Goal: Transaction & Acquisition: Book appointment/travel/reservation

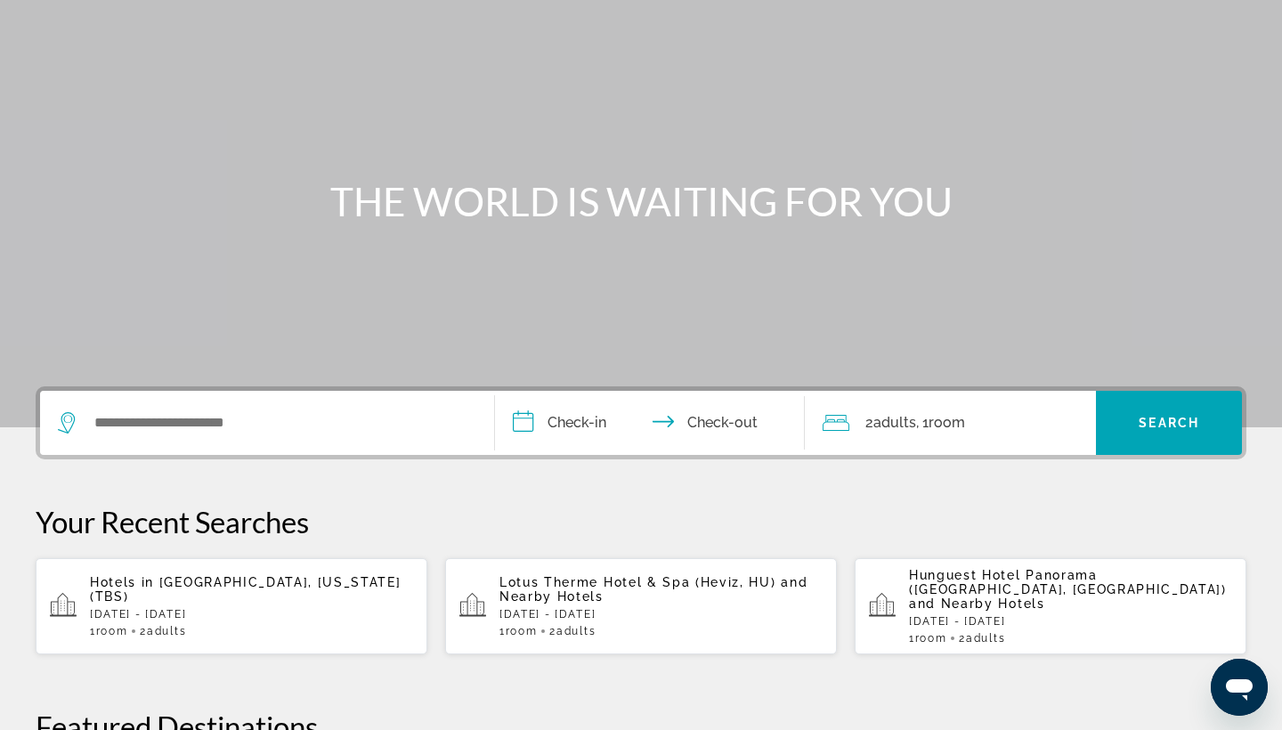
scroll to position [116, 0]
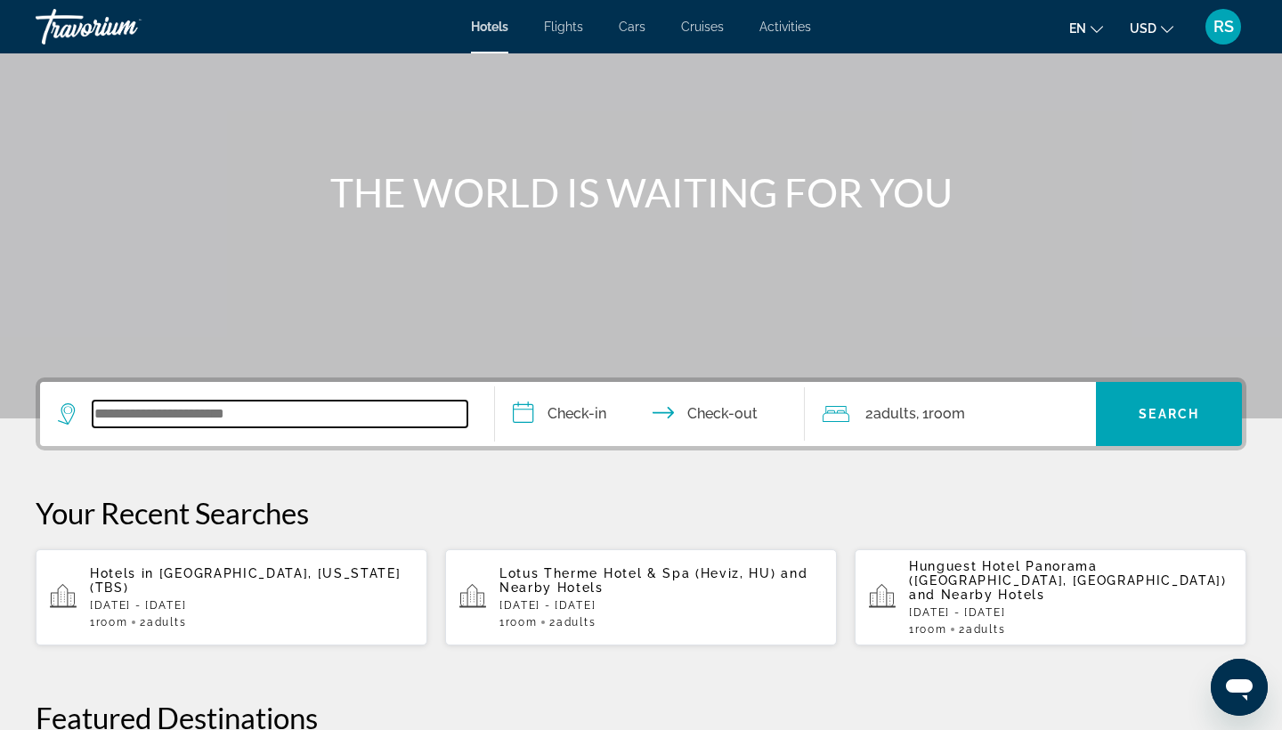
click at [184, 411] on input "Search widget" at bounding box center [280, 414] width 375 height 27
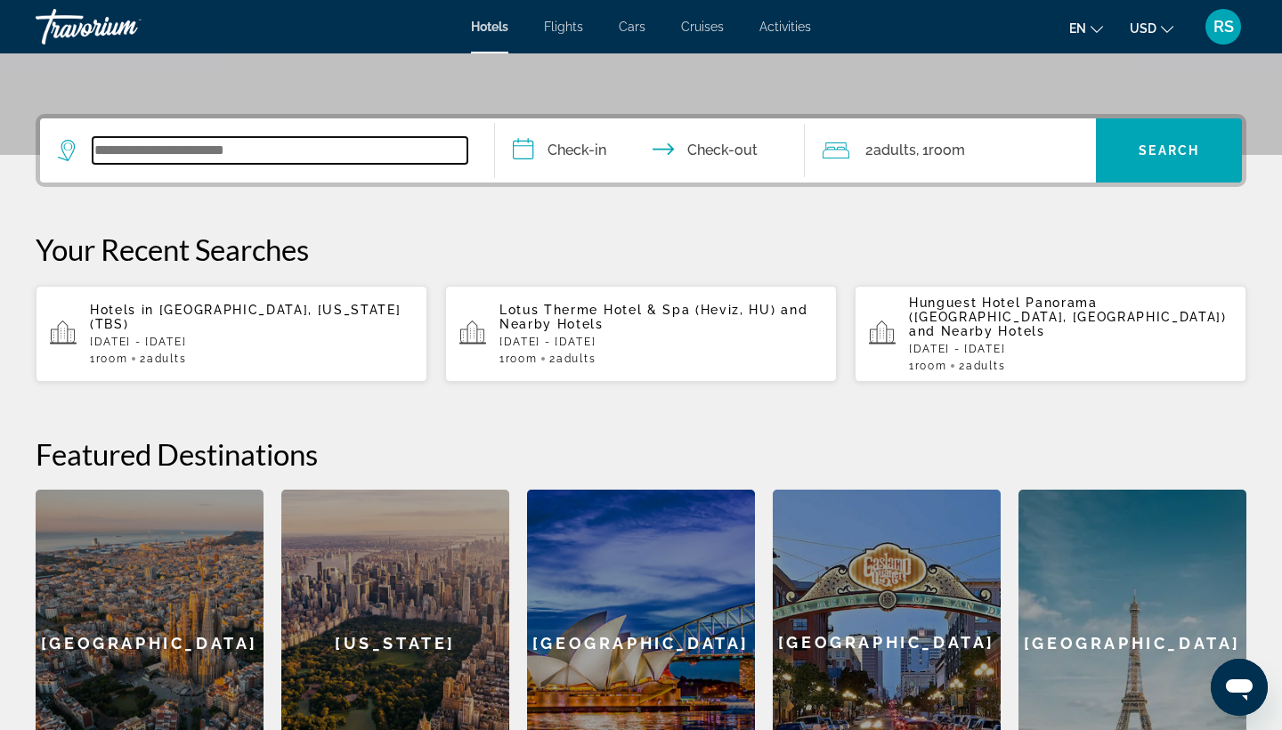
scroll to position [435, 0]
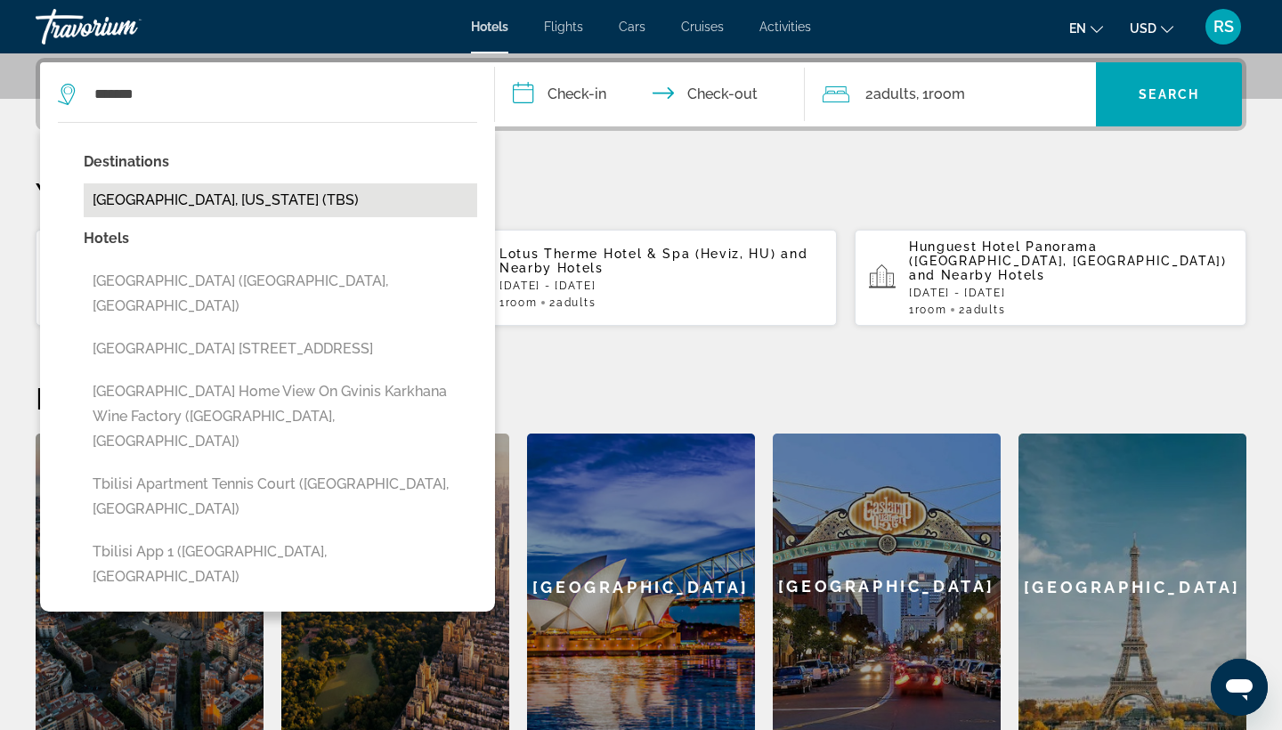
click at [170, 202] on button "[GEOGRAPHIC_DATA], [US_STATE] (TBS)" at bounding box center [281, 200] width 394 height 34
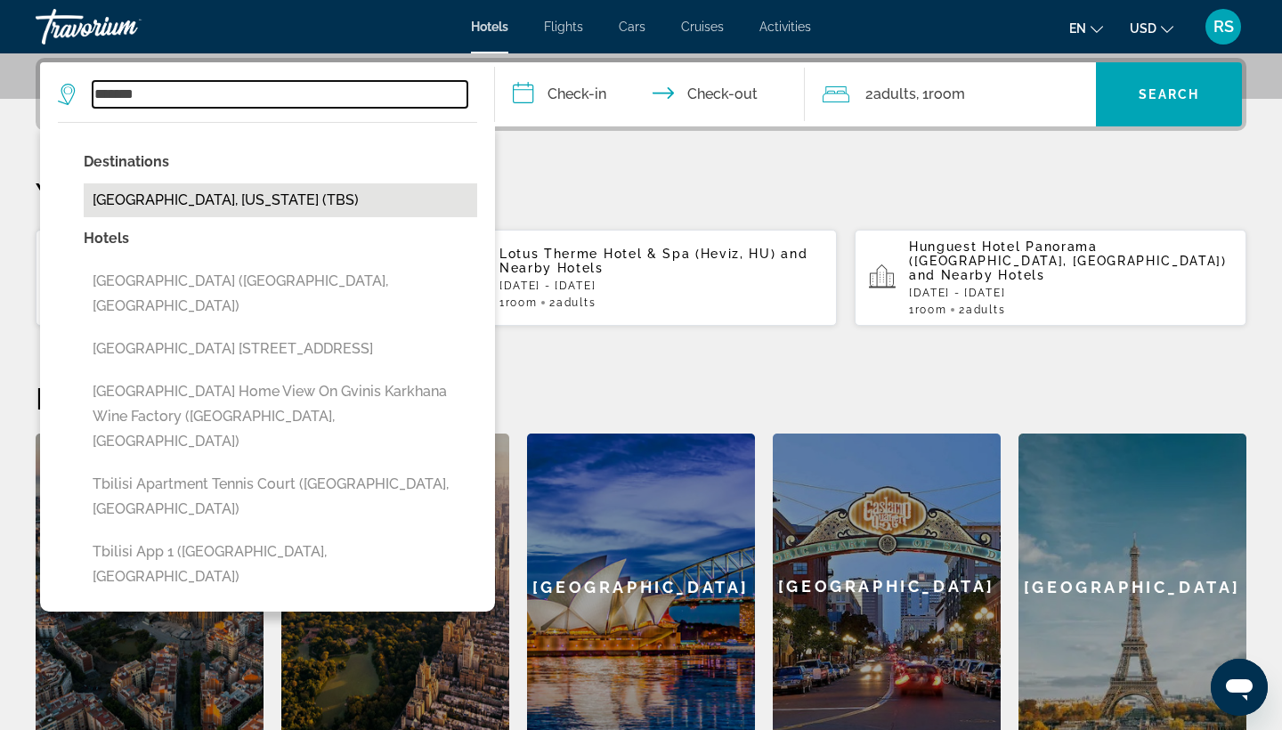
type input "**********"
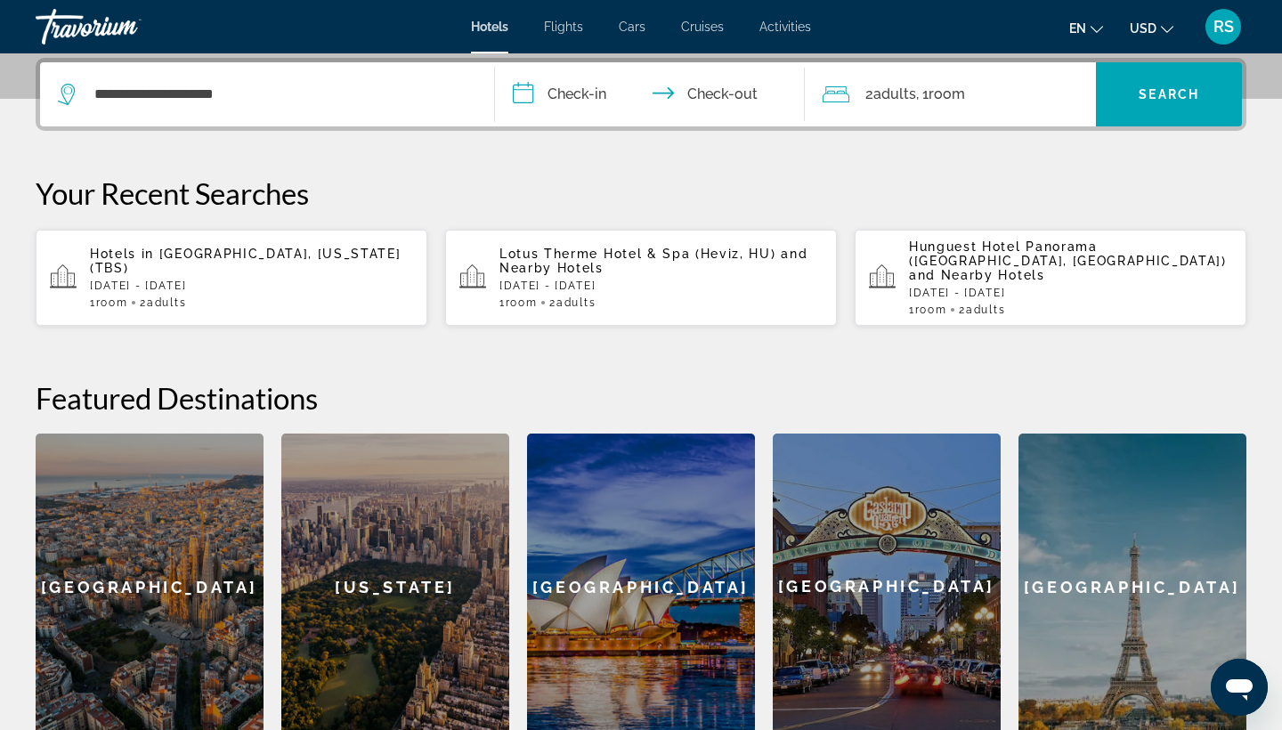
click at [570, 87] on input "**********" at bounding box center [653, 96] width 317 height 69
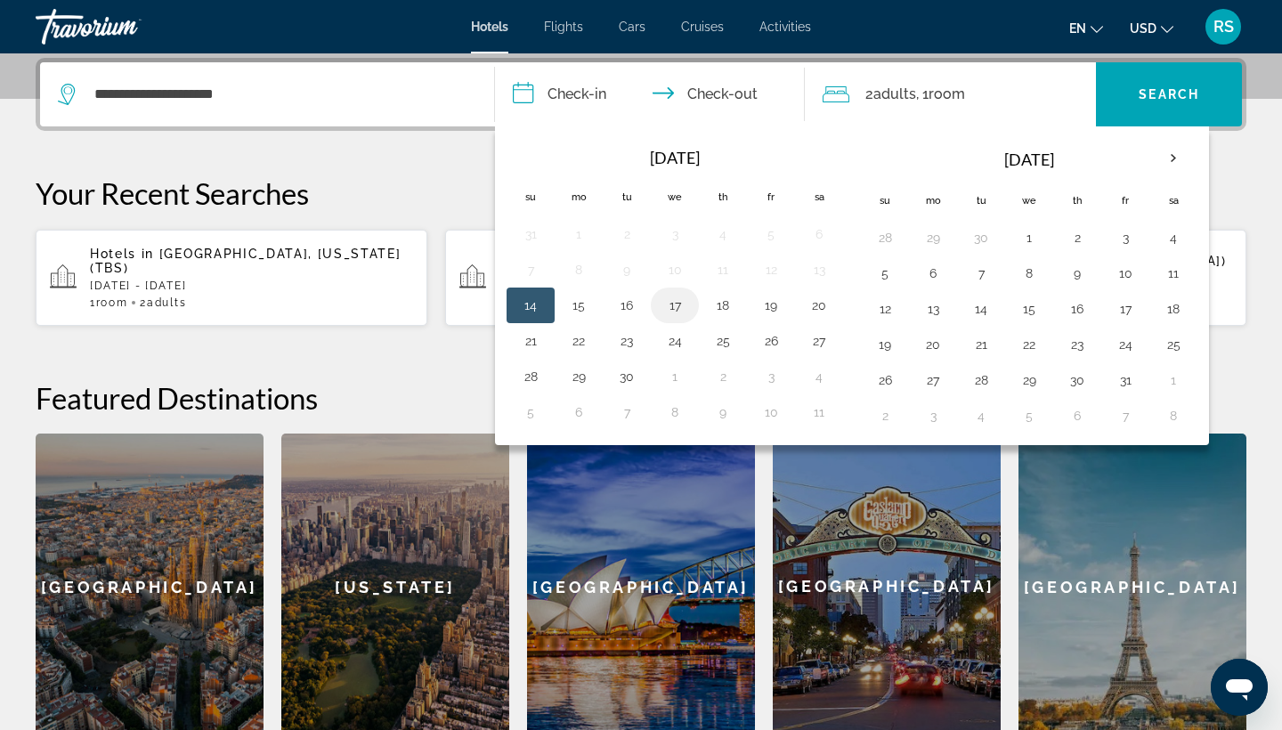
click at [675, 308] on button "17" at bounding box center [675, 305] width 28 height 25
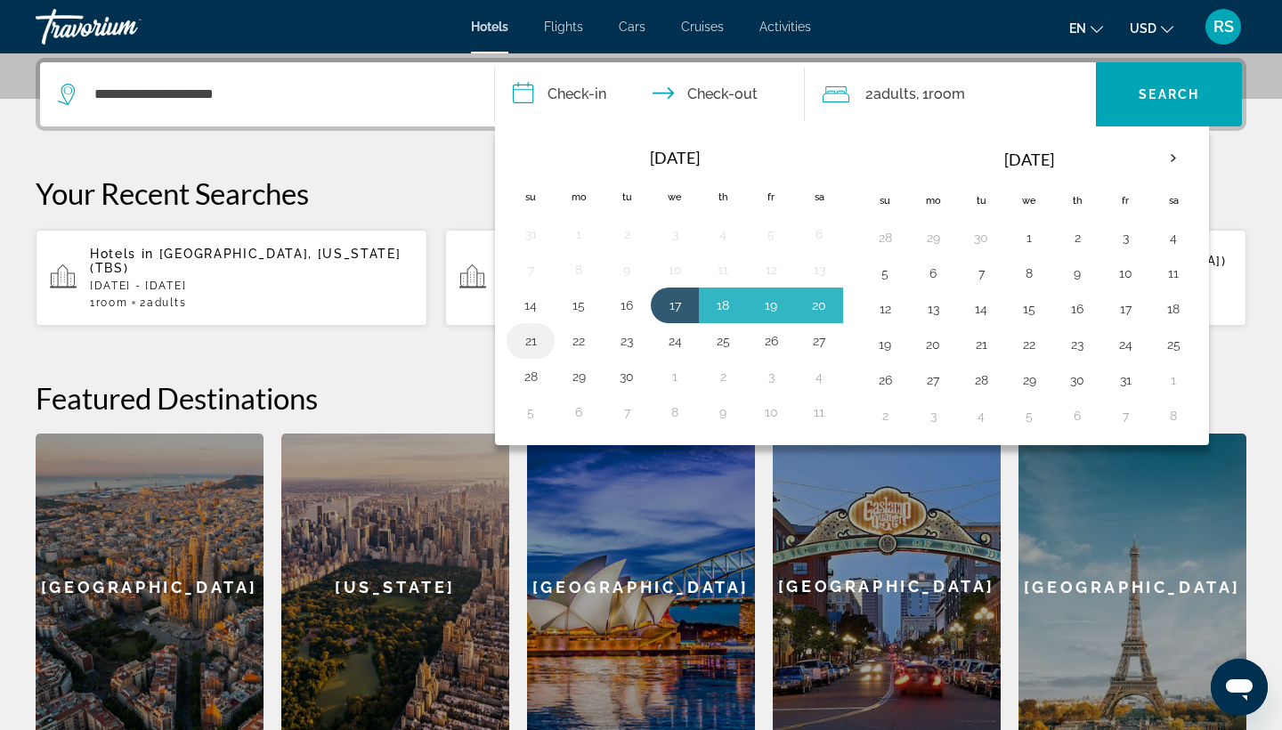
click at [541, 340] on button "21" at bounding box center [531, 341] width 28 height 25
type input "**********"
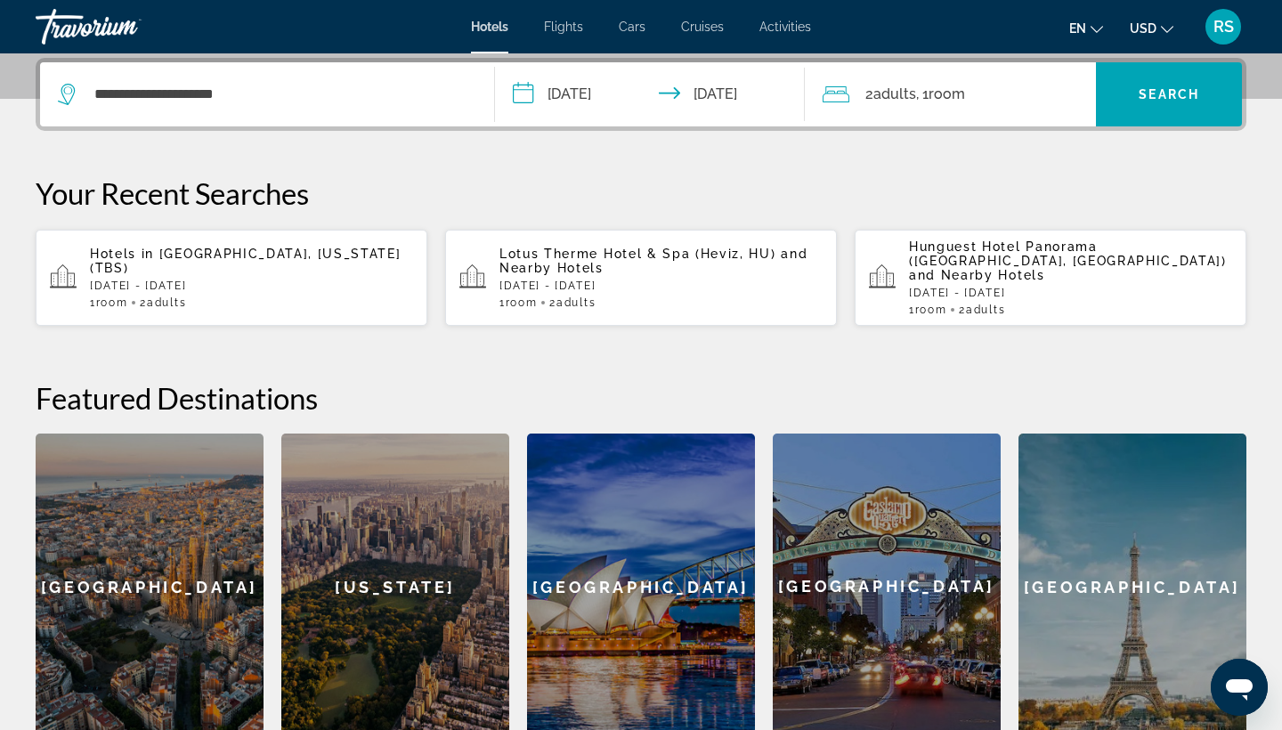
click at [925, 101] on span ", 1 Room rooms" at bounding box center [940, 94] width 49 height 25
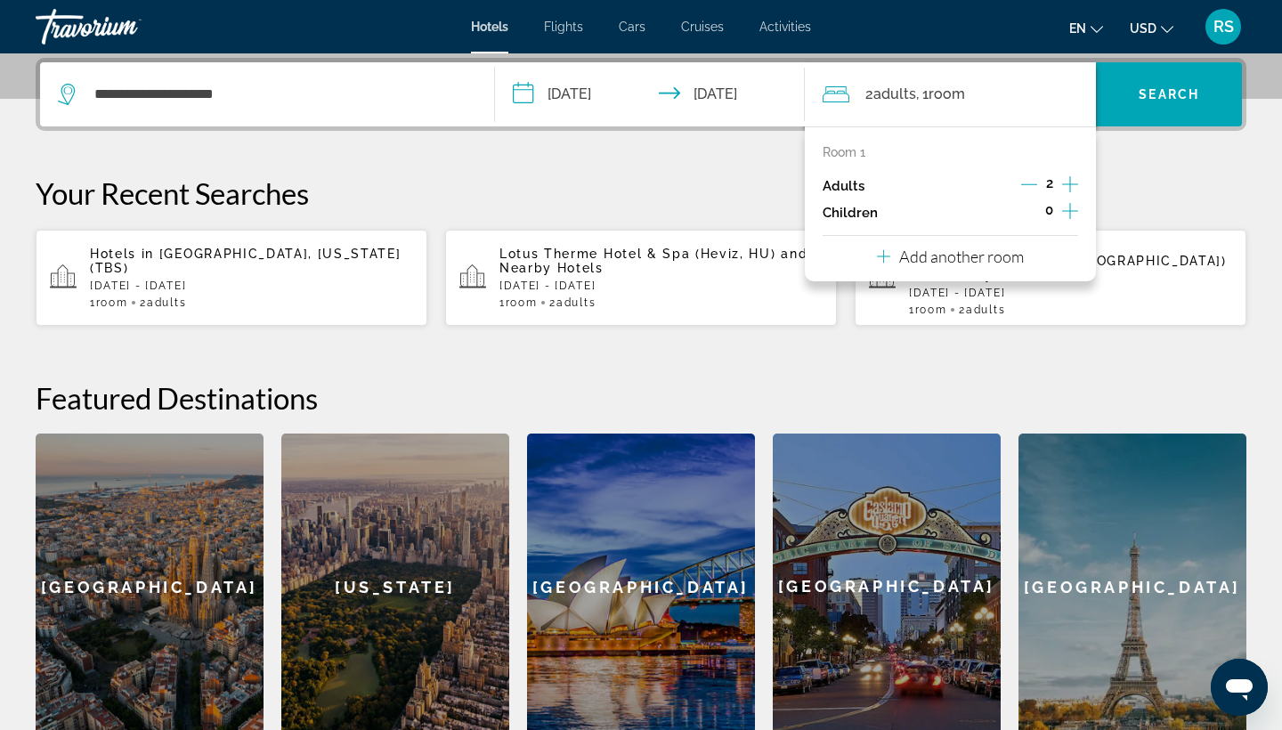
click at [1070, 211] on icon "Increment children" at bounding box center [1070, 210] width 16 height 21
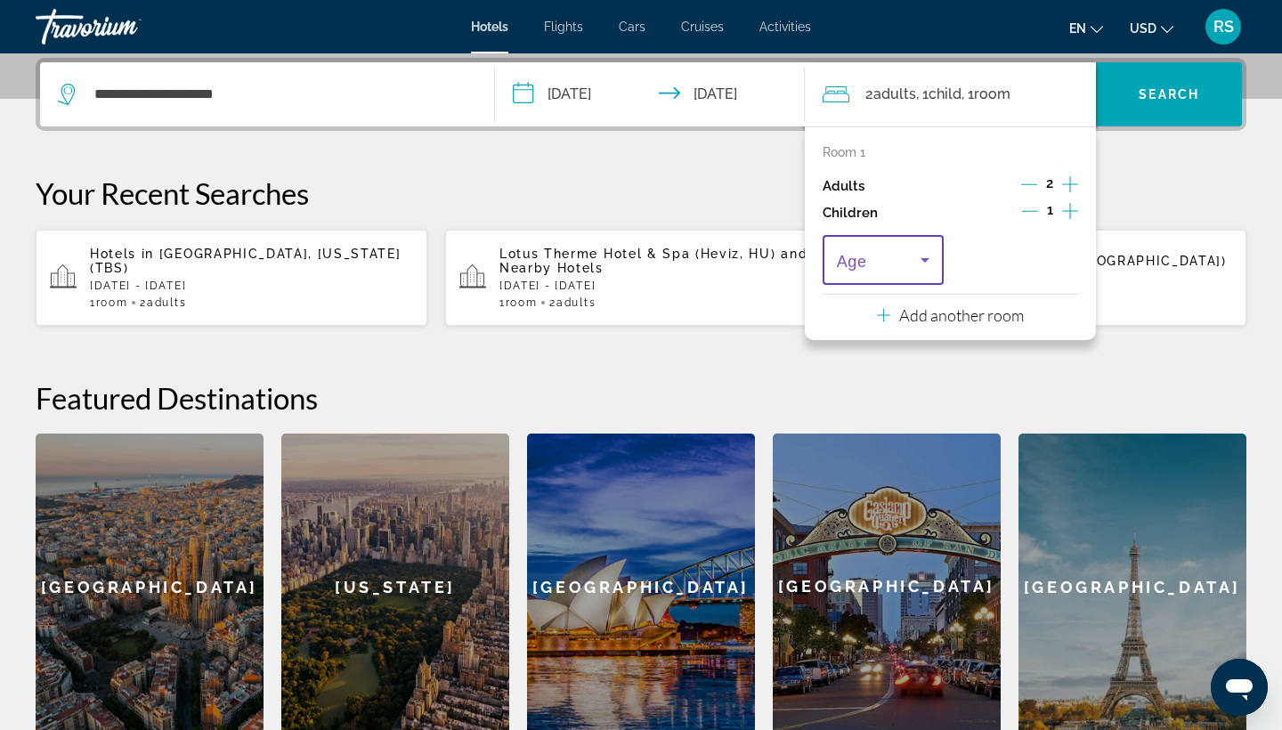
click at [923, 268] on icon "Travelers: 2 adults, 1 child" at bounding box center [925, 259] width 21 height 21
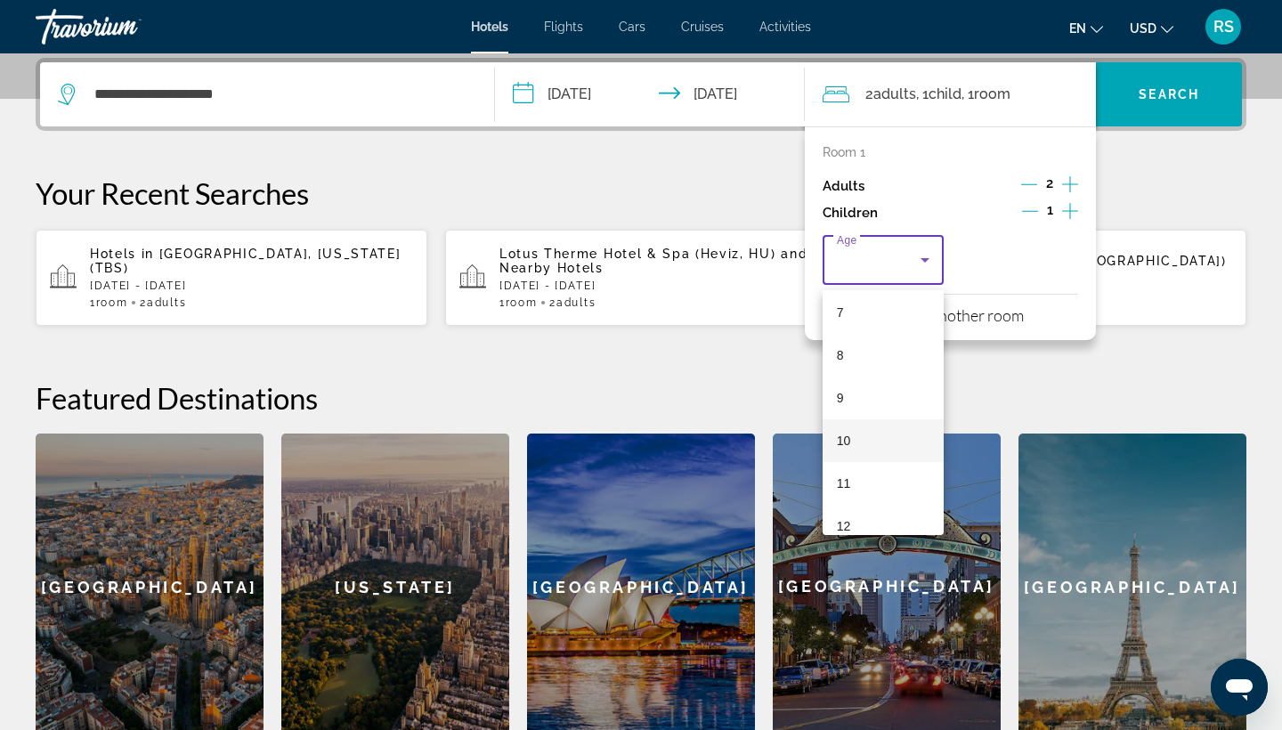
scroll to position [321, 0]
click at [851, 467] on mat-option "11" at bounding box center [883, 467] width 121 height 43
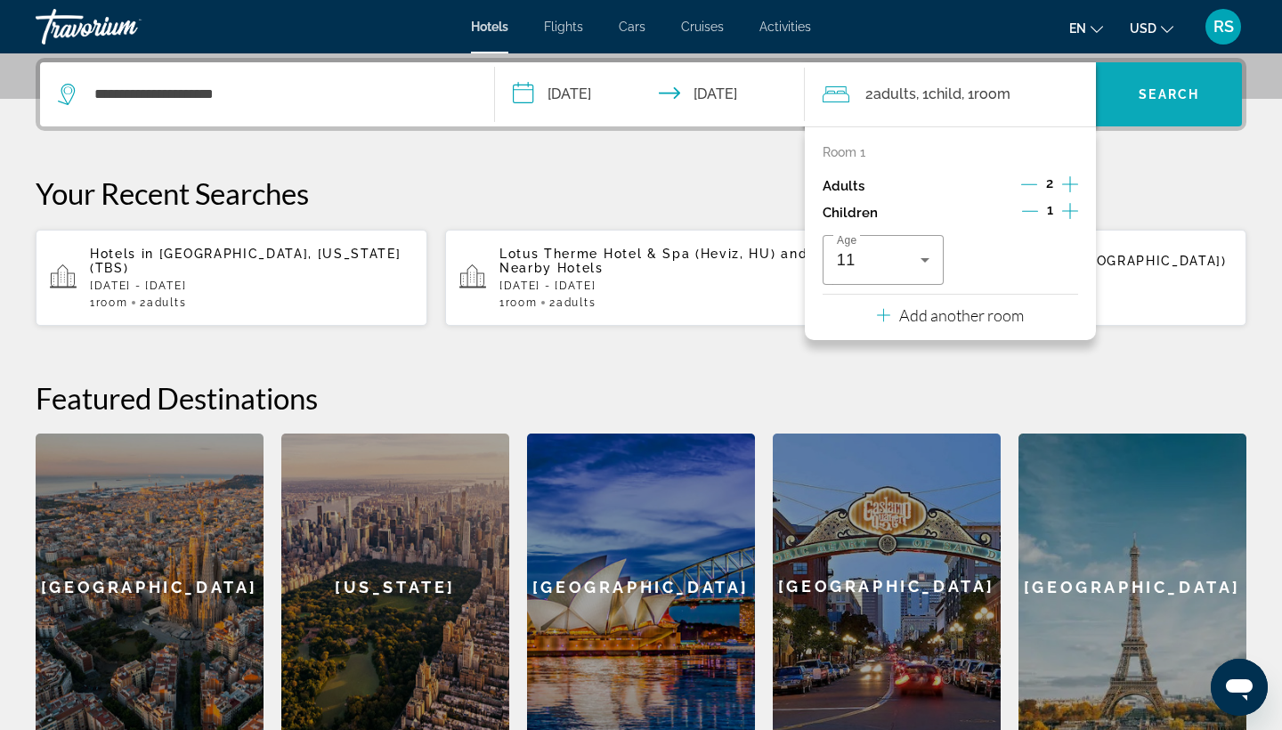
click at [1170, 91] on span "Search" at bounding box center [1169, 94] width 61 height 14
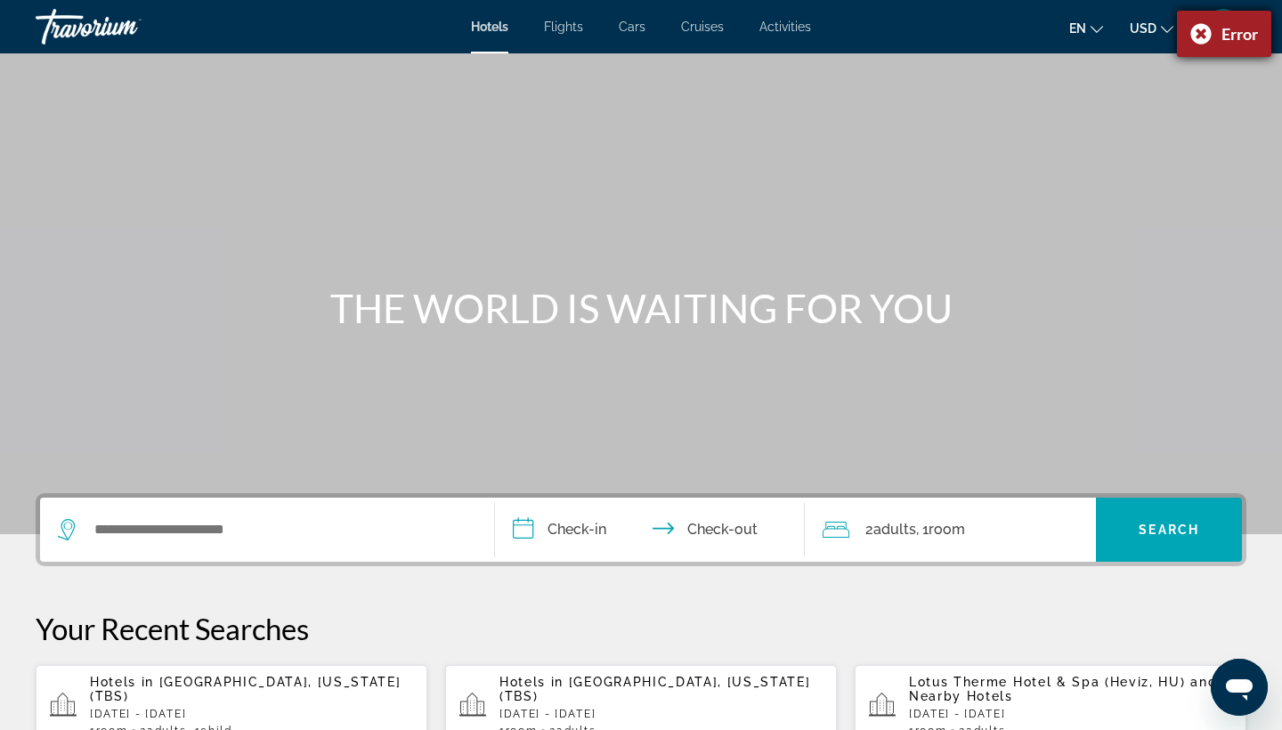
click at [1205, 28] on div "Error" at bounding box center [1224, 34] width 94 height 46
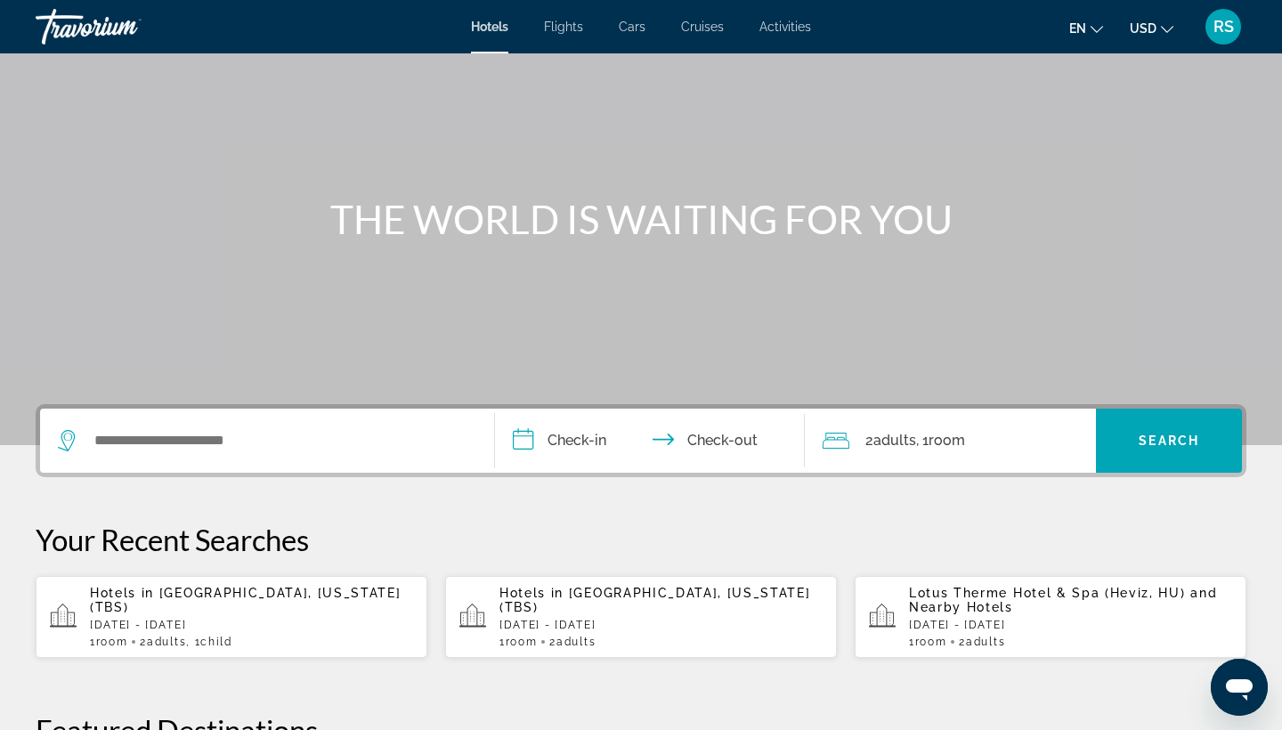
scroll to position [90, 0]
click at [207, 635] on span ", 1 Child Children" at bounding box center [208, 641] width 45 height 12
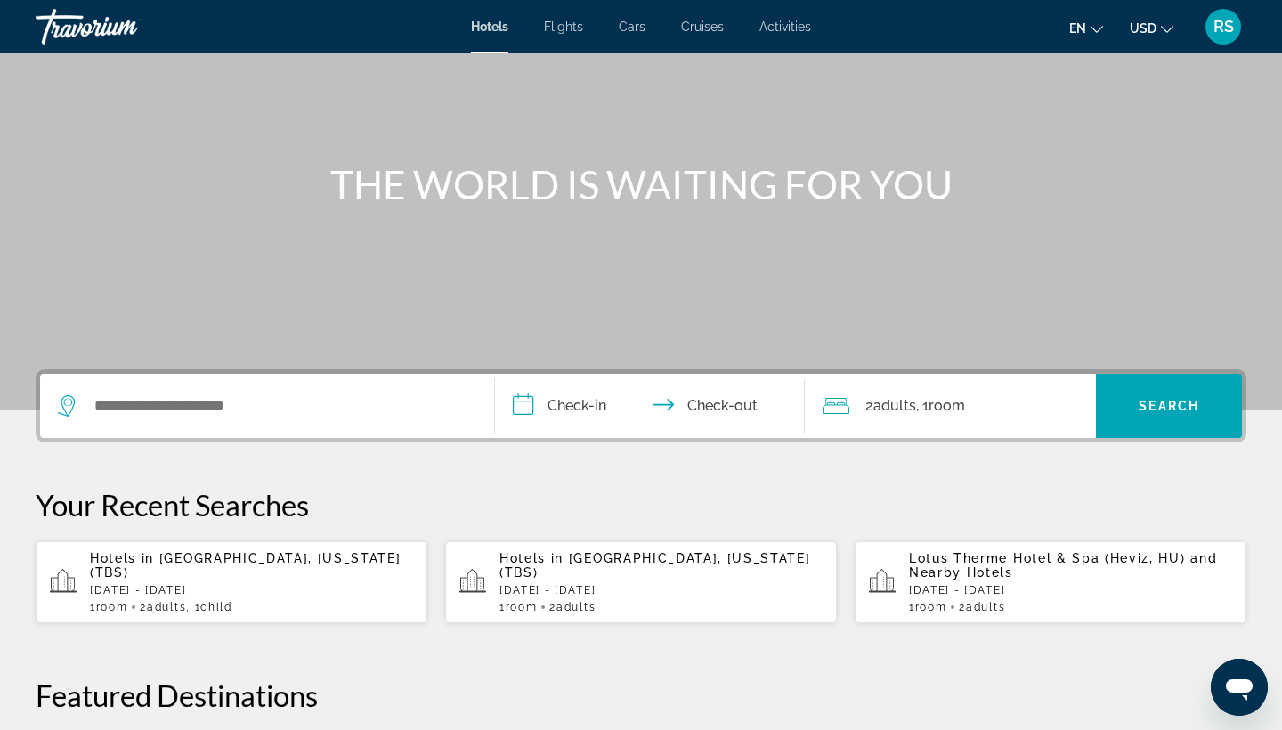
scroll to position [181, 0]
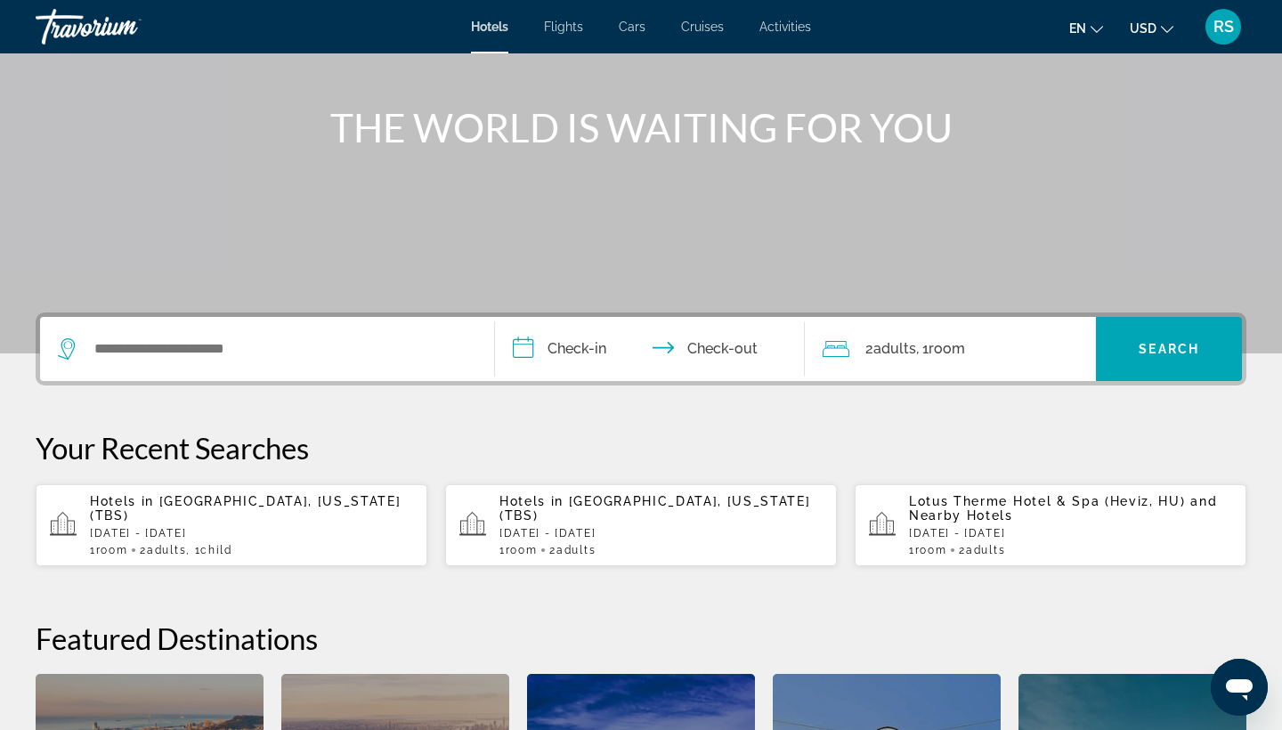
click at [175, 527] on p "[DATE] - [DATE]" at bounding box center [251, 533] width 323 height 12
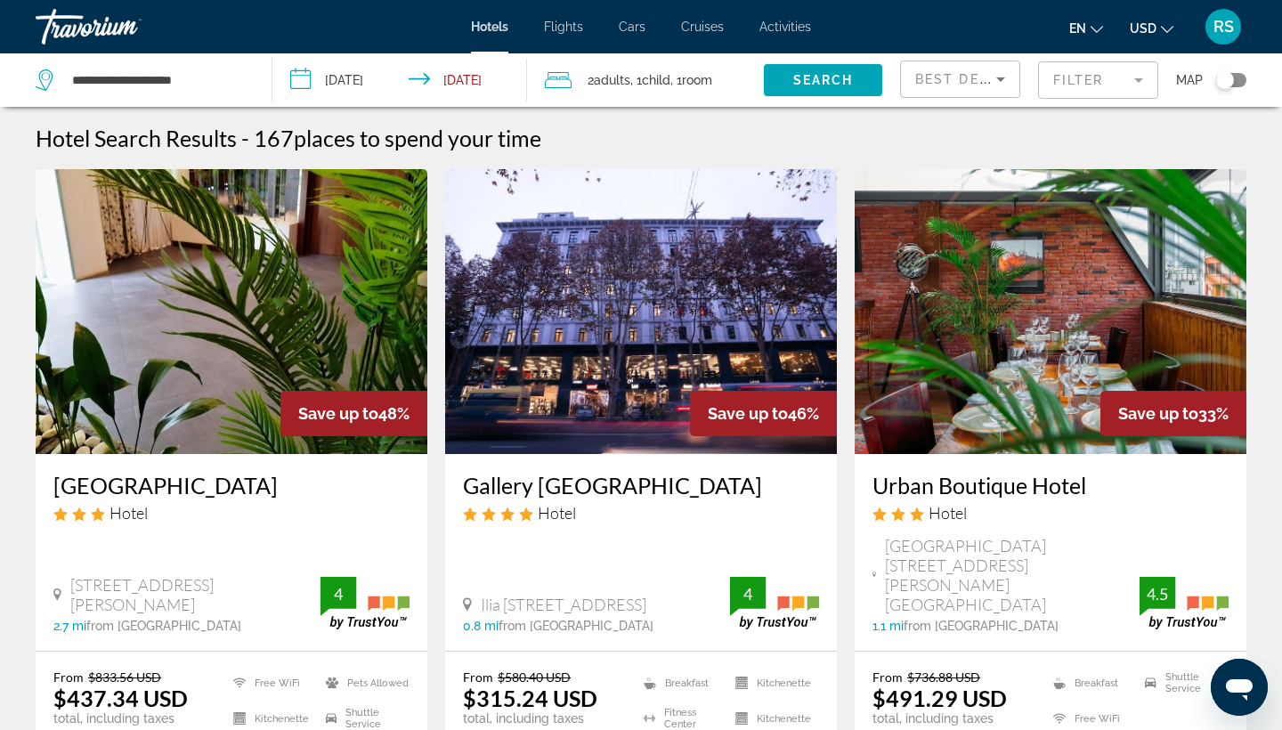
click at [1141, 80] on mat-form-field "Filter" at bounding box center [1098, 79] width 120 height 37
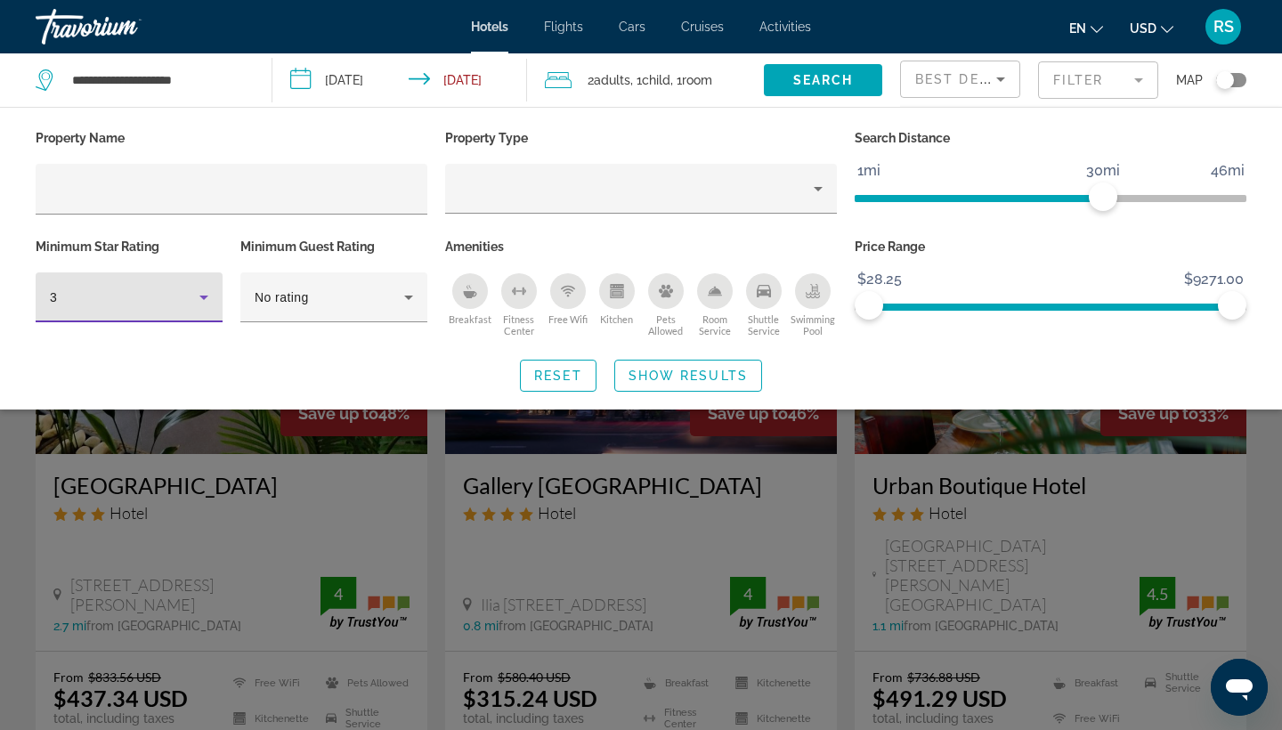
click at [205, 297] on icon "Hotel Filters" at bounding box center [203, 298] width 9 height 4
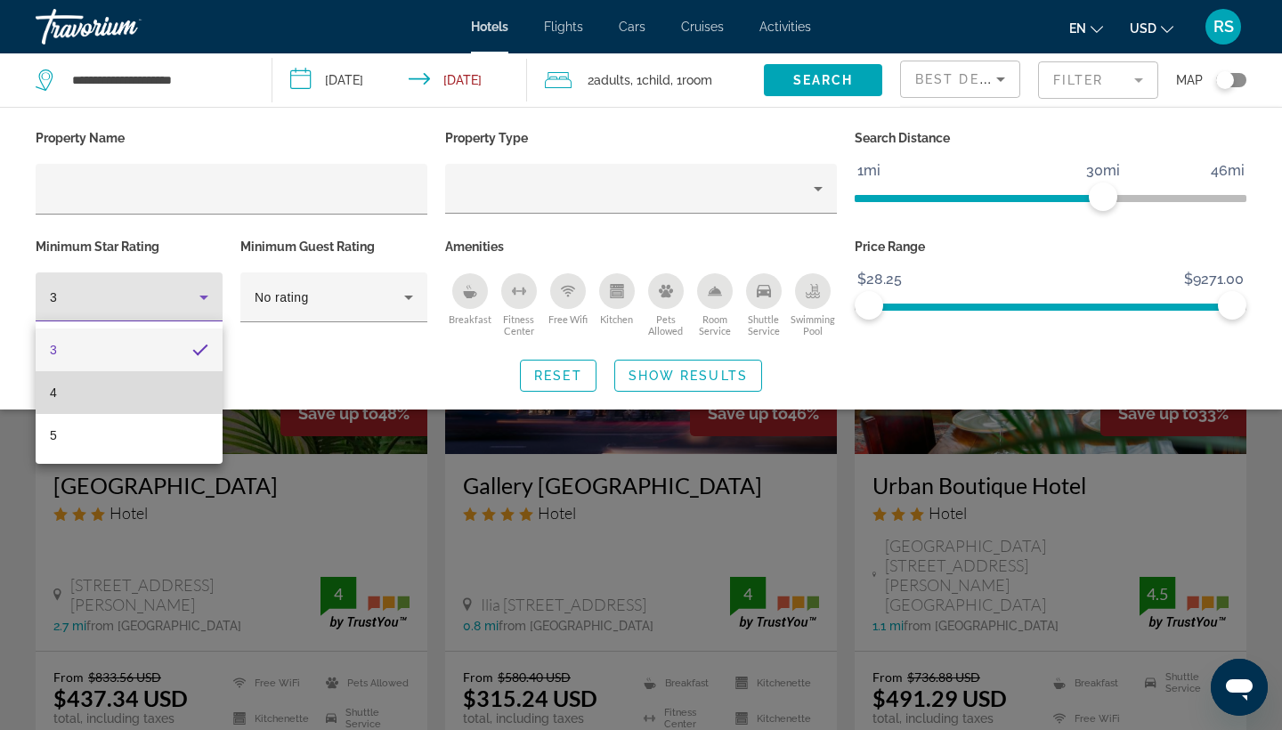
click at [183, 385] on mat-option "4" at bounding box center [129, 392] width 187 height 43
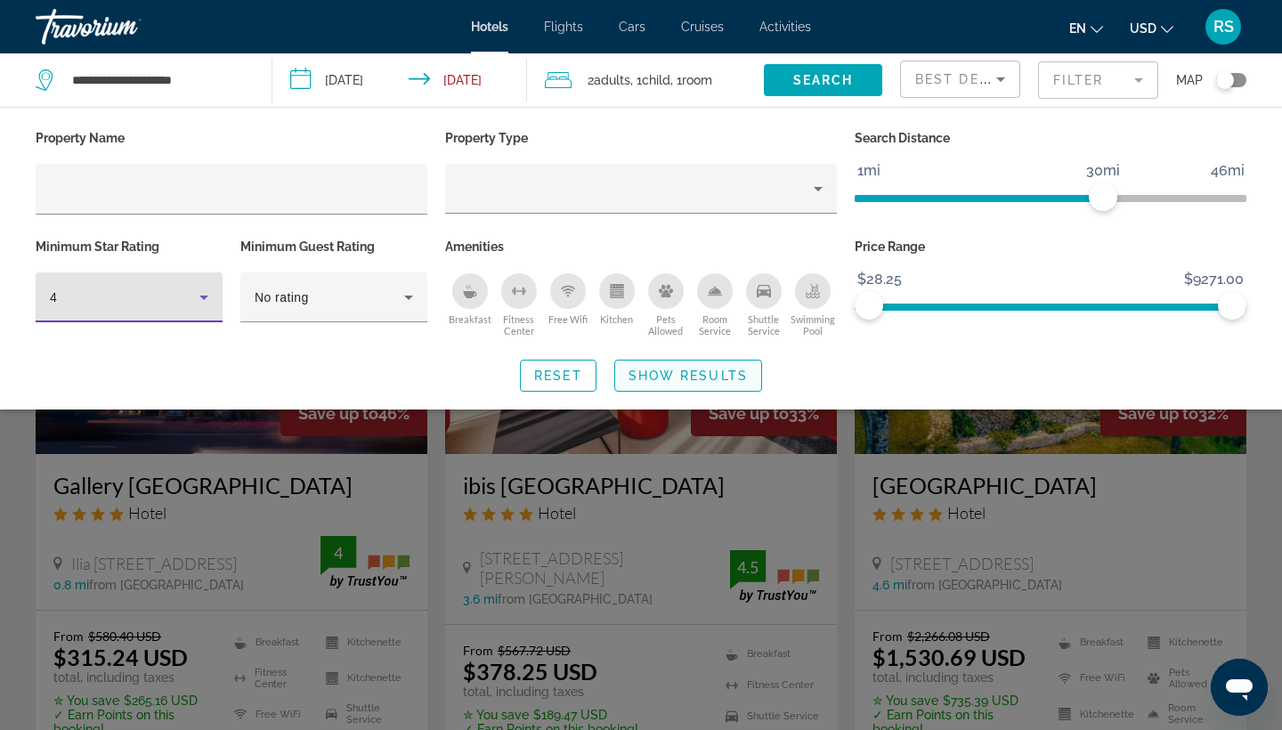
click at [690, 377] on span "Show Results" at bounding box center [688, 376] width 119 height 14
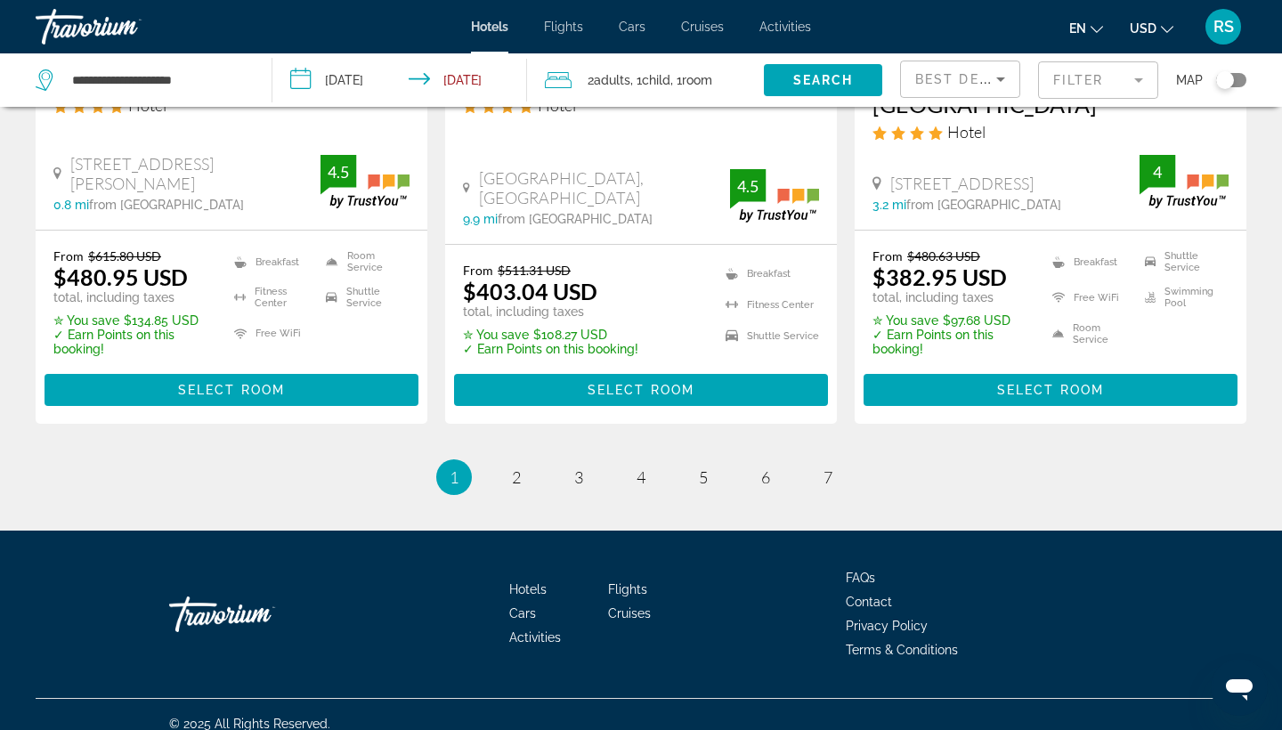
scroll to position [2442, 0]
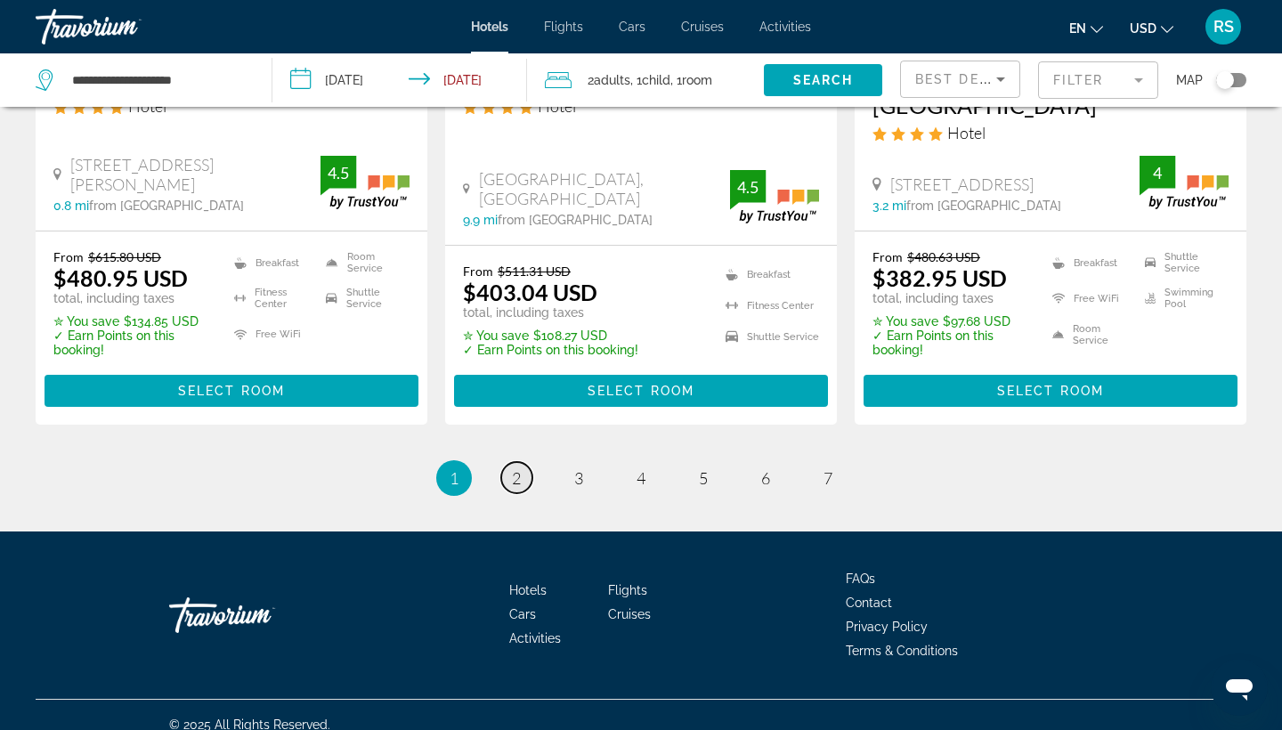
click at [519, 468] on span "2" at bounding box center [516, 478] width 9 height 20
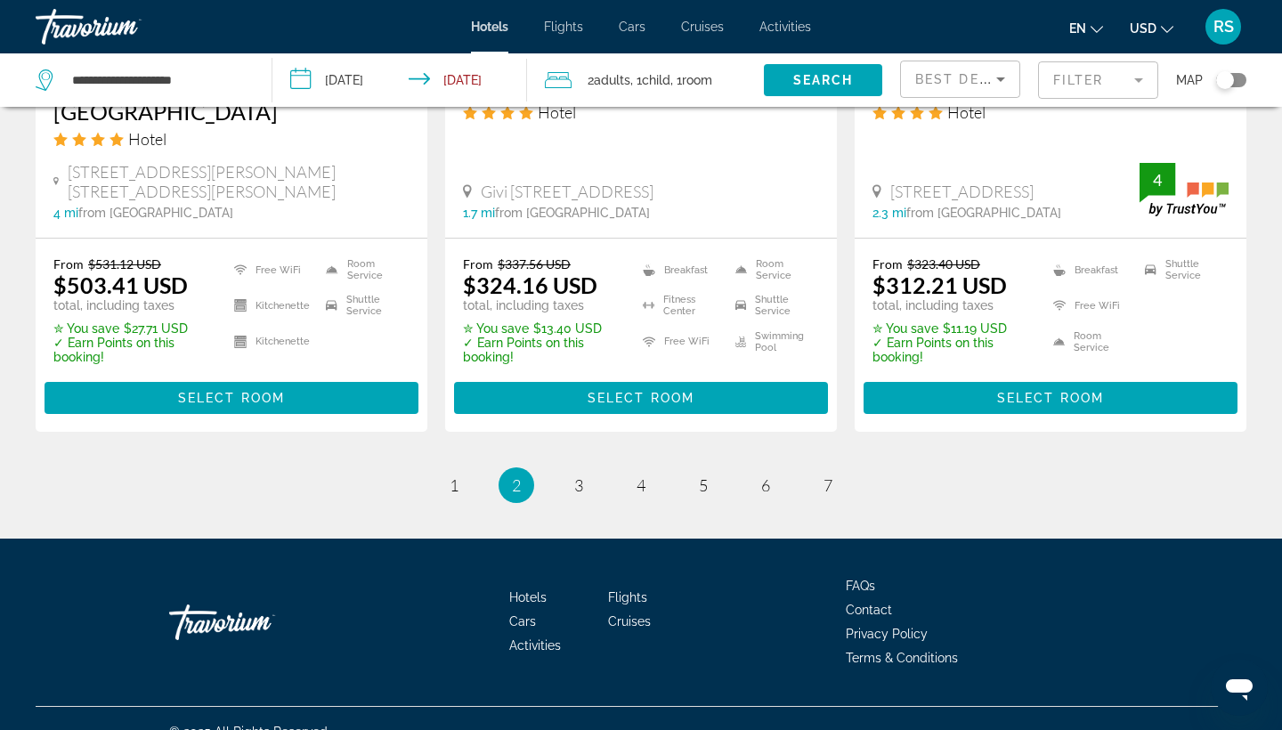
scroll to position [2413, 0]
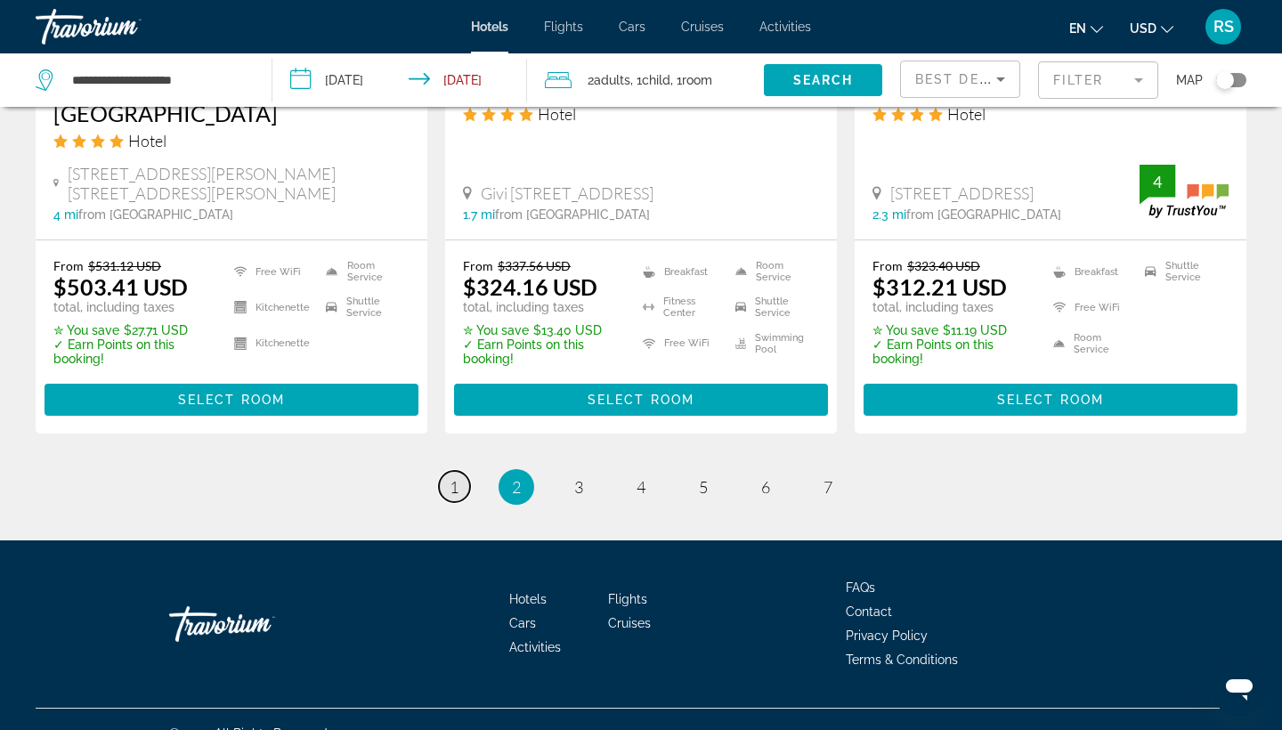
click at [452, 477] on span "1" at bounding box center [454, 487] width 9 height 20
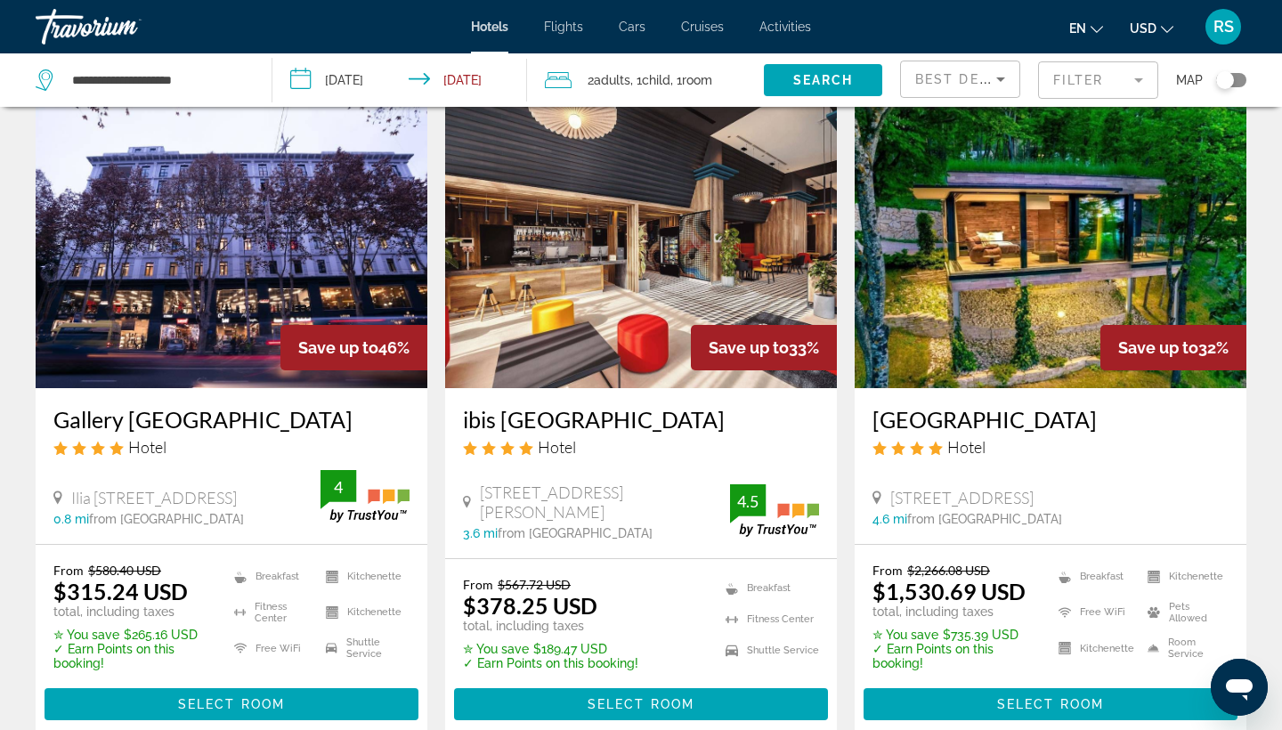
scroll to position [73, 0]
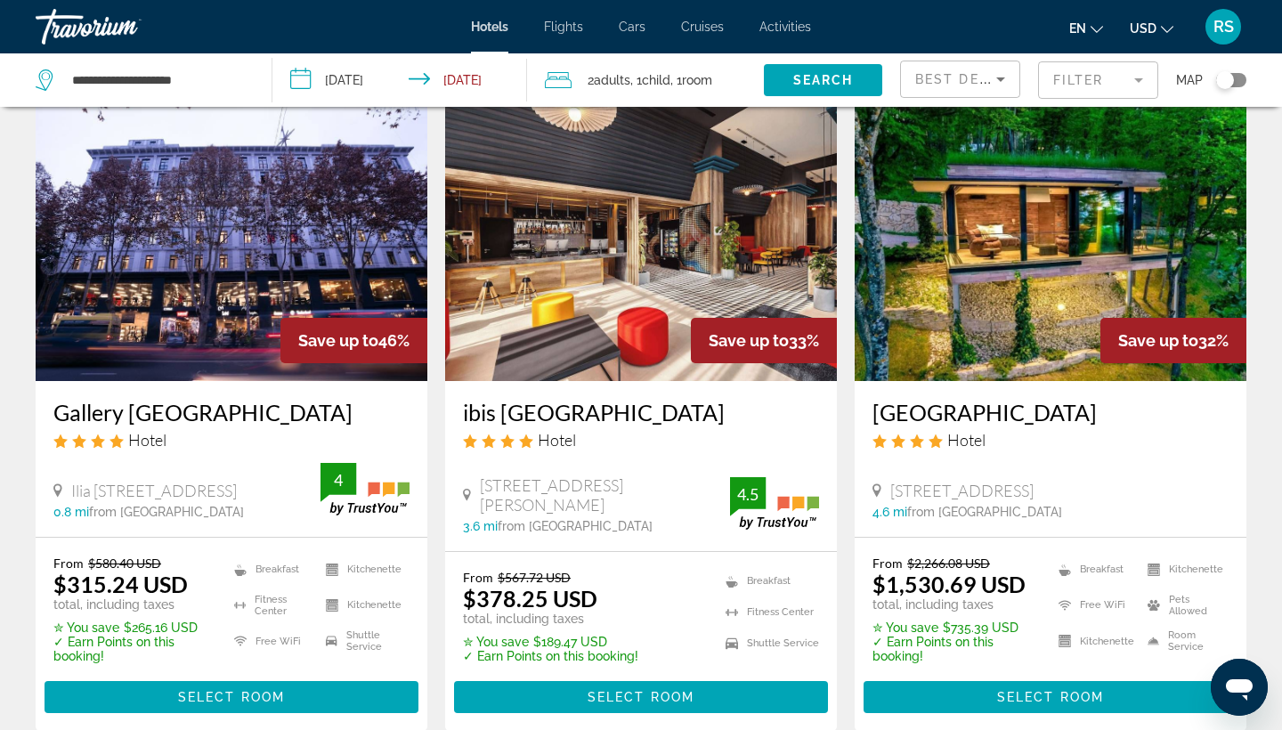
click at [556, 425] on h3 "ibis Tbilisi City" at bounding box center [641, 412] width 356 height 27
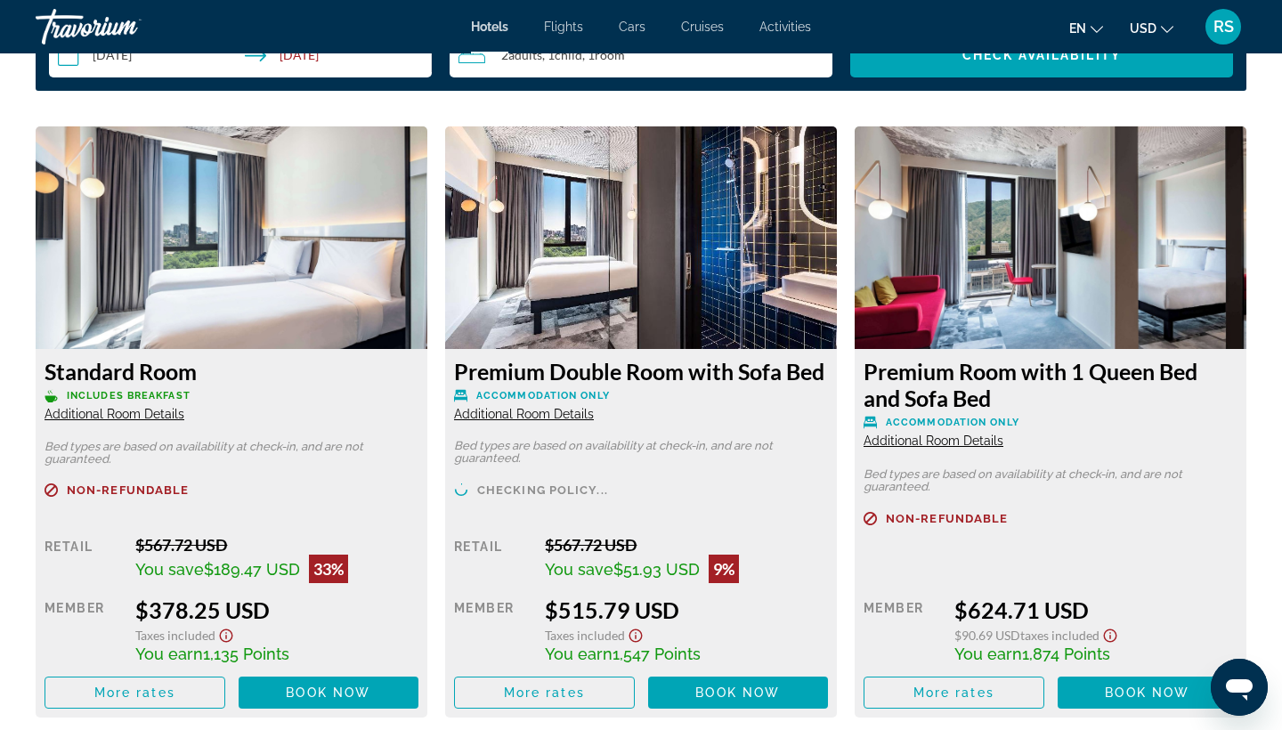
scroll to position [2320, 0]
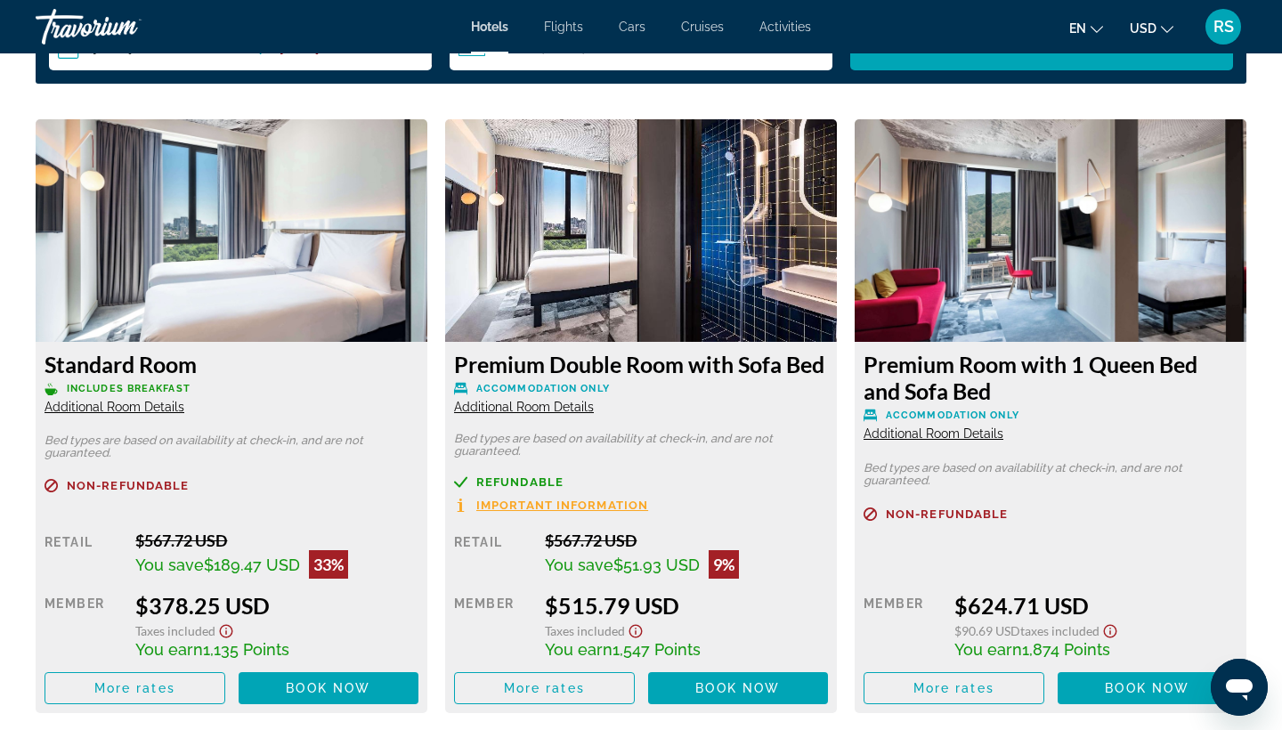
click at [547, 410] on span "Additional Room Details" at bounding box center [524, 407] width 140 height 14
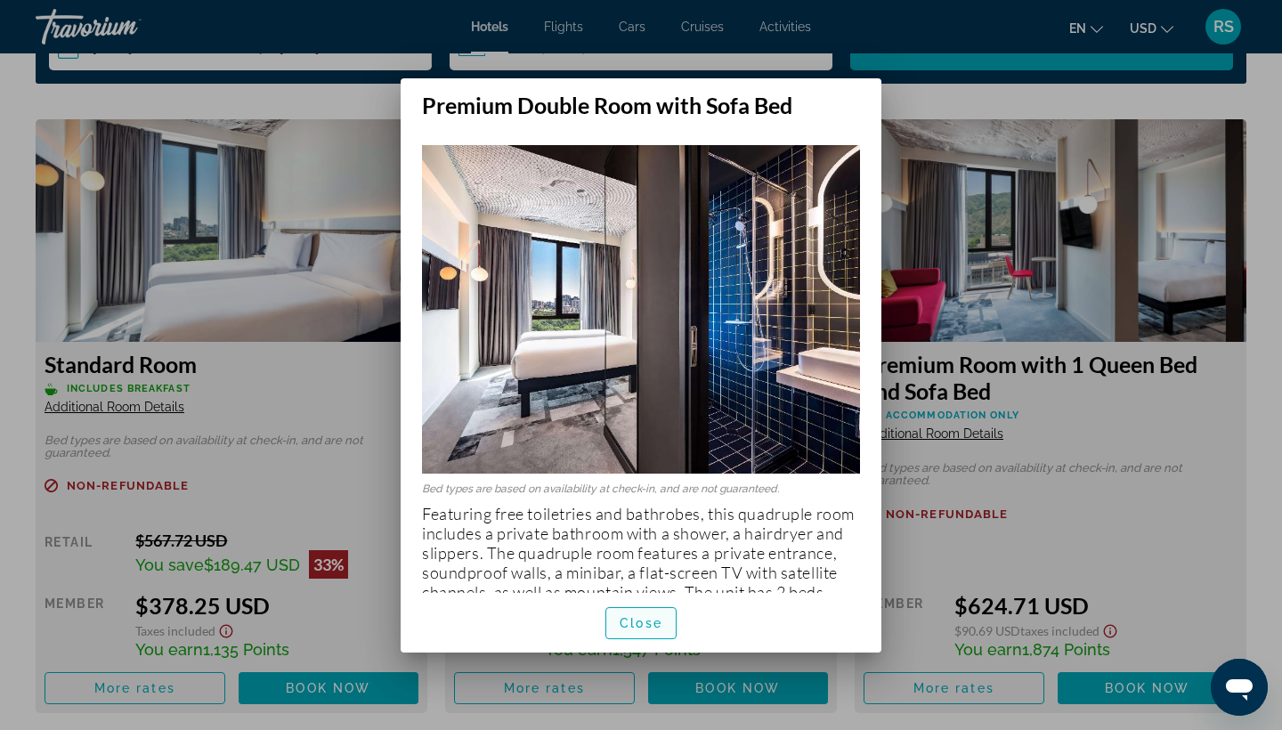
click at [646, 617] on span "Close" at bounding box center [641, 623] width 43 height 14
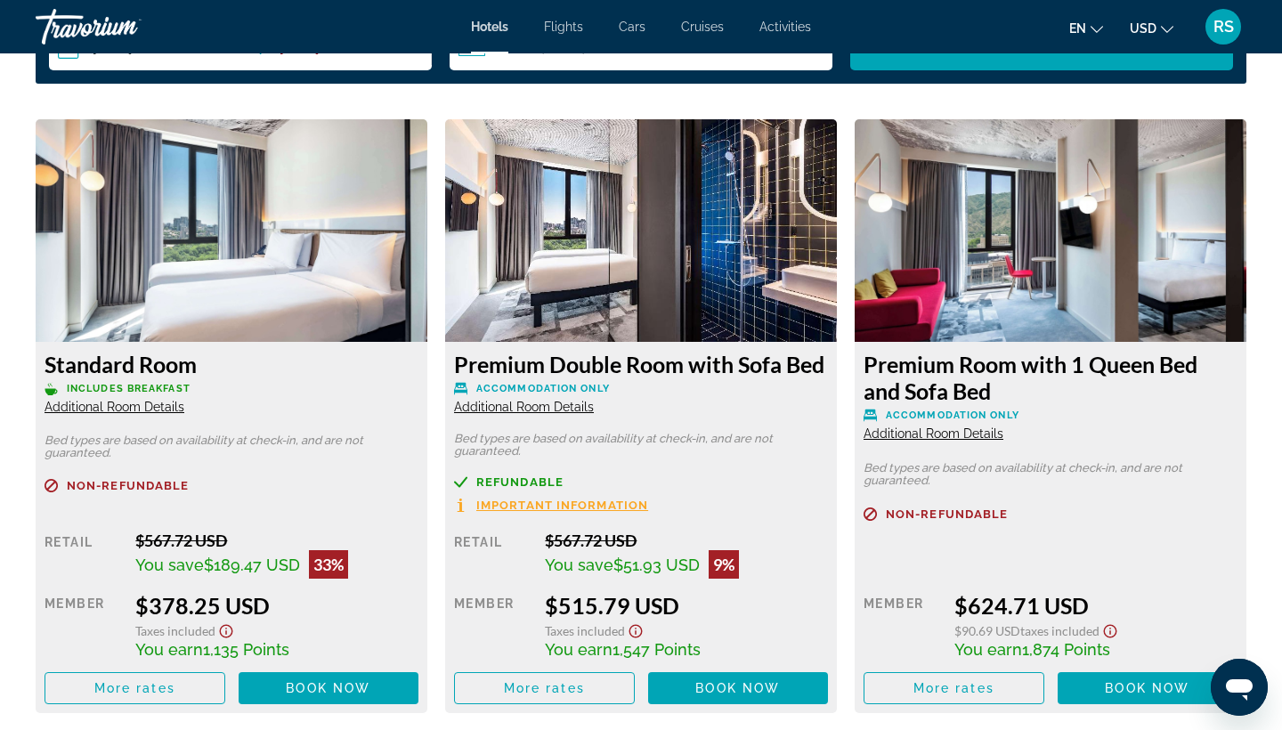
scroll to position [2330, 0]
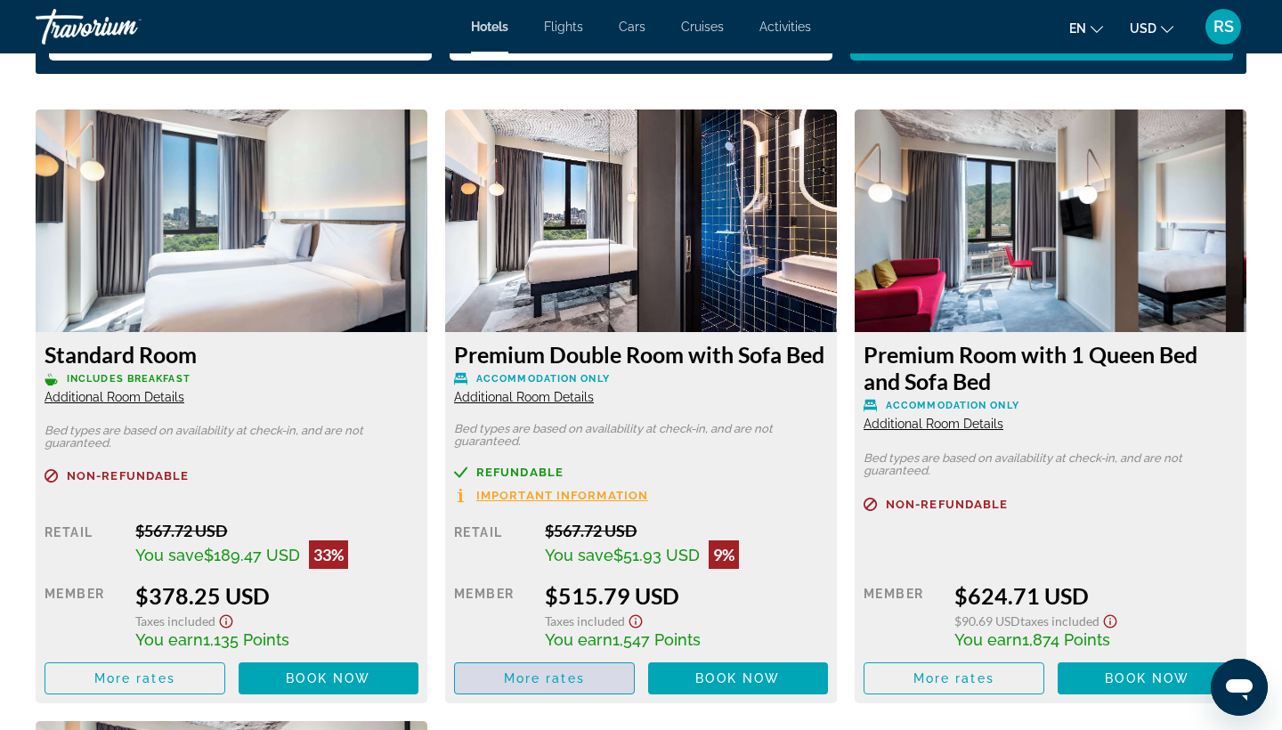
click at [532, 691] on span "Main content" at bounding box center [544, 678] width 179 height 43
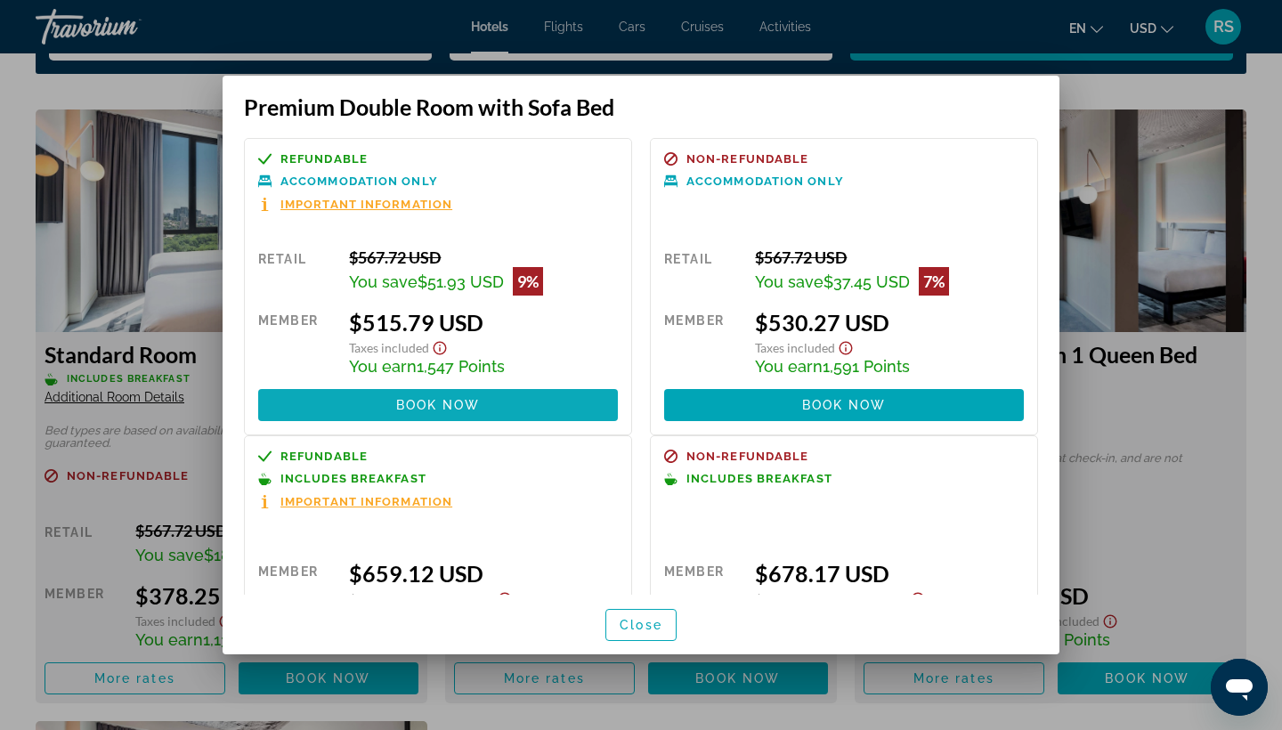
scroll to position [0, 0]
click at [642, 626] on span "Close" at bounding box center [641, 625] width 43 height 14
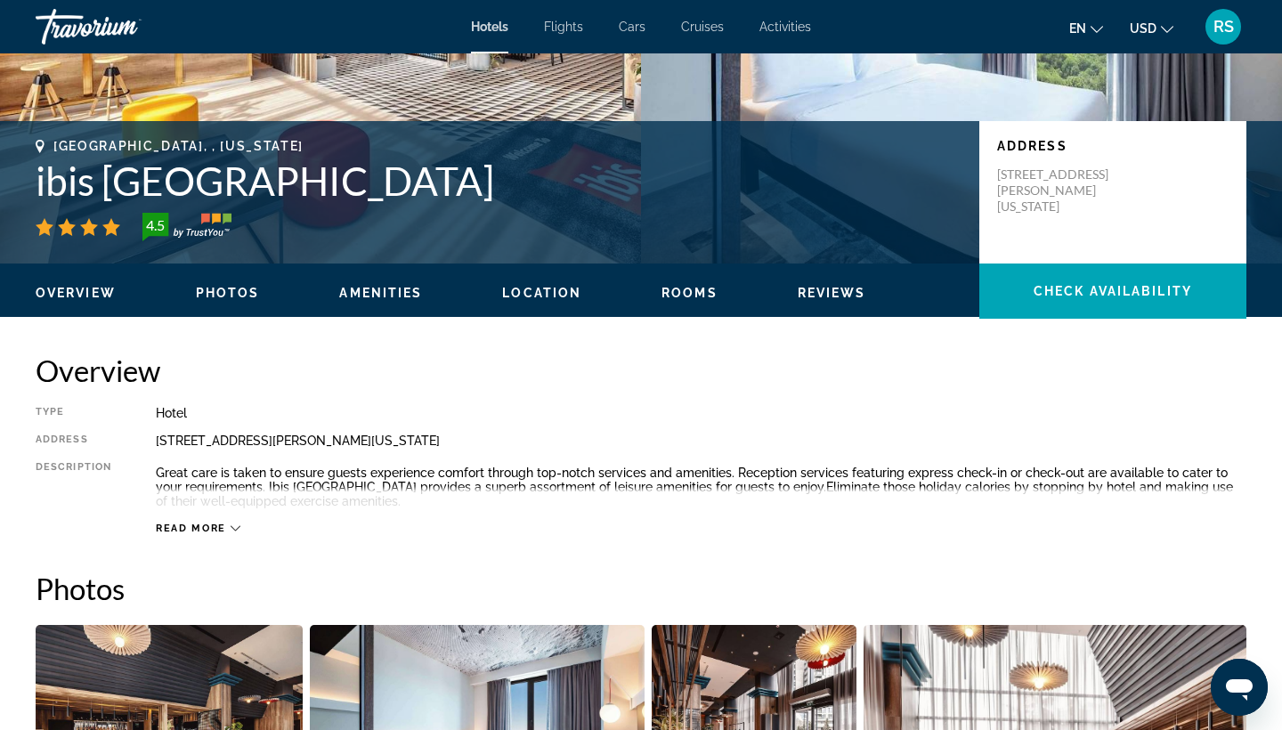
scroll to position [322, 0]
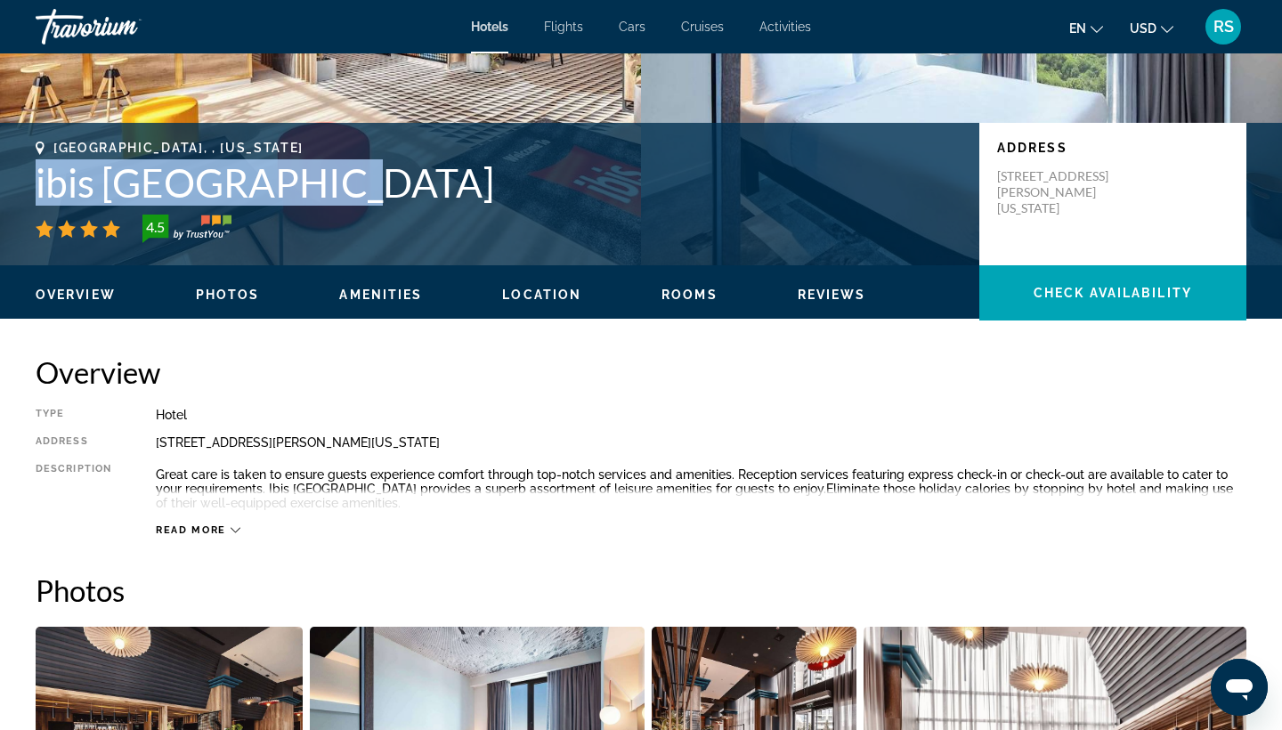
drag, startPoint x: 282, startPoint y: 188, endPoint x: 32, endPoint y: 180, distance: 250.4
click at [32, 179] on div "Tbilisi, , Georgia ibis Tbilisi City 4.5 Address 1 Vladimer Tsitlanadze St, Tbi…" at bounding box center [641, 194] width 1282 height 107
copy h1 "ibis Tbilisi City"
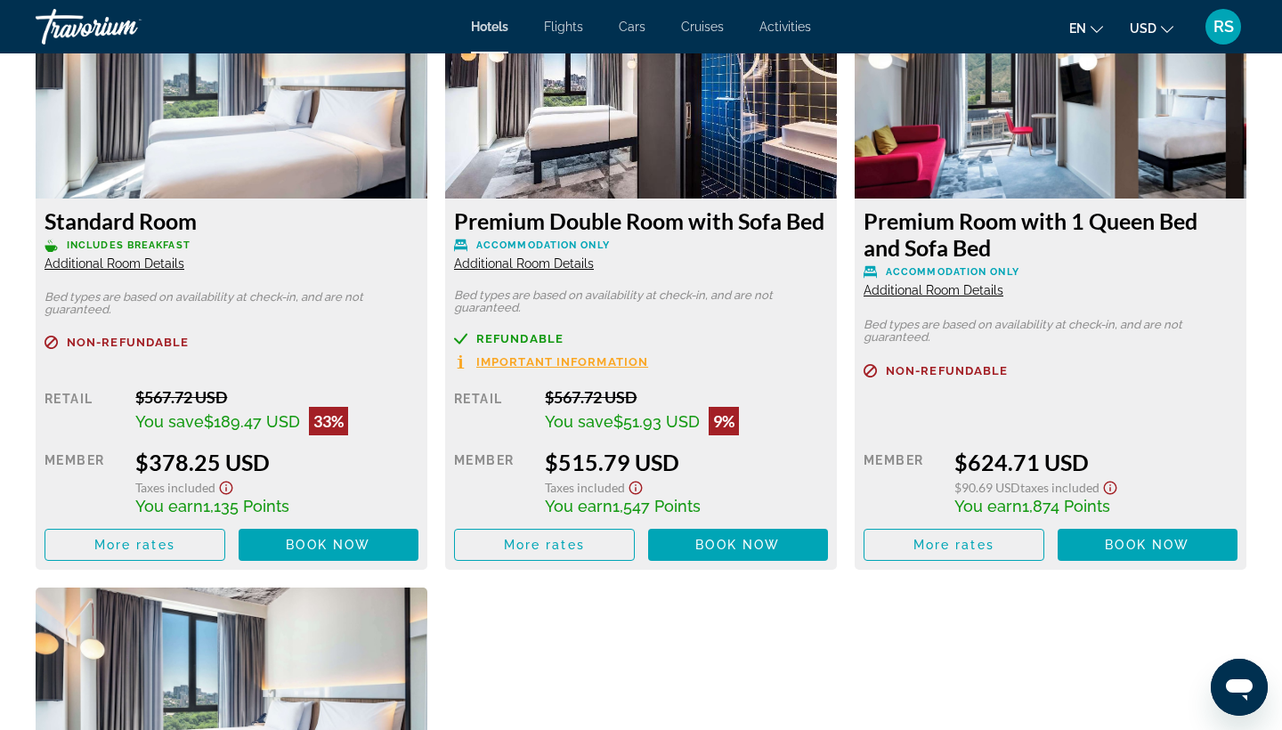
scroll to position [2462, 0]
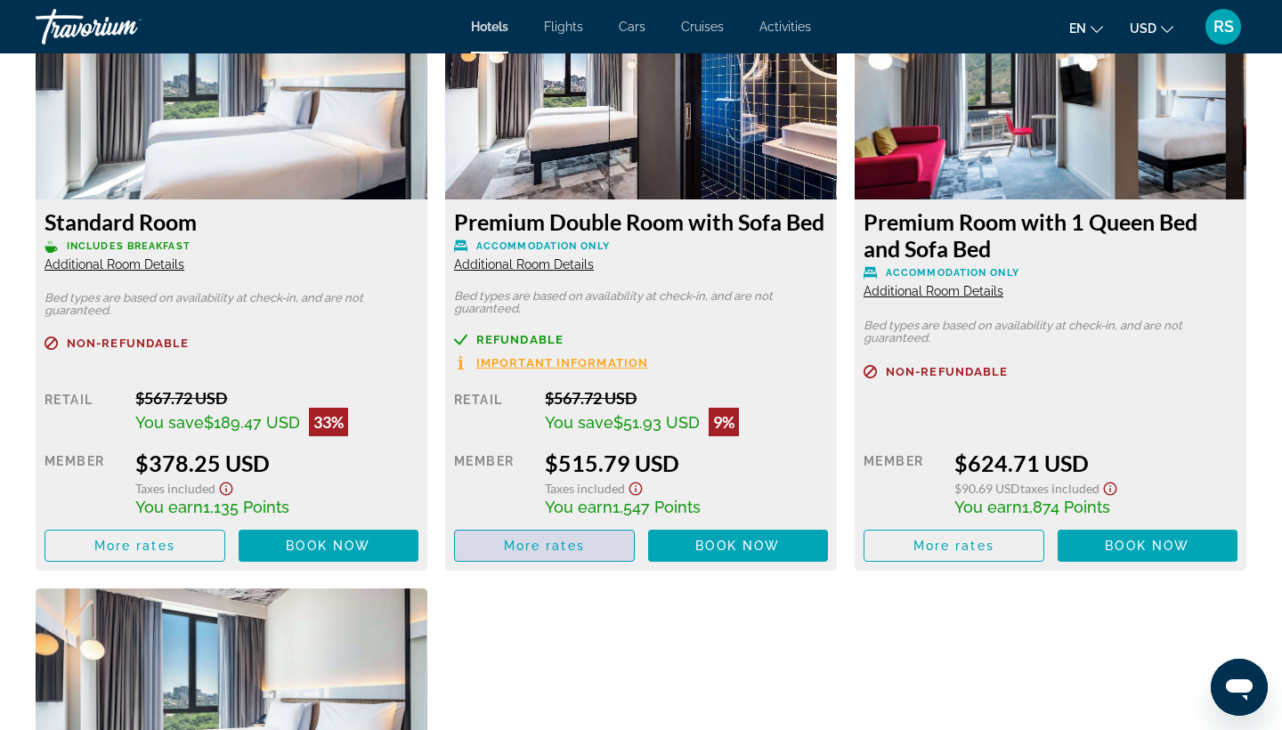
click at [565, 553] on span "More rates" at bounding box center [544, 546] width 81 height 14
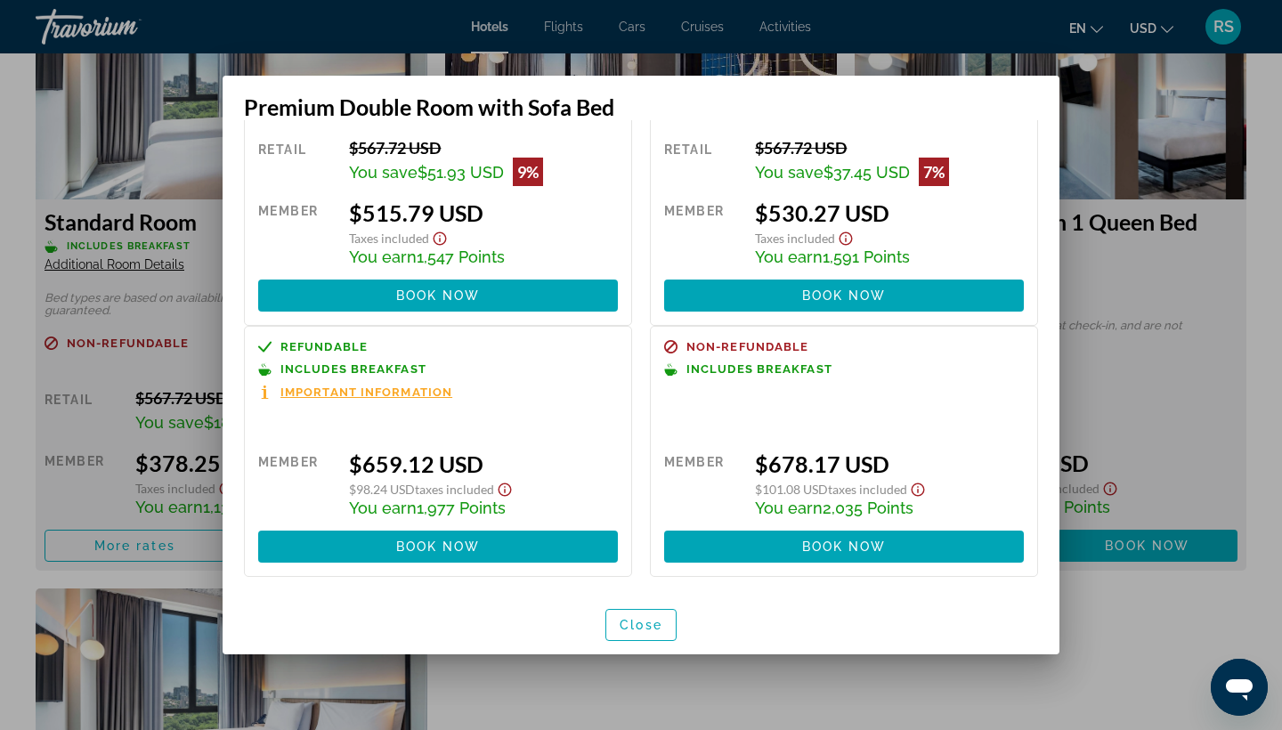
scroll to position [0, 0]
click at [642, 630] on span "Close" at bounding box center [641, 625] width 43 height 14
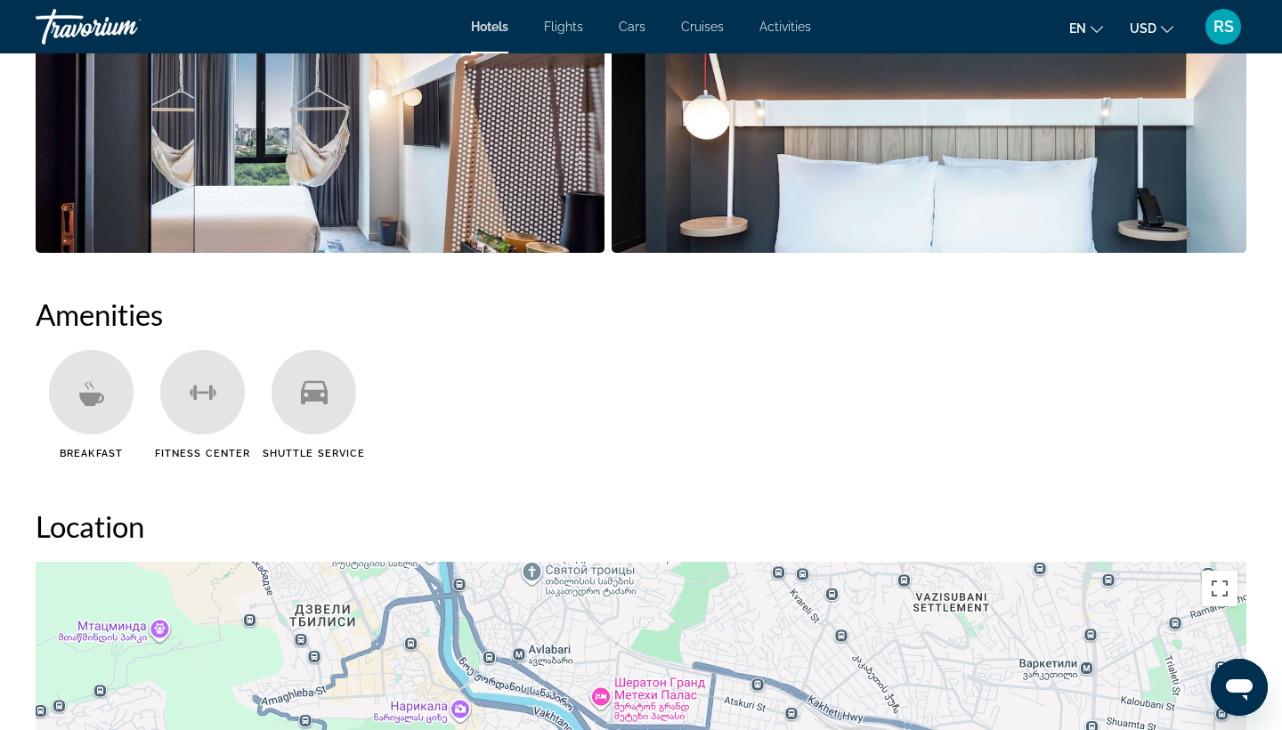
scroll to position [1114, 0]
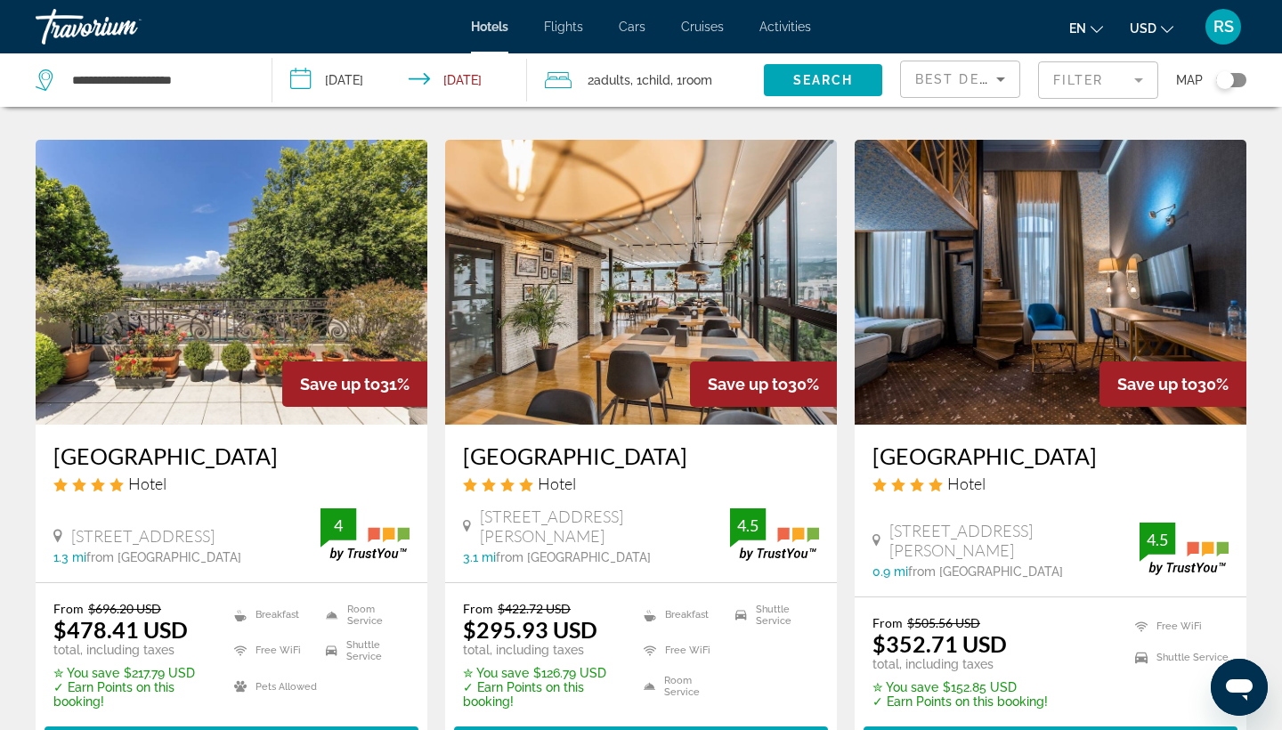
scroll to position [706, 0]
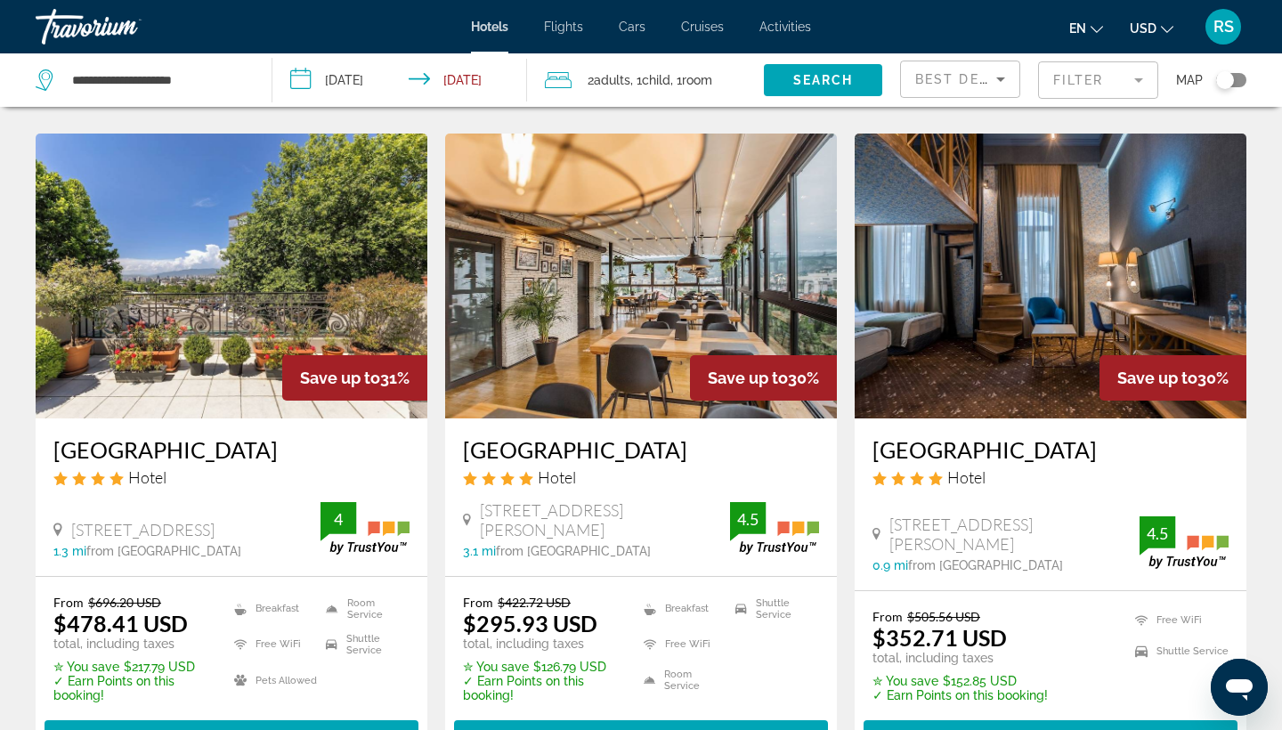
click at [595, 334] on img "Main content" at bounding box center [641, 276] width 392 height 285
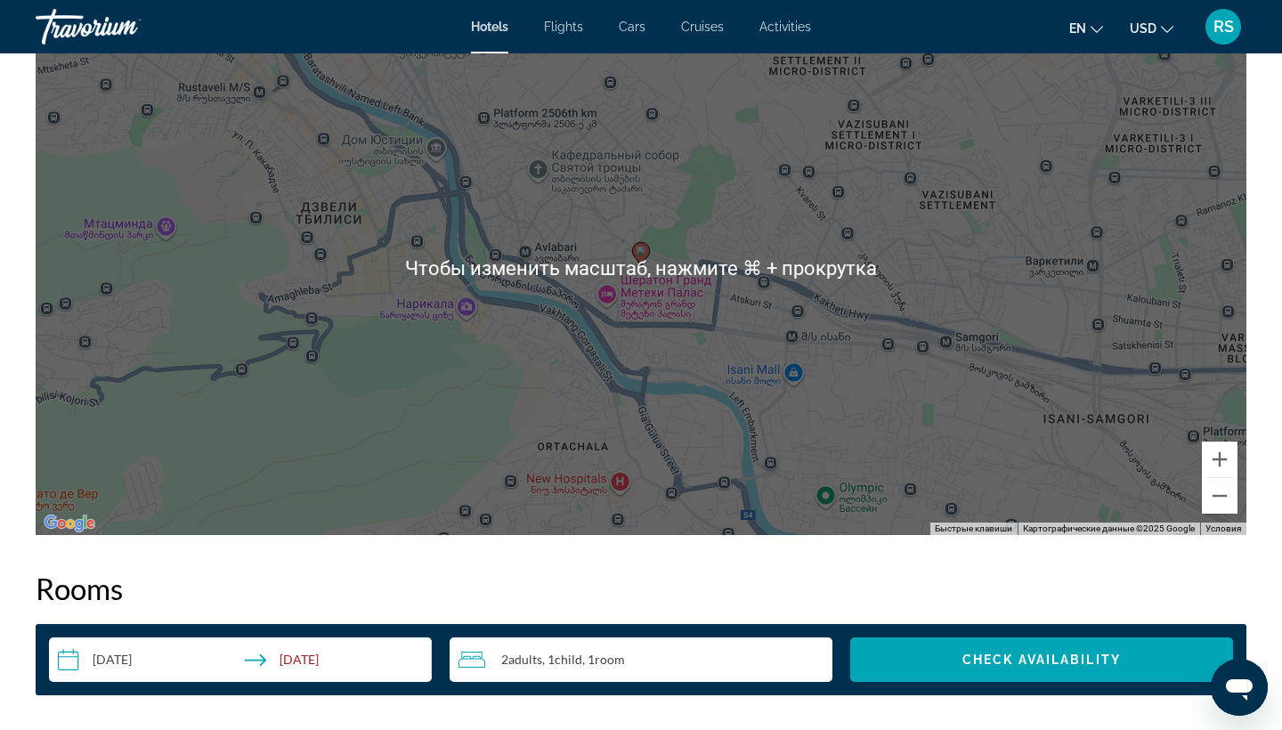
scroll to position [1794, 0]
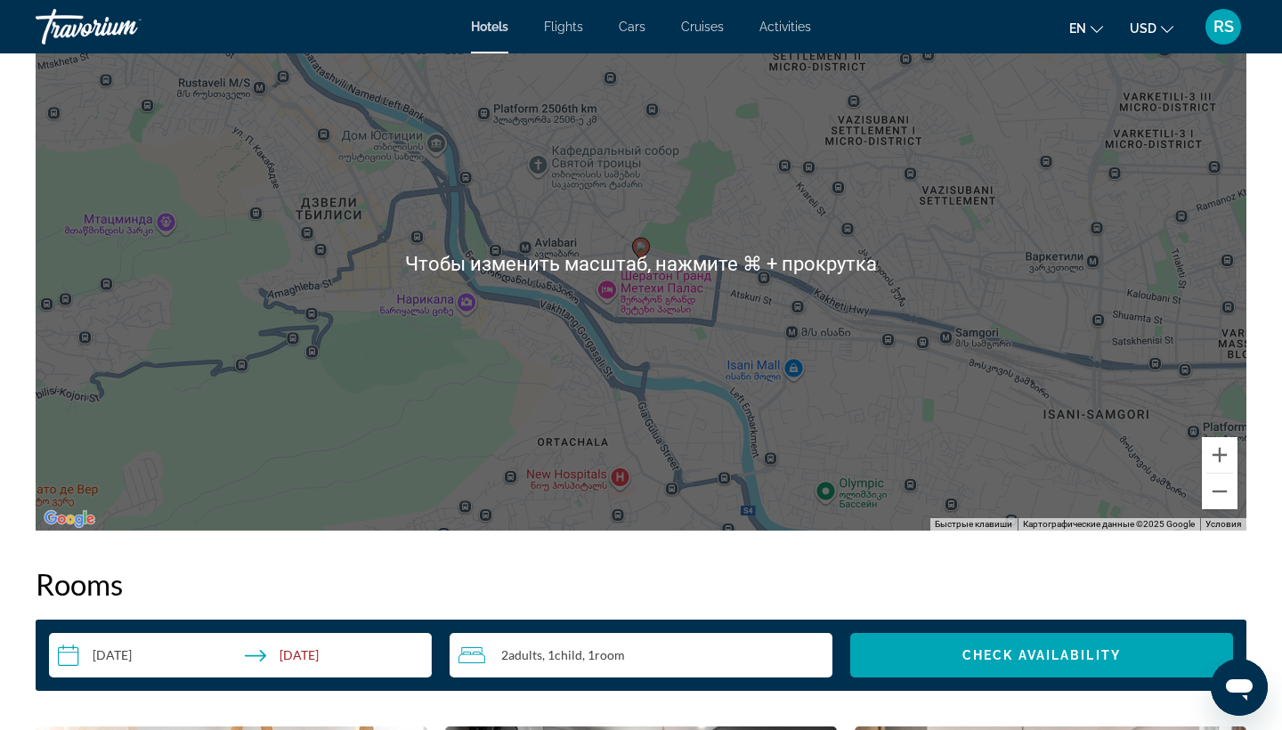
click at [452, 385] on div "Чтобы активировать перетаскивание с помощью клавиатуры, нажмите Alt + Ввод. Пос…" at bounding box center [641, 263] width 1211 height 534
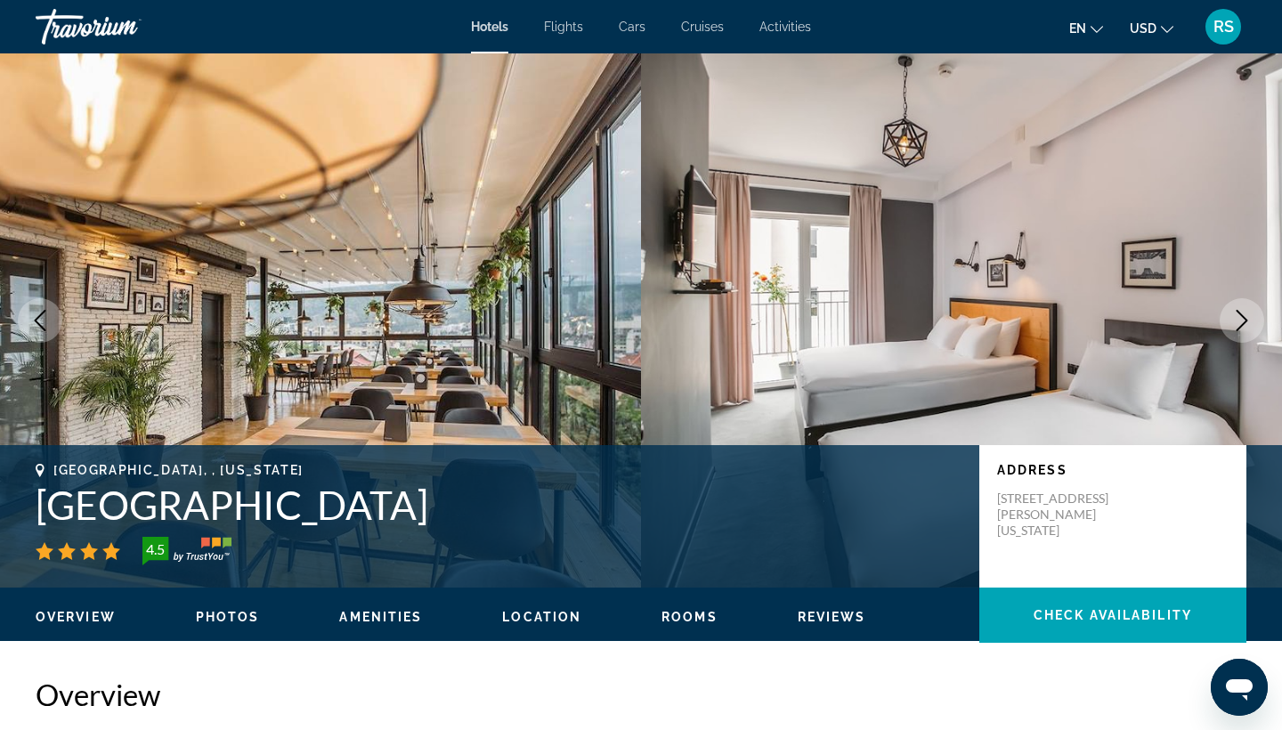
scroll to position [0, 0]
drag, startPoint x: 430, startPoint y: 509, endPoint x: 40, endPoint y: 505, distance: 390.1
click at [40, 505] on h1 "Timber Boutique Hotel" at bounding box center [499, 505] width 926 height 46
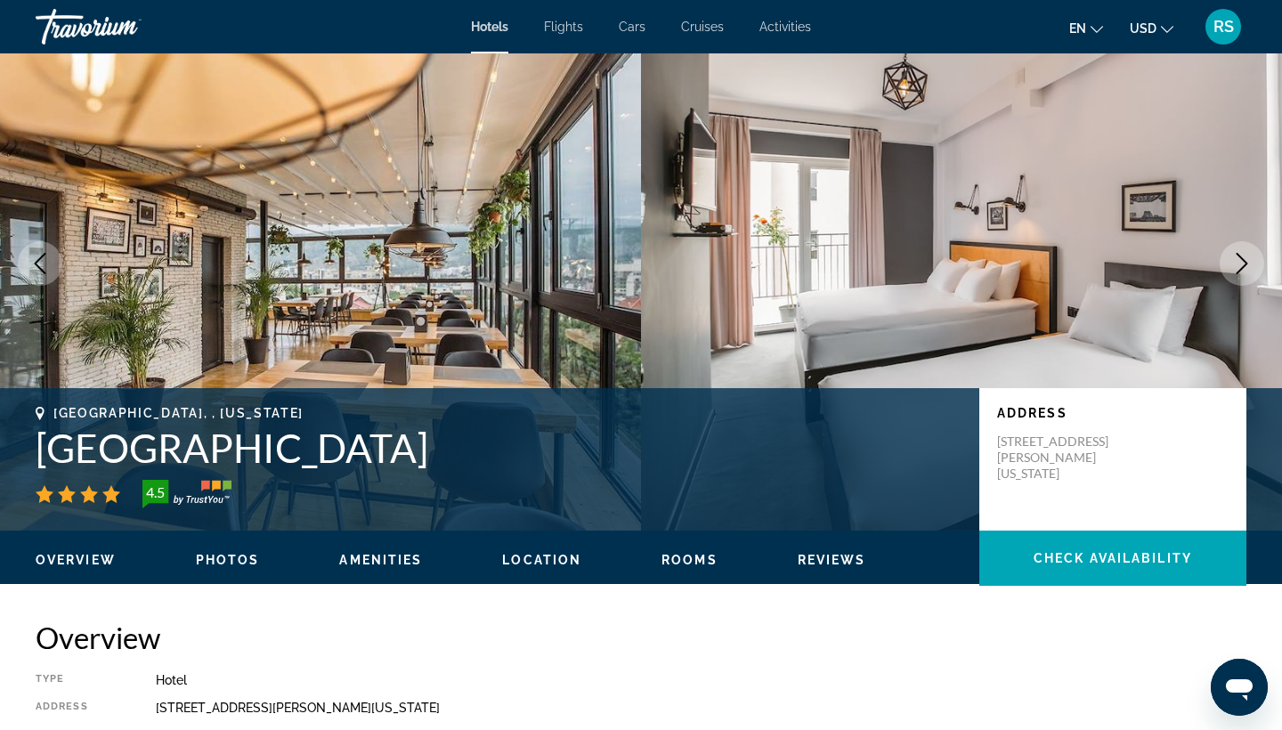
scroll to position [58, 0]
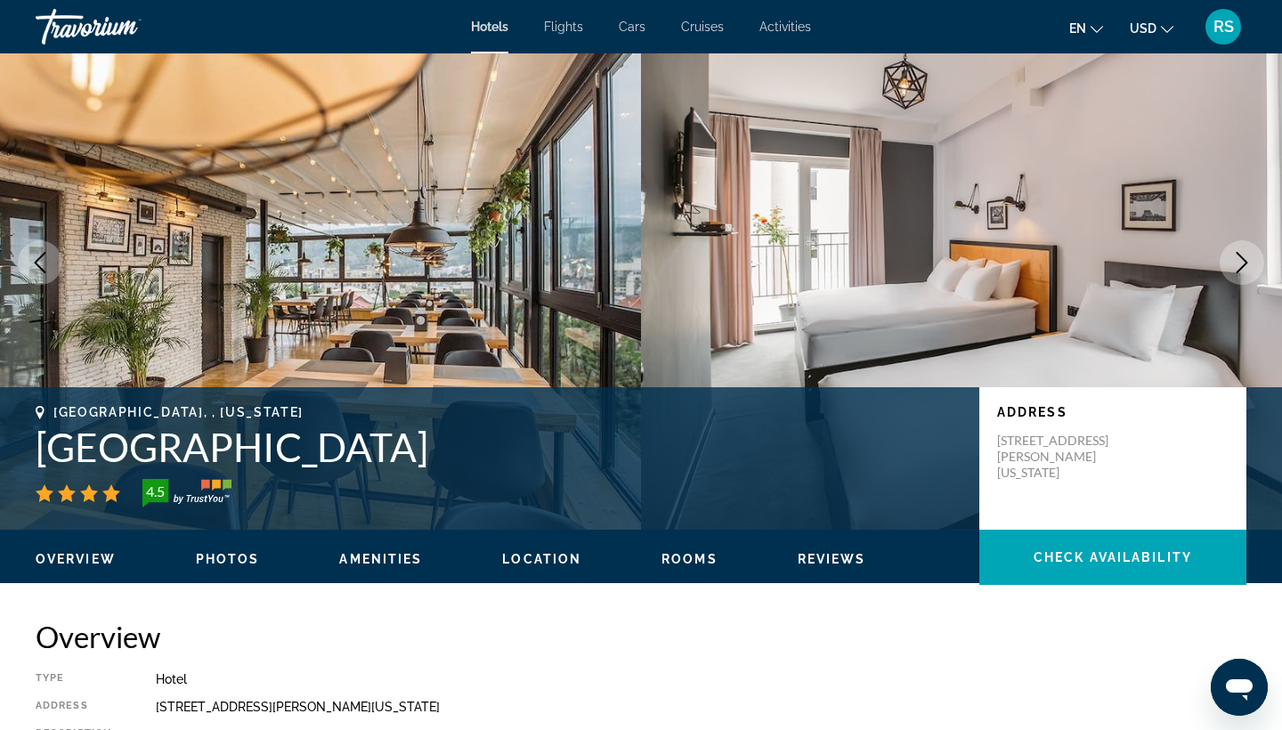
copy h1 "Timber Boutique Hotel"
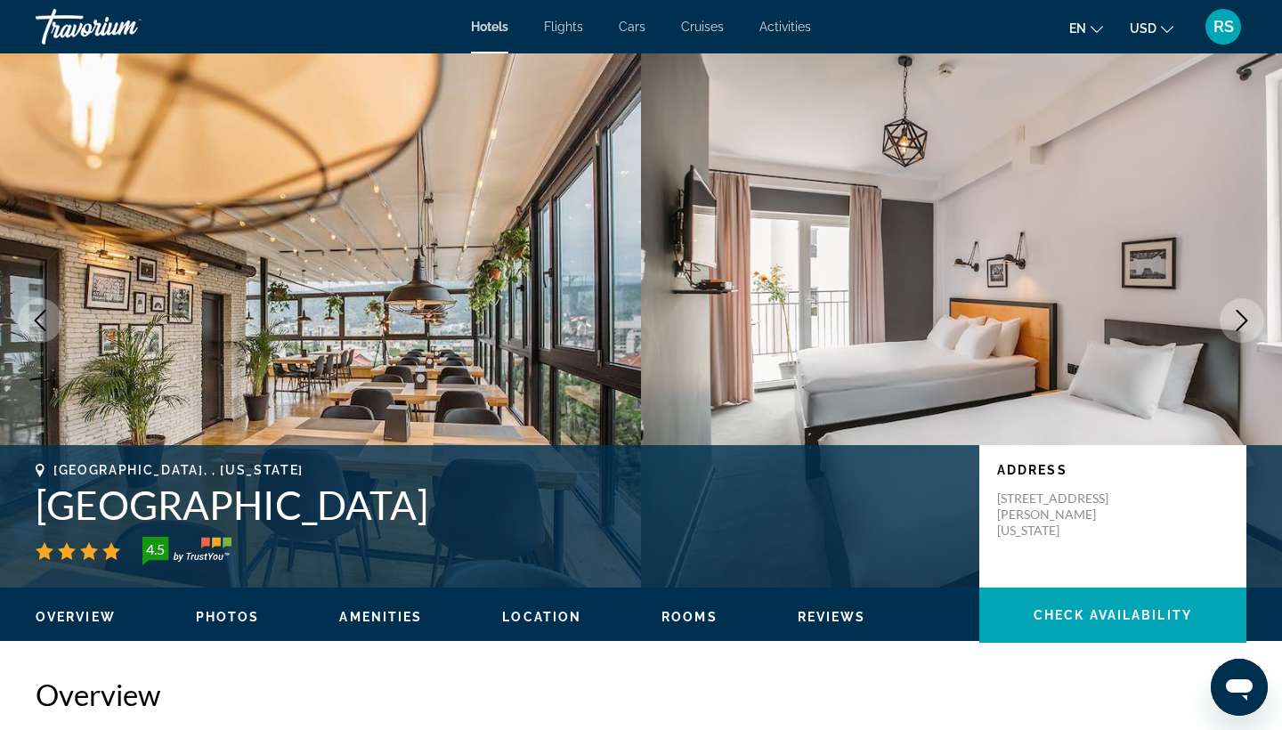
scroll to position [0, 0]
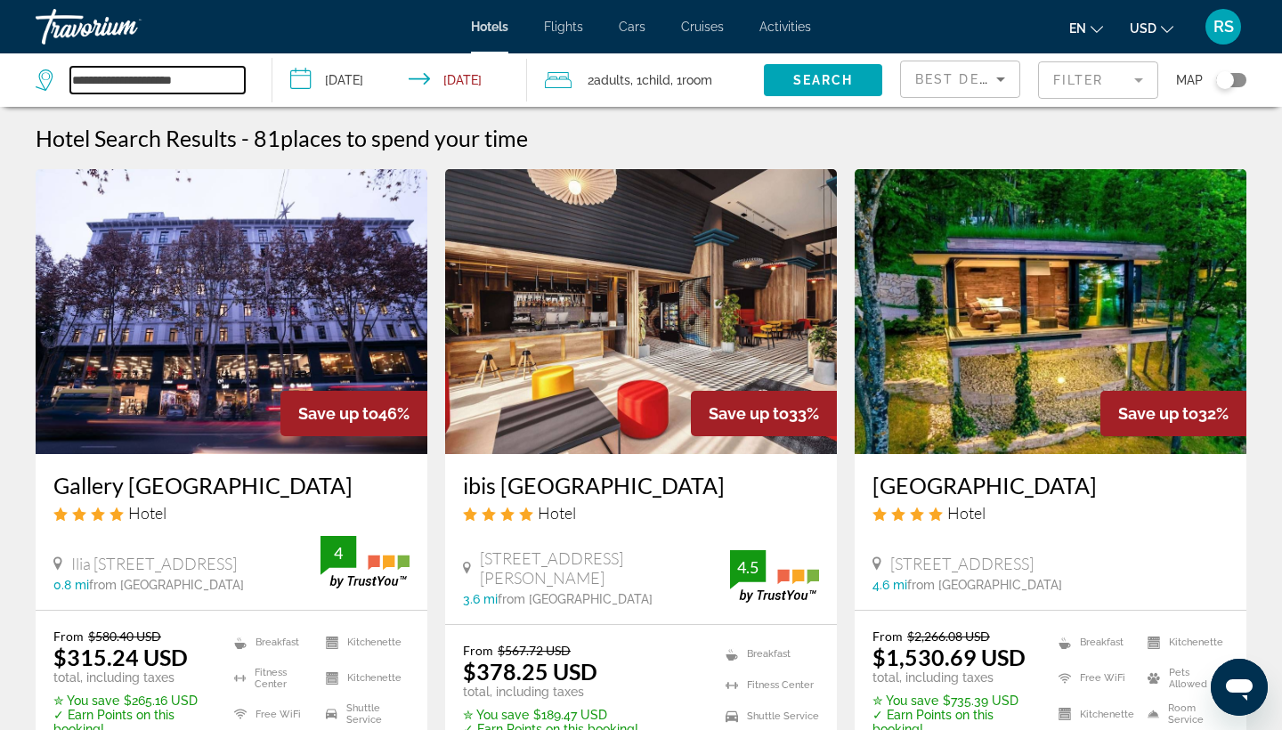
click at [197, 83] on input "**********" at bounding box center [157, 80] width 175 height 27
type input "*"
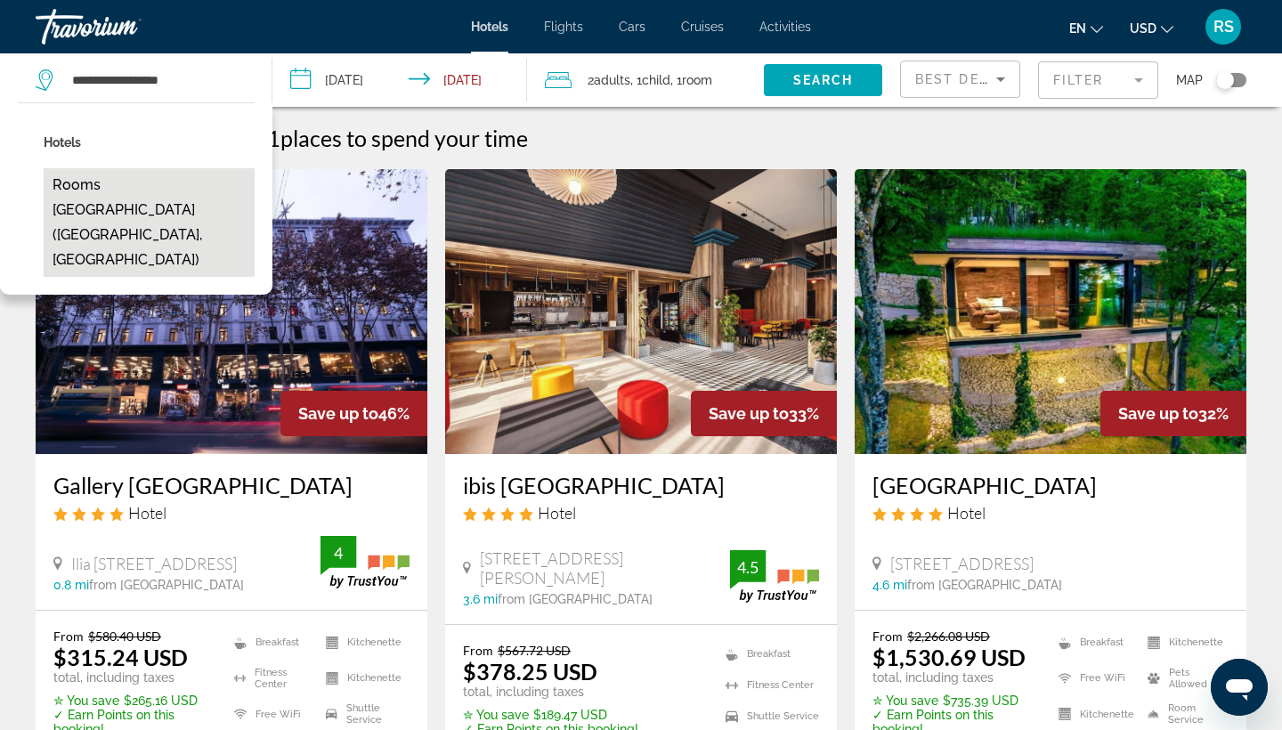
click at [149, 187] on button "Rooms [GEOGRAPHIC_DATA] ([GEOGRAPHIC_DATA], [GEOGRAPHIC_DATA])" at bounding box center [149, 222] width 211 height 109
type input "**********"
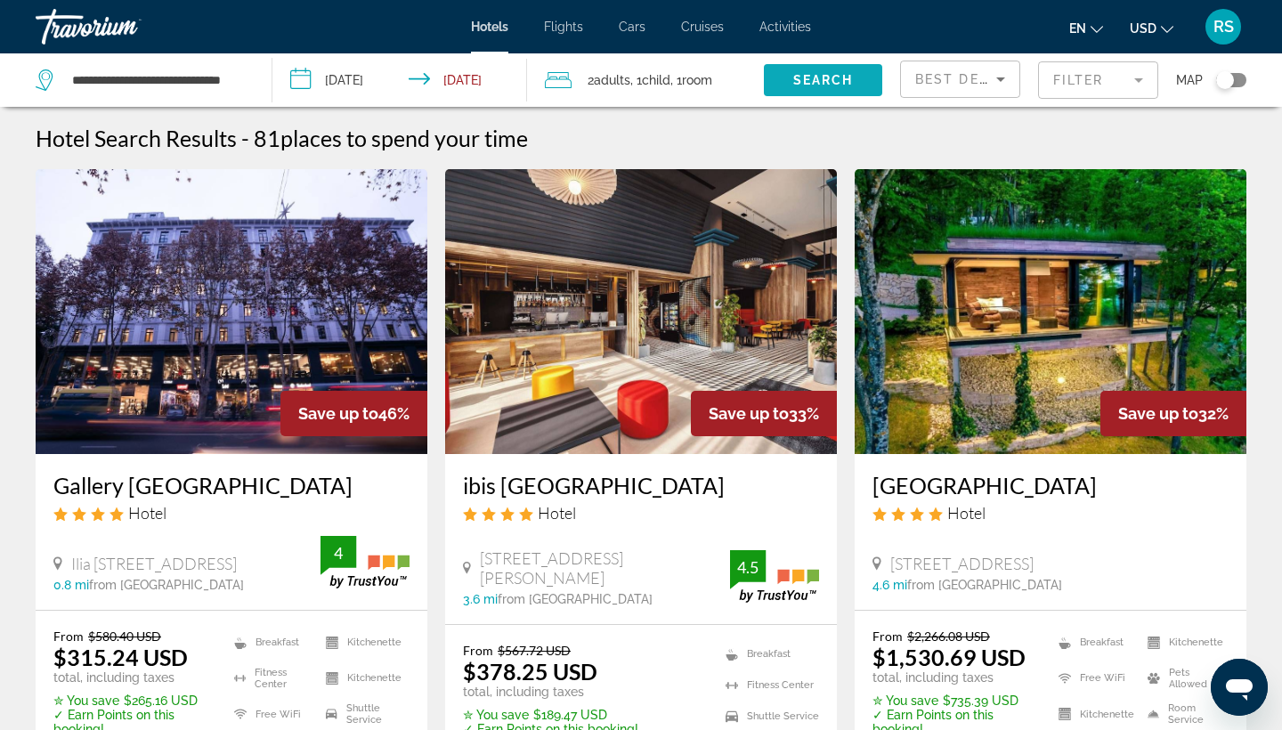
click at [826, 78] on span "Search" at bounding box center [823, 80] width 61 height 14
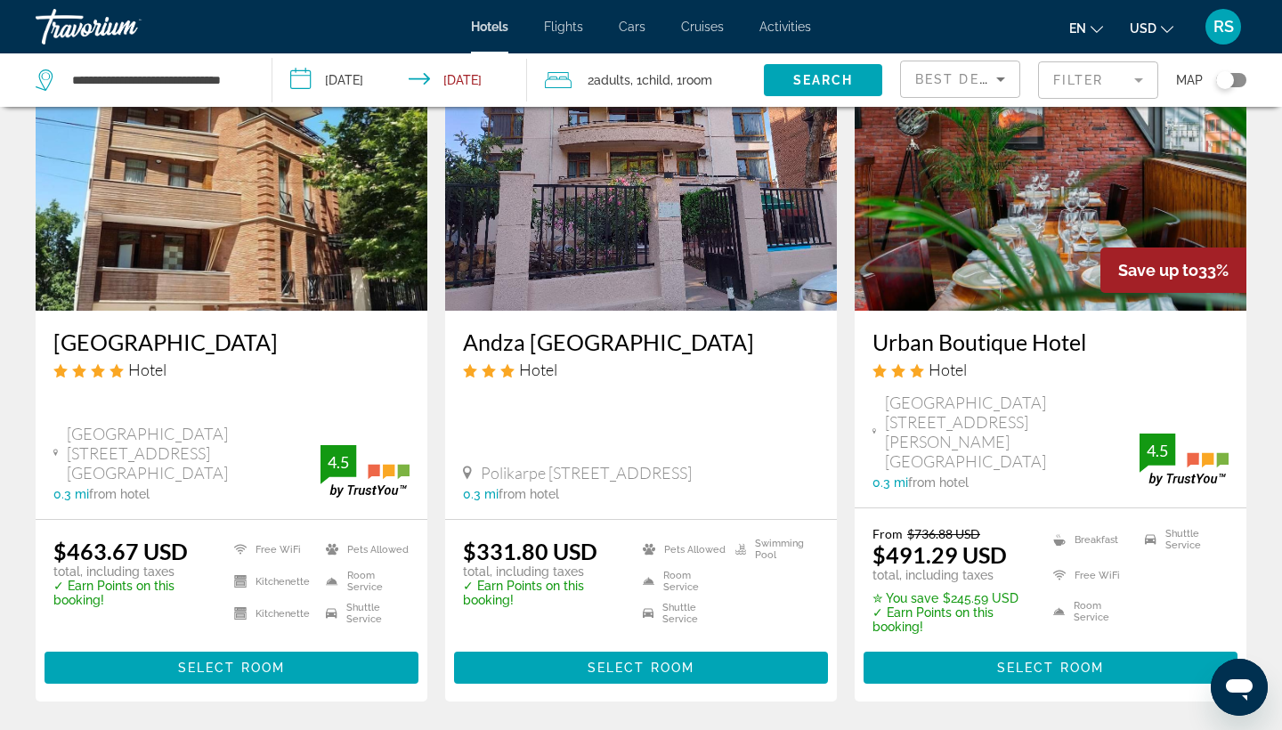
scroll to position [1477, 0]
click at [1134, 80] on mat-form-field "Filter" at bounding box center [1098, 79] width 120 height 37
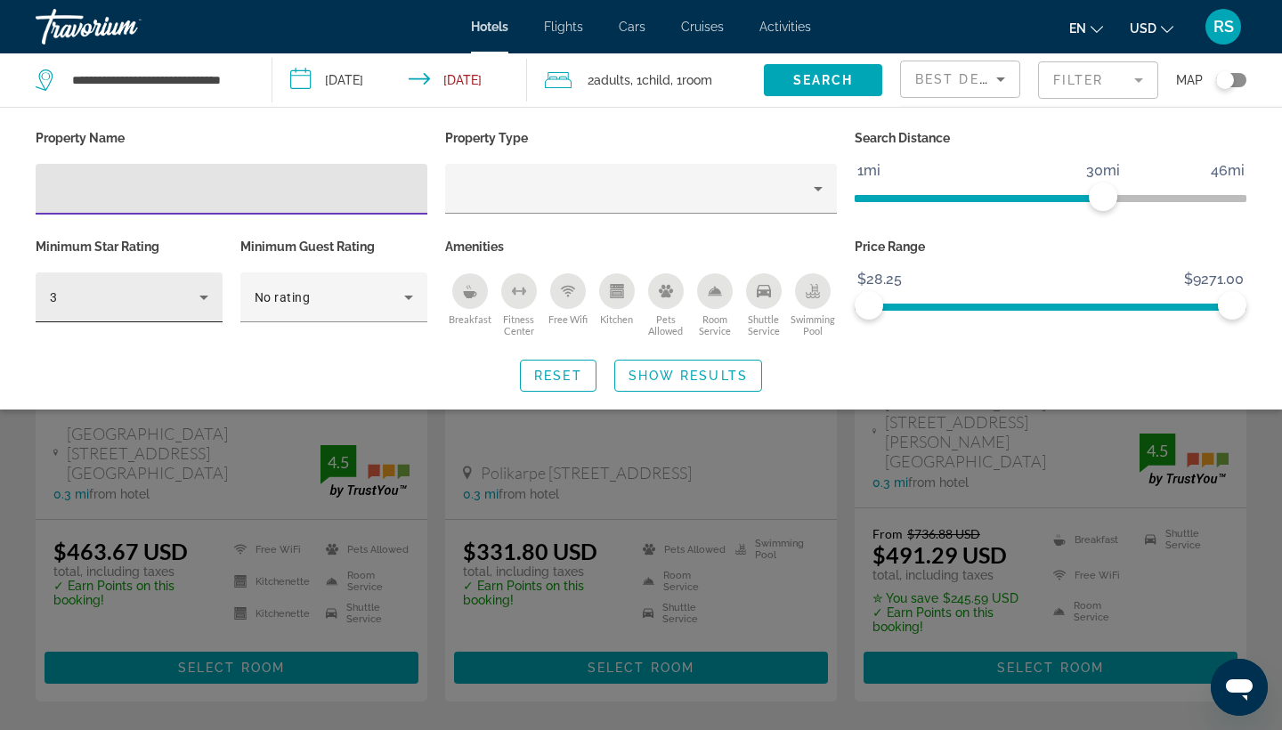
click at [202, 298] on icon "Hotel Filters" at bounding box center [203, 297] width 21 height 21
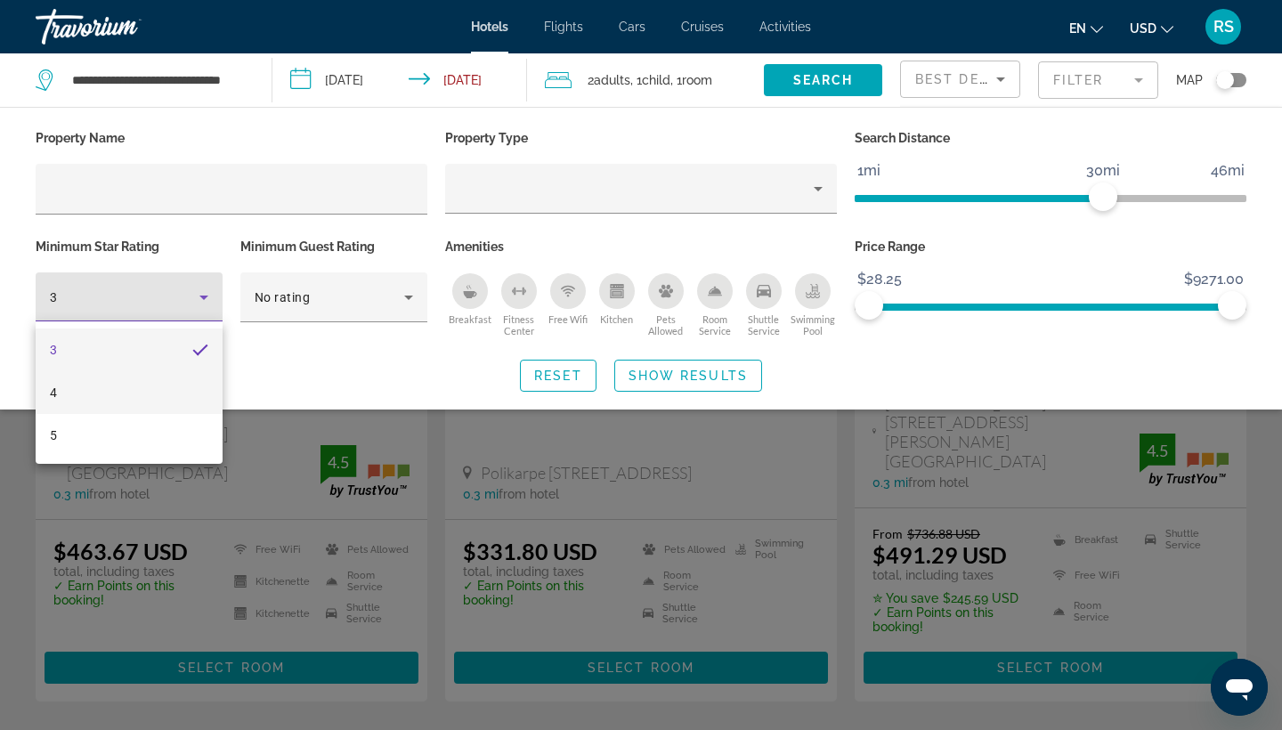
click at [192, 397] on mat-option "4" at bounding box center [129, 392] width 187 height 43
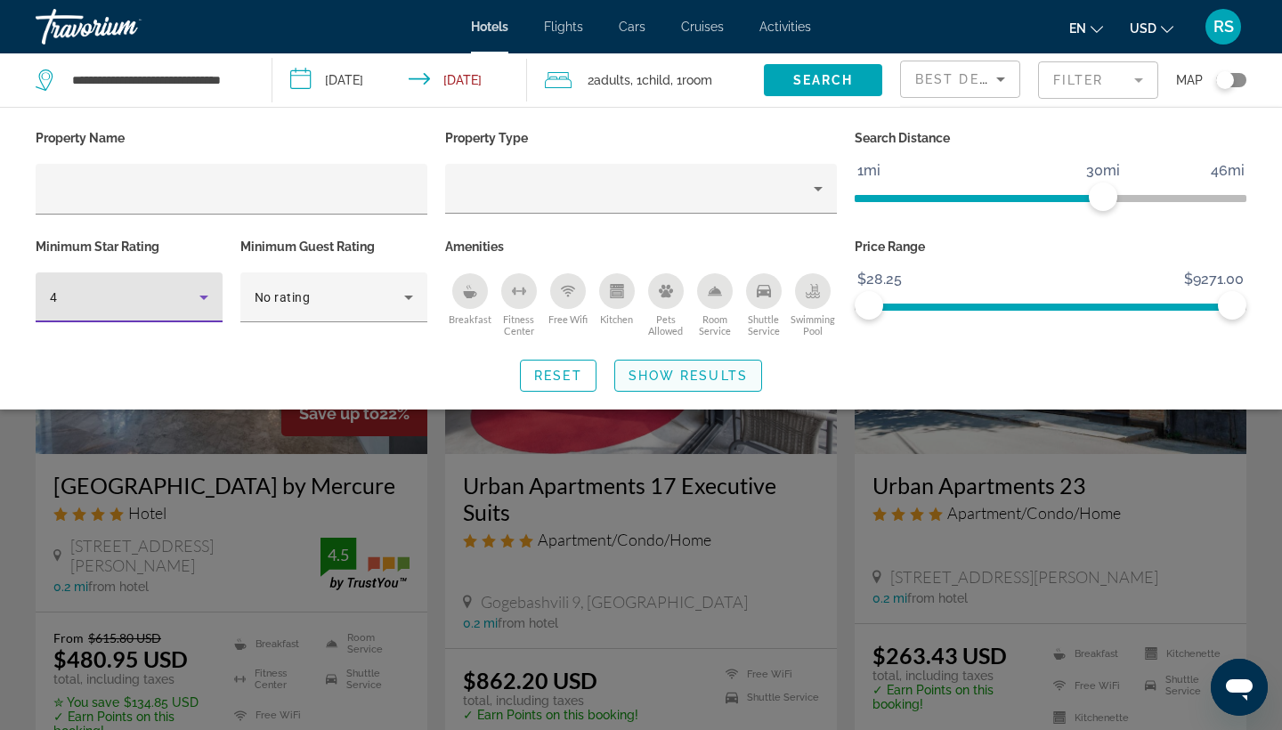
click at [702, 378] on span "Show Results" at bounding box center [688, 376] width 119 height 14
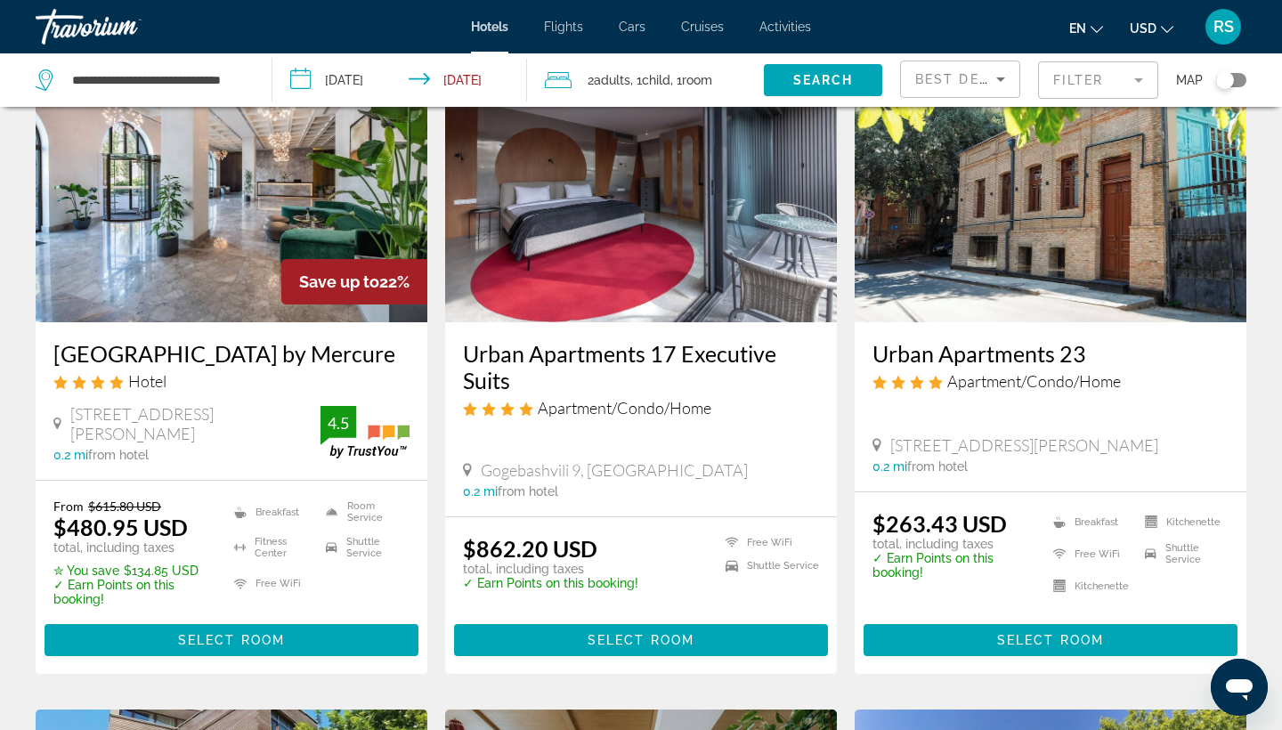
scroll to position [134, 0]
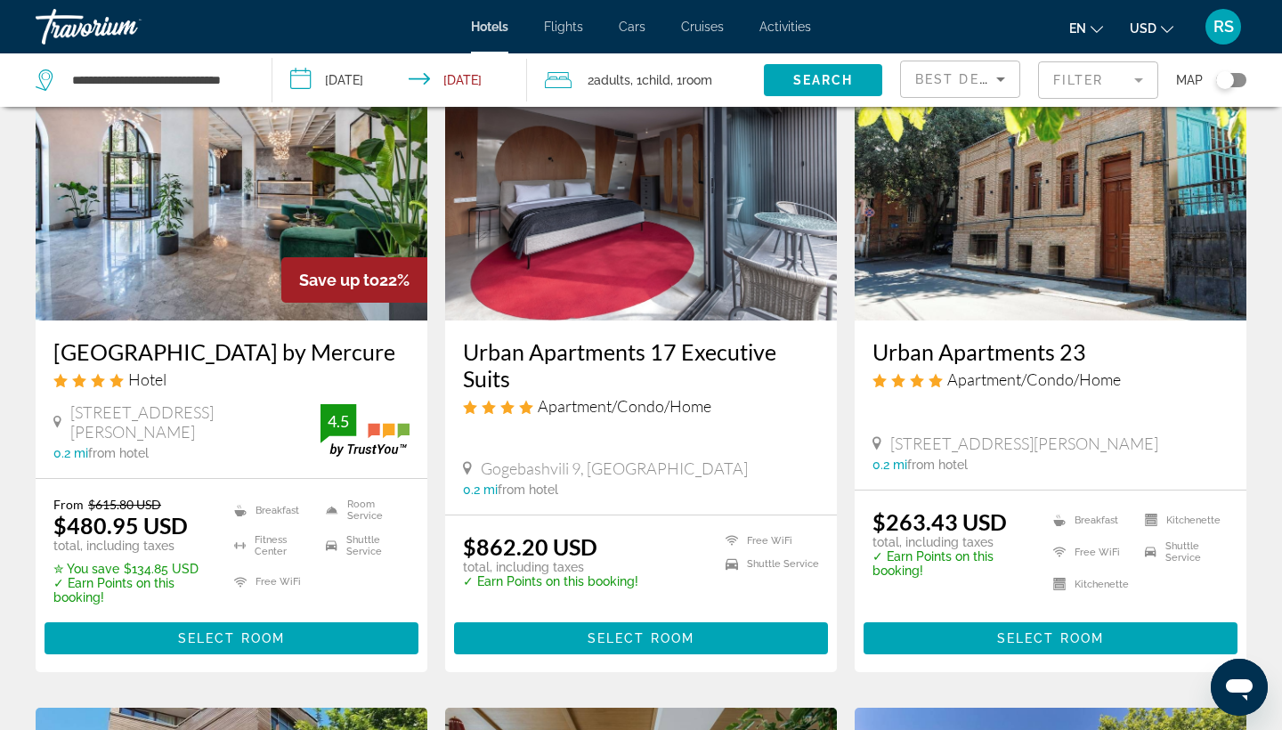
click at [265, 234] on img "Main content" at bounding box center [232, 178] width 392 height 285
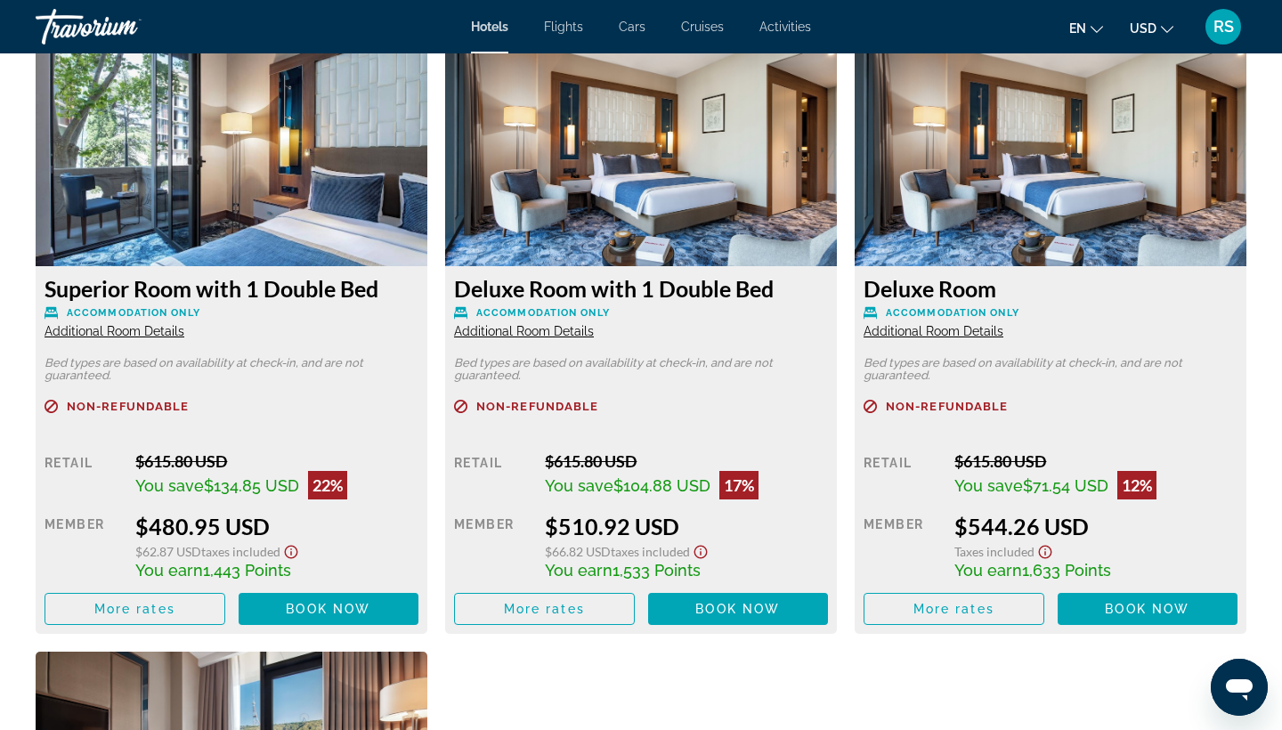
scroll to position [2473, 0]
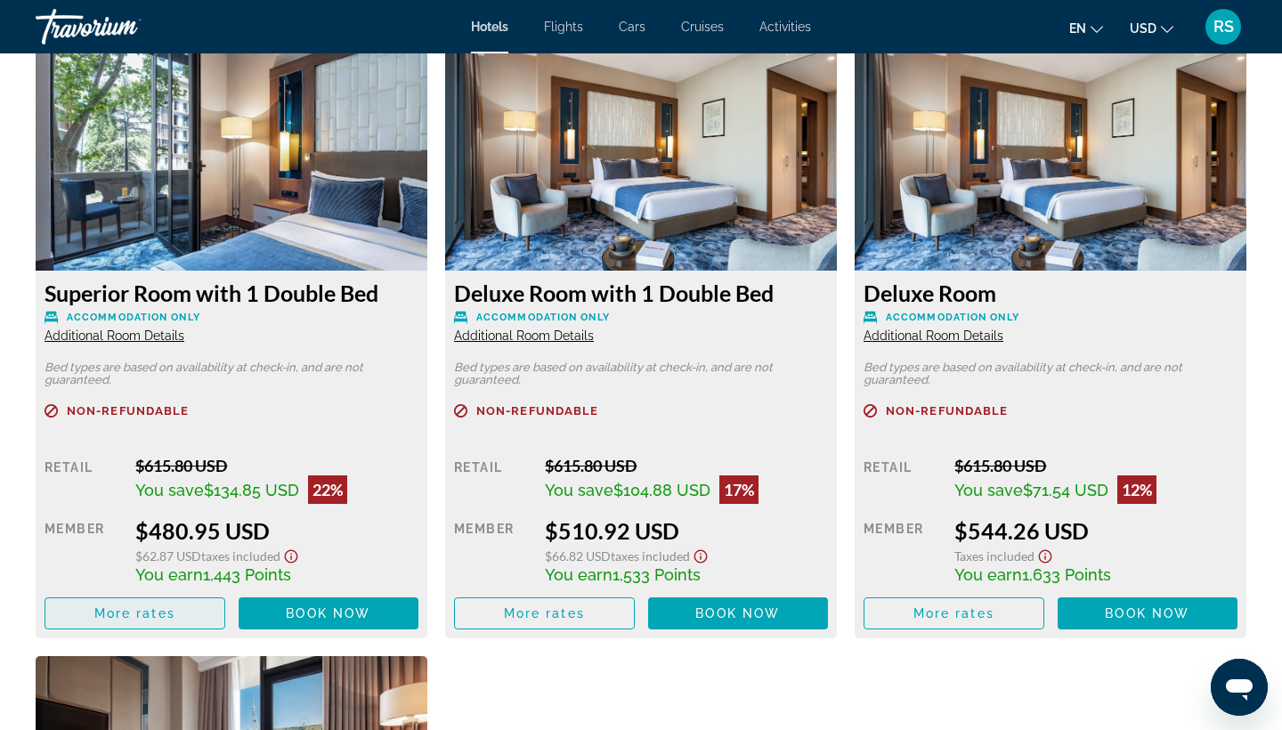
click at [135, 615] on span "More rates" at bounding box center [134, 613] width 81 height 14
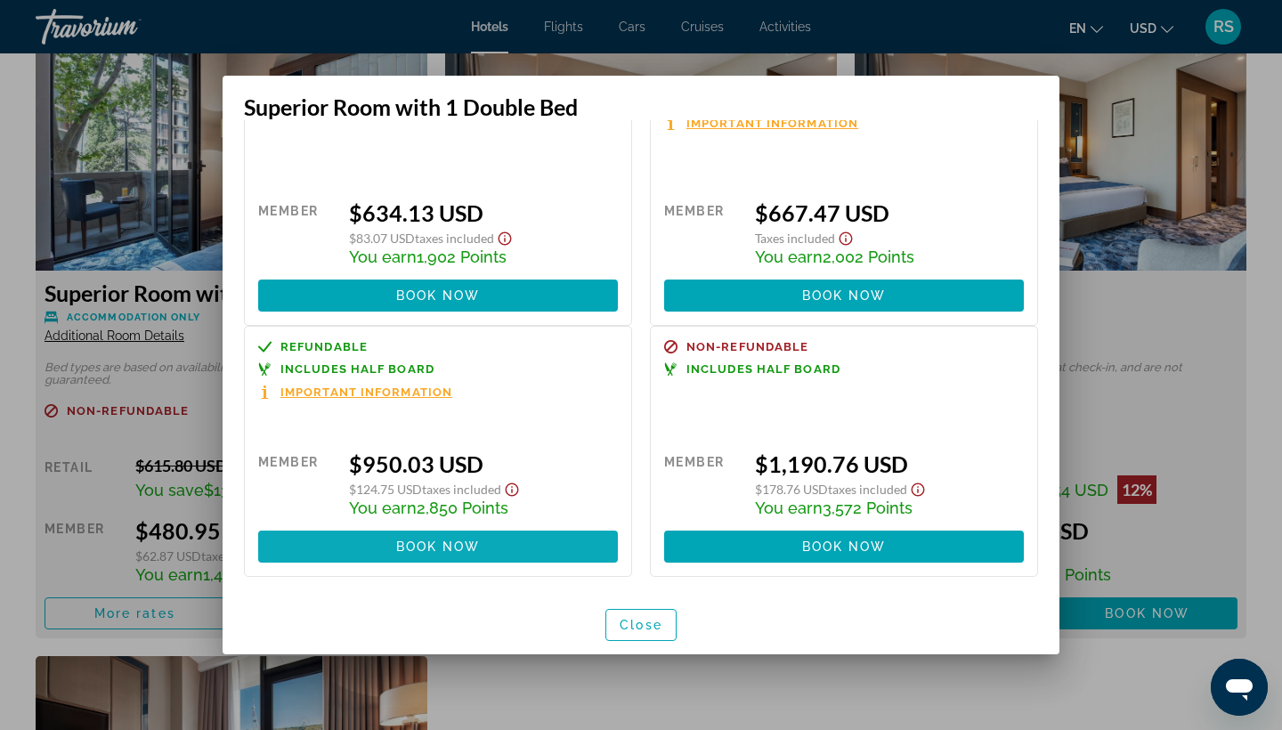
scroll to position [395, 0]
click at [412, 548] on span "Book now" at bounding box center [438, 547] width 85 height 14
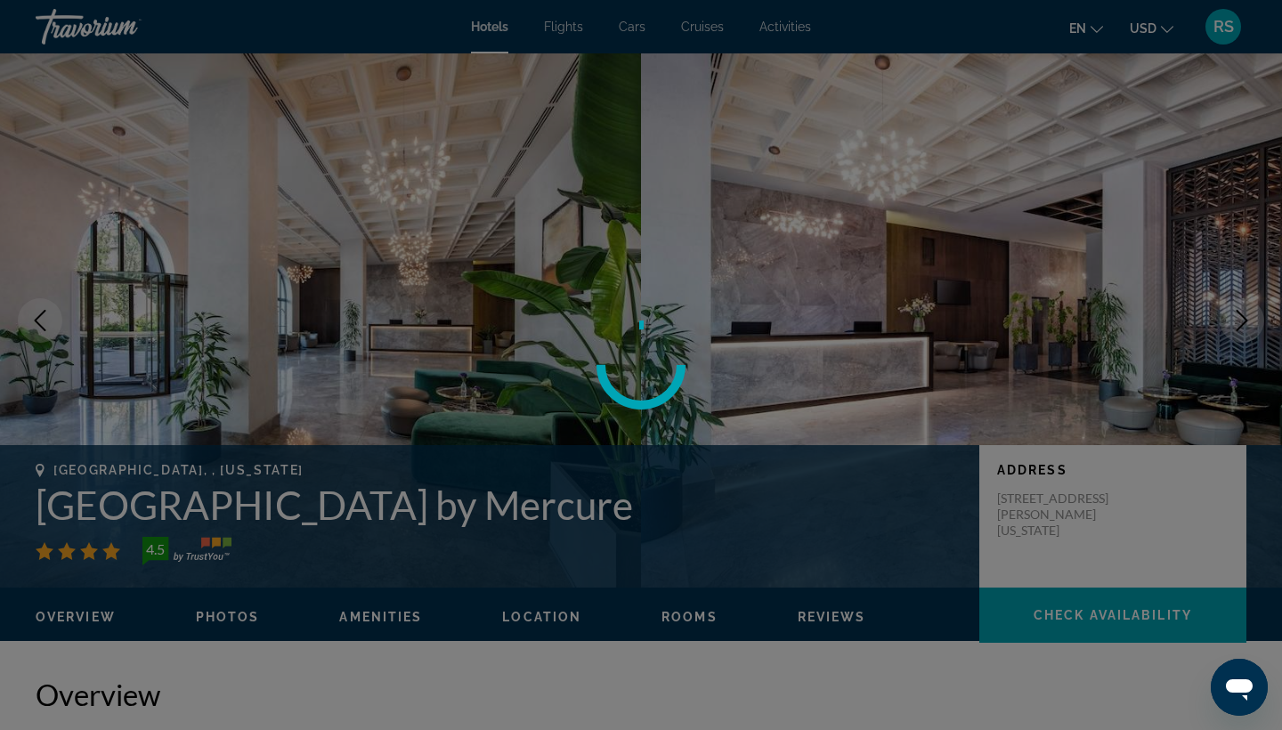
scroll to position [2473, 0]
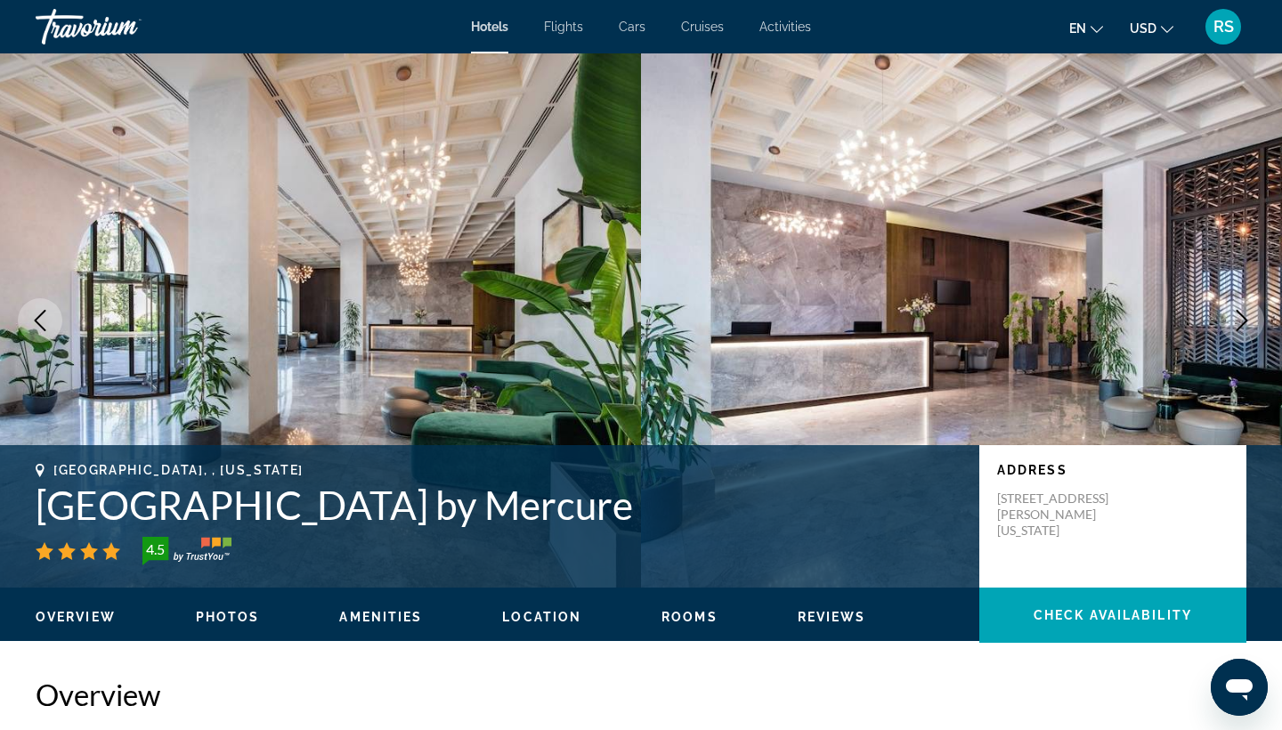
drag, startPoint x: 680, startPoint y: 510, endPoint x: 216, endPoint y: 484, distance: 464.8
click at [216, 484] on h1 "[GEOGRAPHIC_DATA] by Mercure" at bounding box center [499, 505] width 926 height 46
drag, startPoint x: 216, startPoint y: 484, endPoint x: 723, endPoint y: 492, distance: 506.8
click at [723, 492] on h1 "[GEOGRAPHIC_DATA] by Mercure" at bounding box center [499, 505] width 926 height 46
click at [723, 494] on h1 "[GEOGRAPHIC_DATA] by Mercure" at bounding box center [499, 505] width 926 height 46
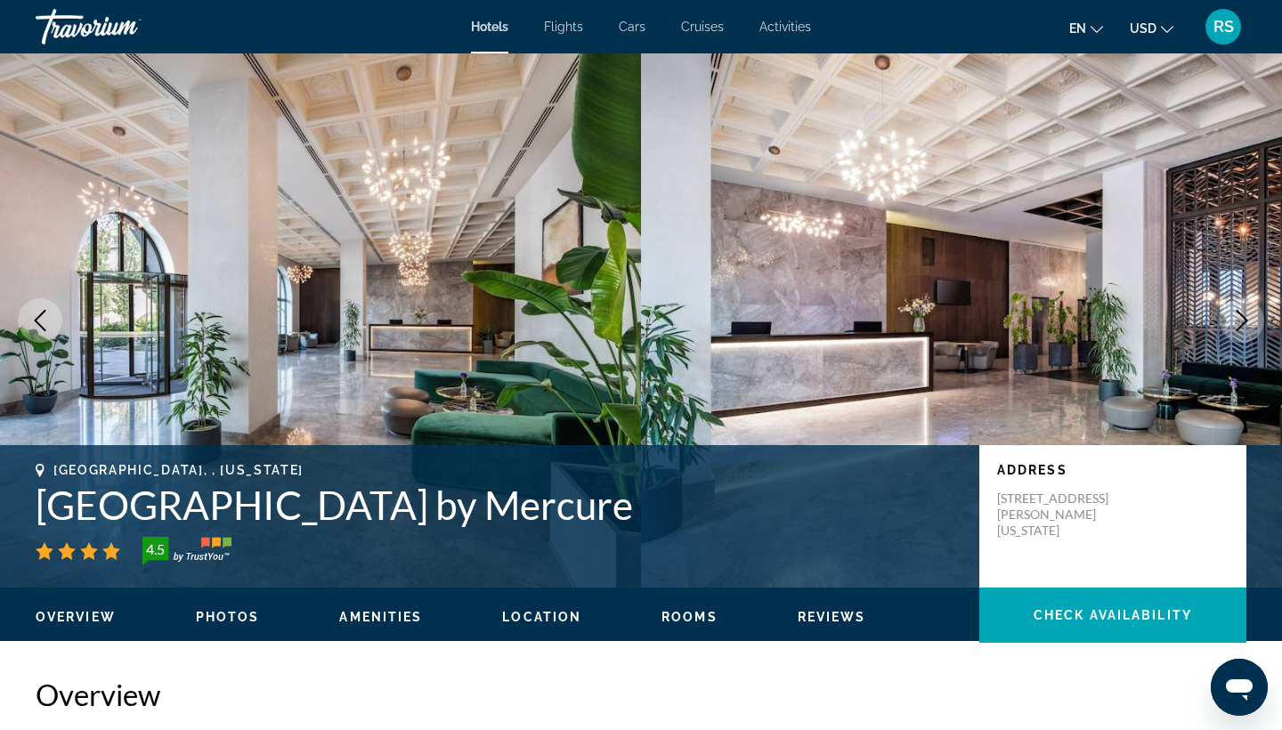
drag, startPoint x: 707, startPoint y: 499, endPoint x: 33, endPoint y: 505, distance: 674.2
click at [33, 505] on div "Tbilisi, , Georgia Tbilisi Philharmonic Hotel by Mercure 4.5 Address 10 Petre M…" at bounding box center [641, 516] width 1282 height 107
copy h1 "[GEOGRAPHIC_DATA] by Mercure"
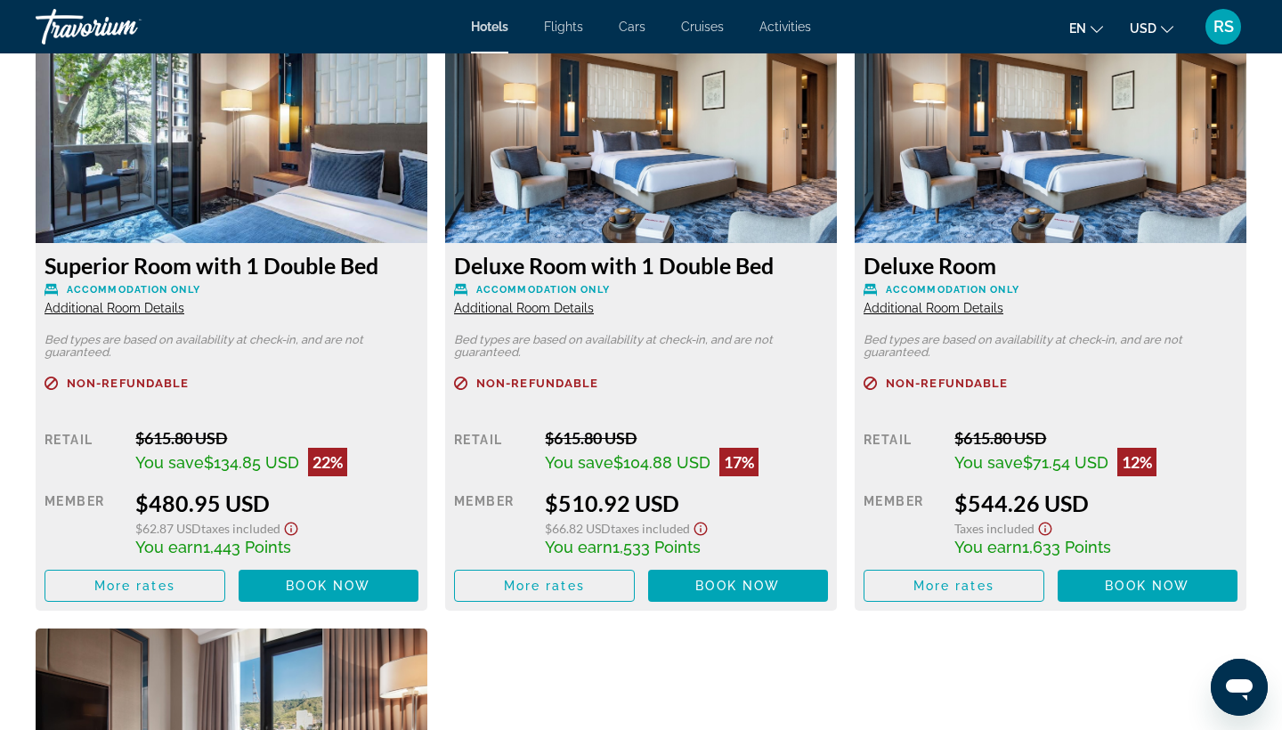
scroll to position [2484, 0]
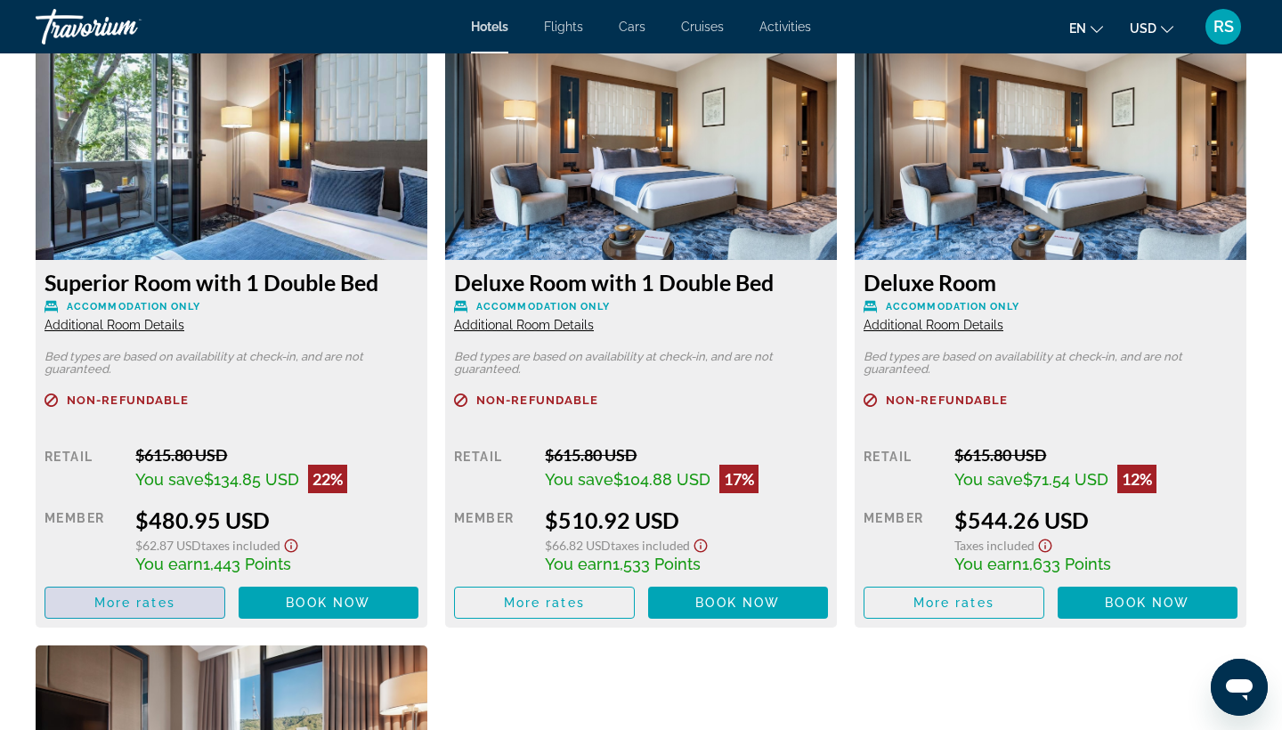
click at [144, 609] on span "More rates" at bounding box center [134, 603] width 81 height 14
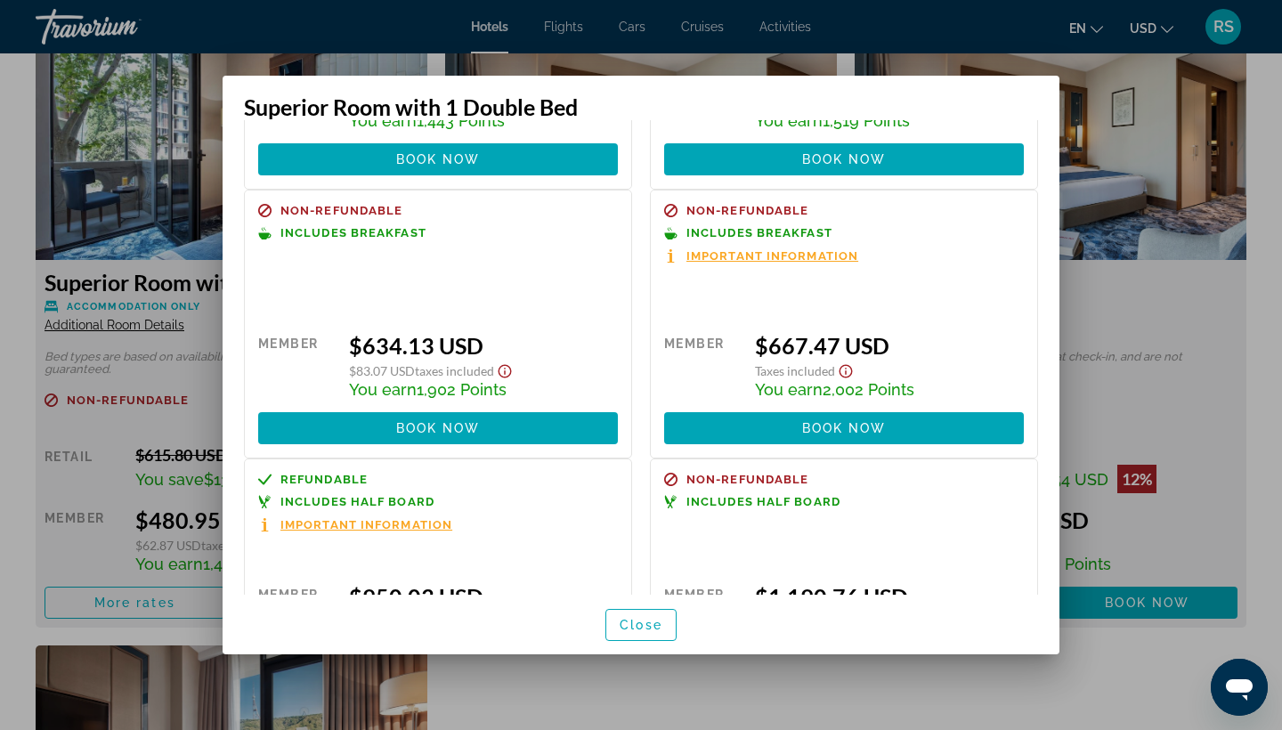
scroll to position [241, 0]
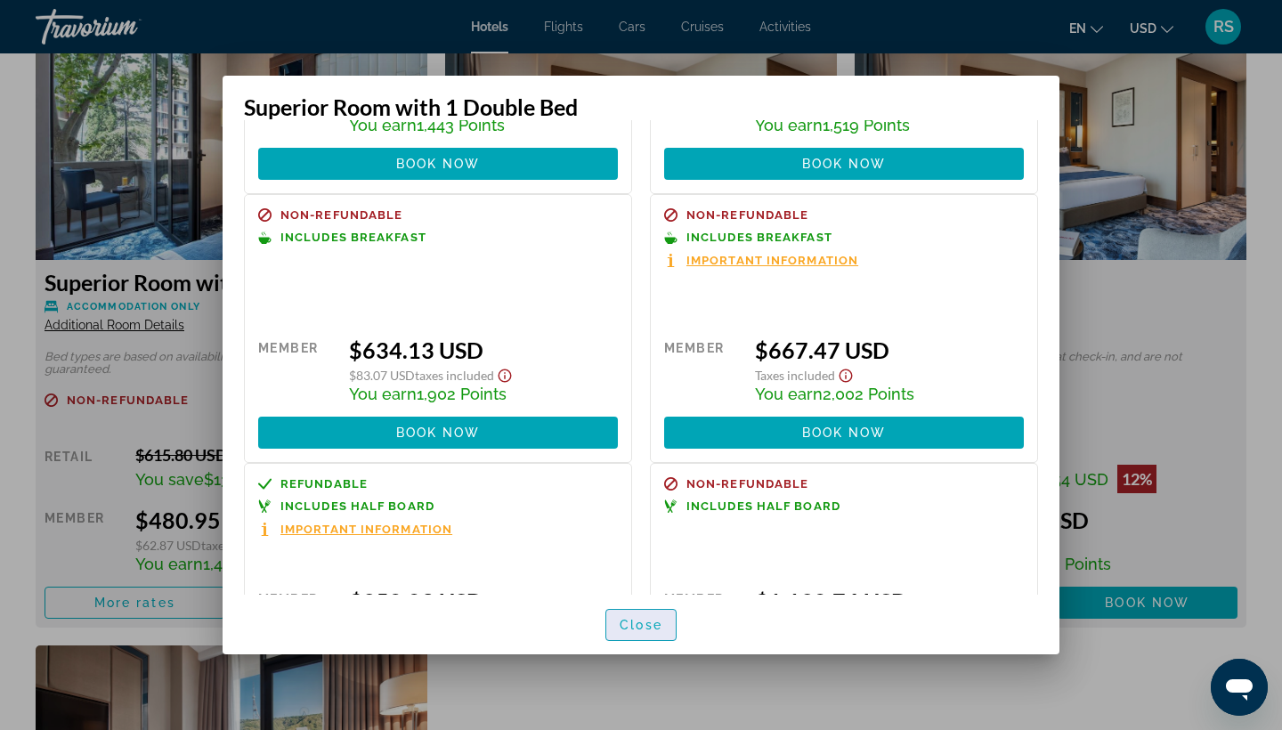
click at [650, 624] on span "Close" at bounding box center [641, 625] width 43 height 14
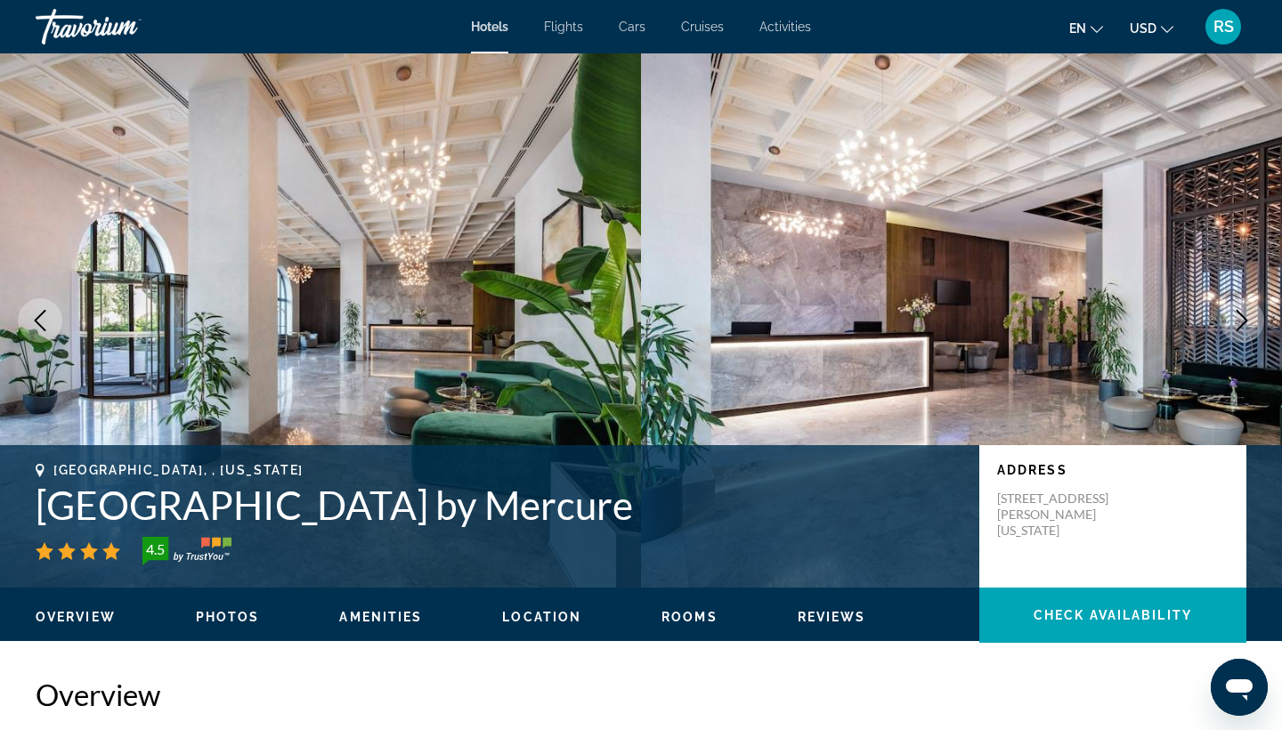
scroll to position [2484, 0]
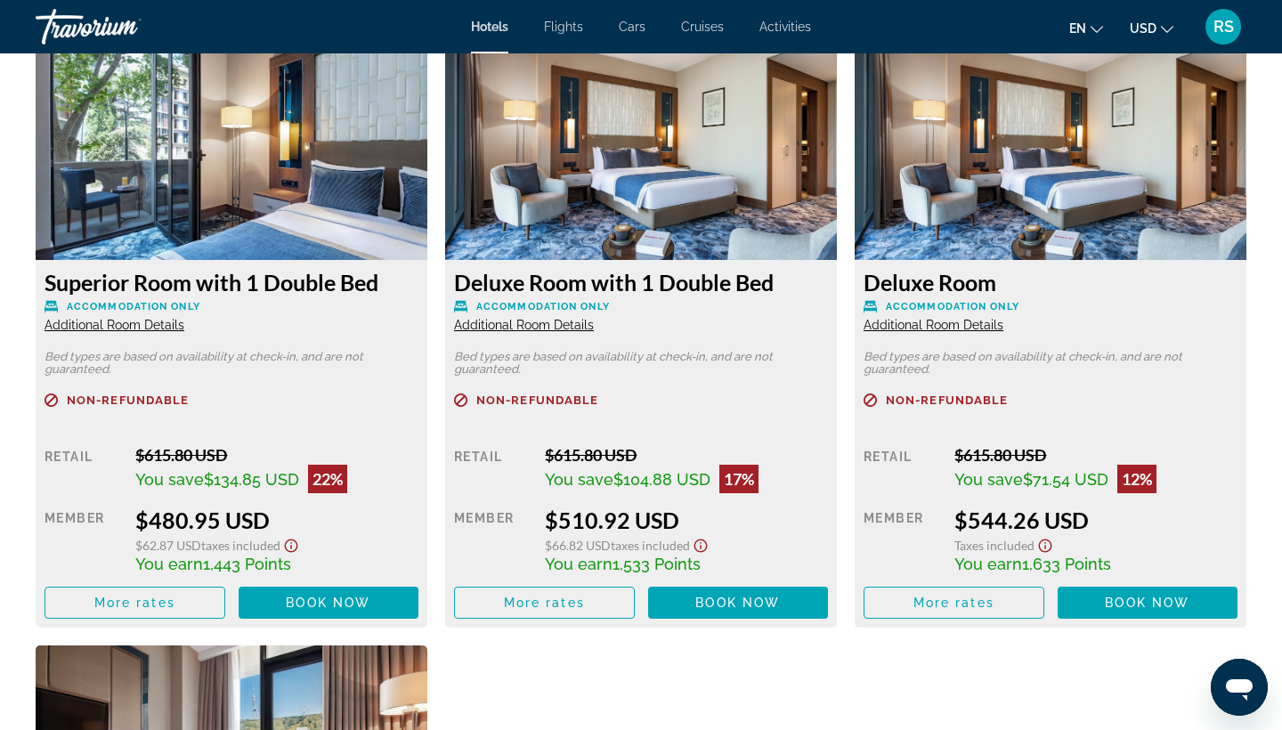
click at [125, 323] on span "Additional Room Details" at bounding box center [115, 325] width 140 height 14
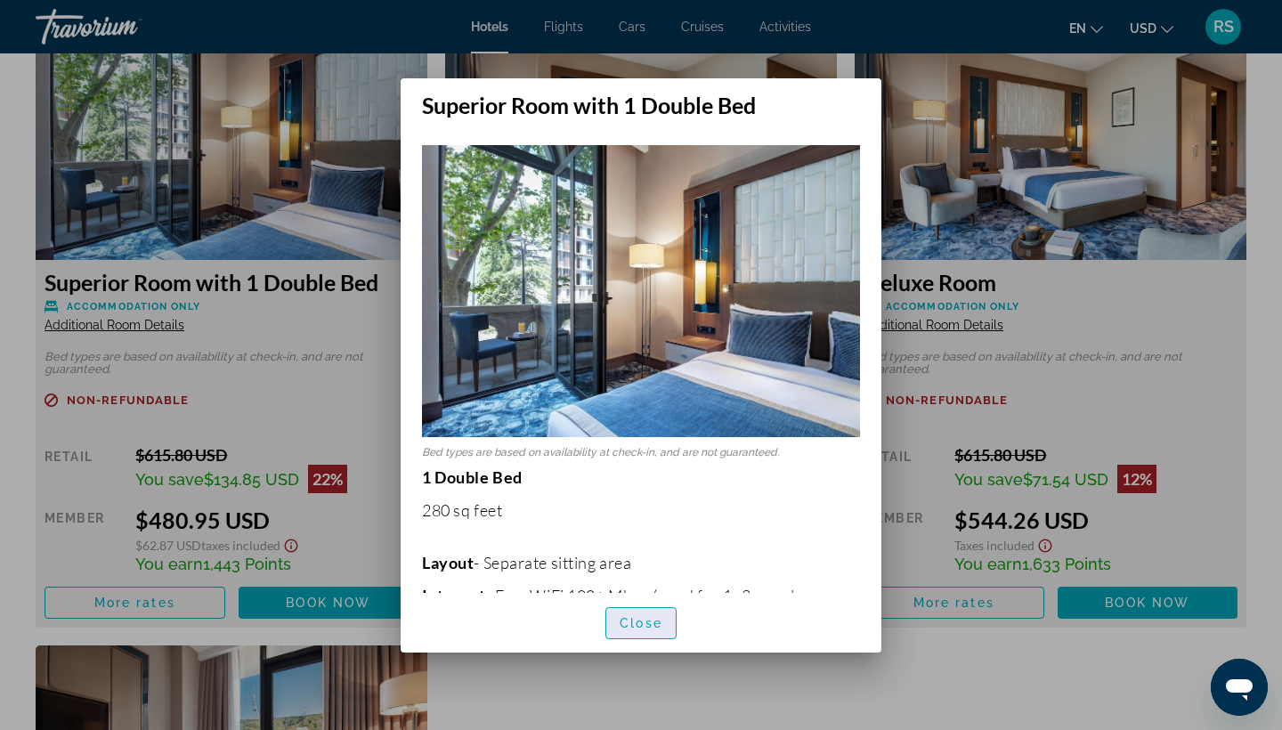
click at [637, 624] on span "Close" at bounding box center [641, 623] width 43 height 14
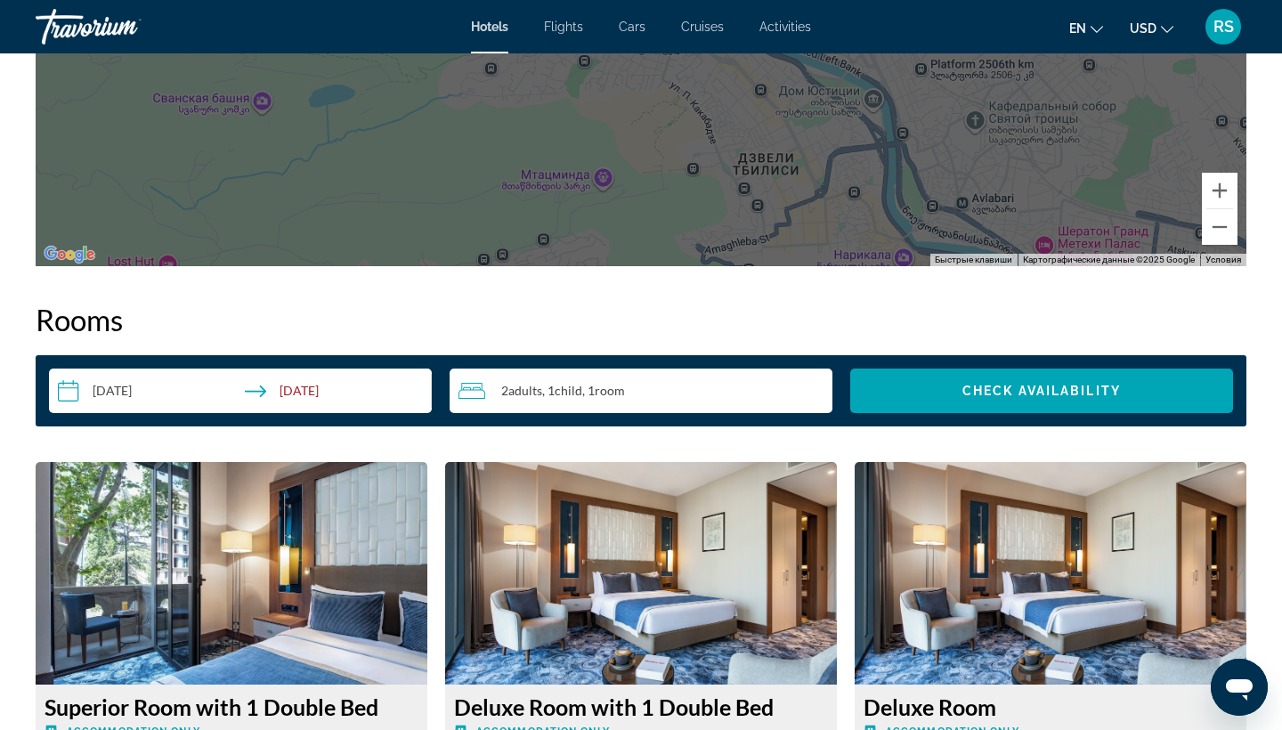
scroll to position [2074, 0]
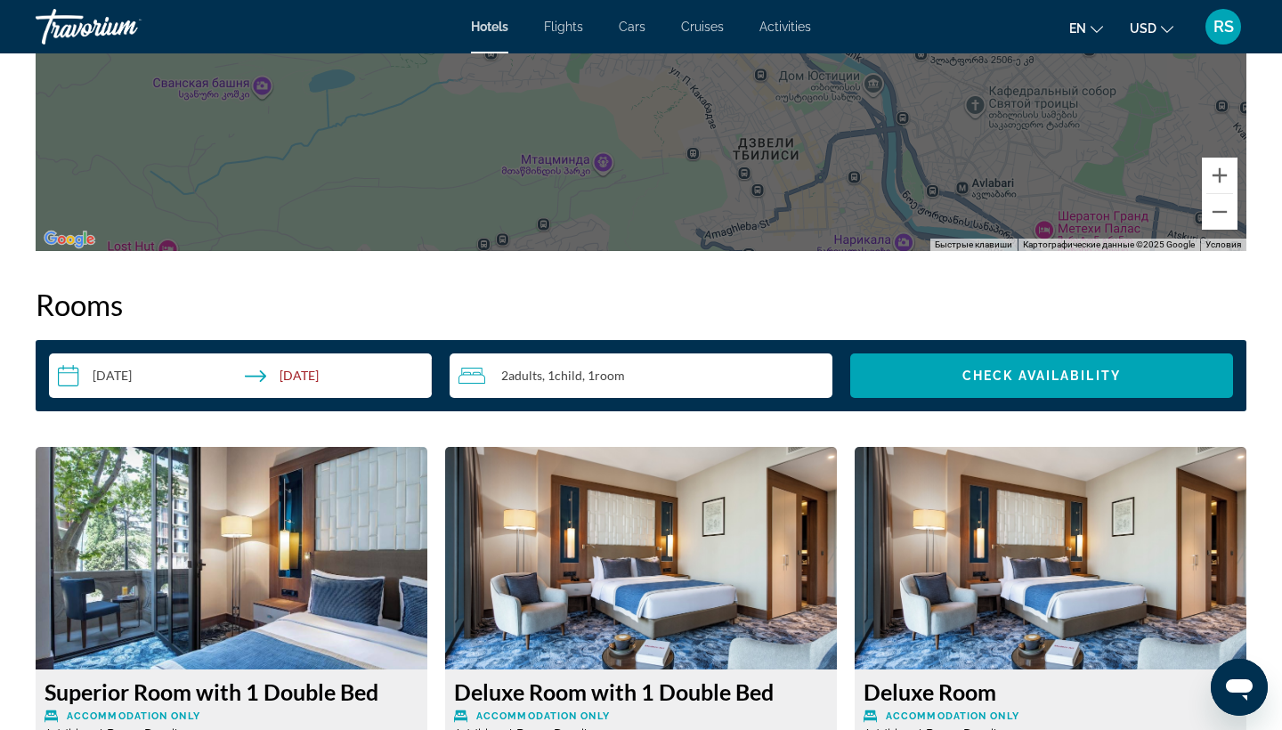
click at [674, 370] on div "2 Adult Adults , 1 Child Children , 1 Room rooms" at bounding box center [646, 375] width 374 height 21
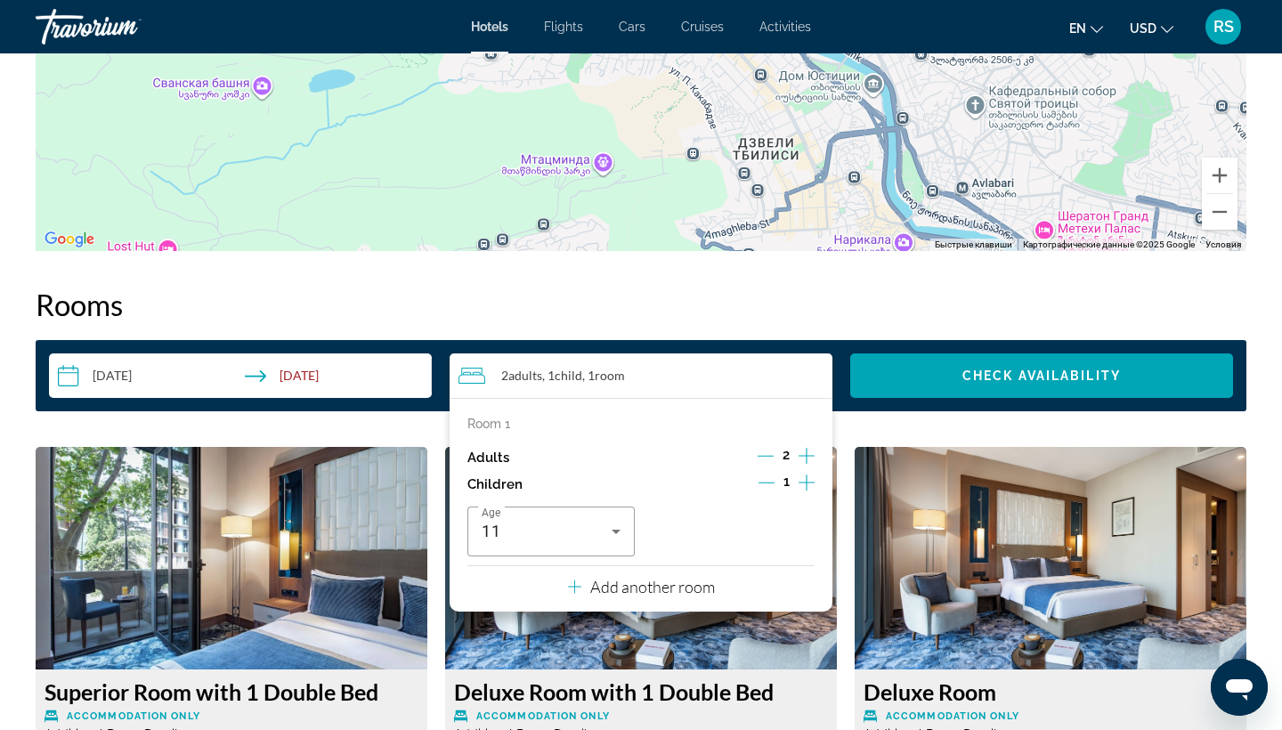
click at [765, 489] on icon "Decrement children" at bounding box center [767, 483] width 16 height 16
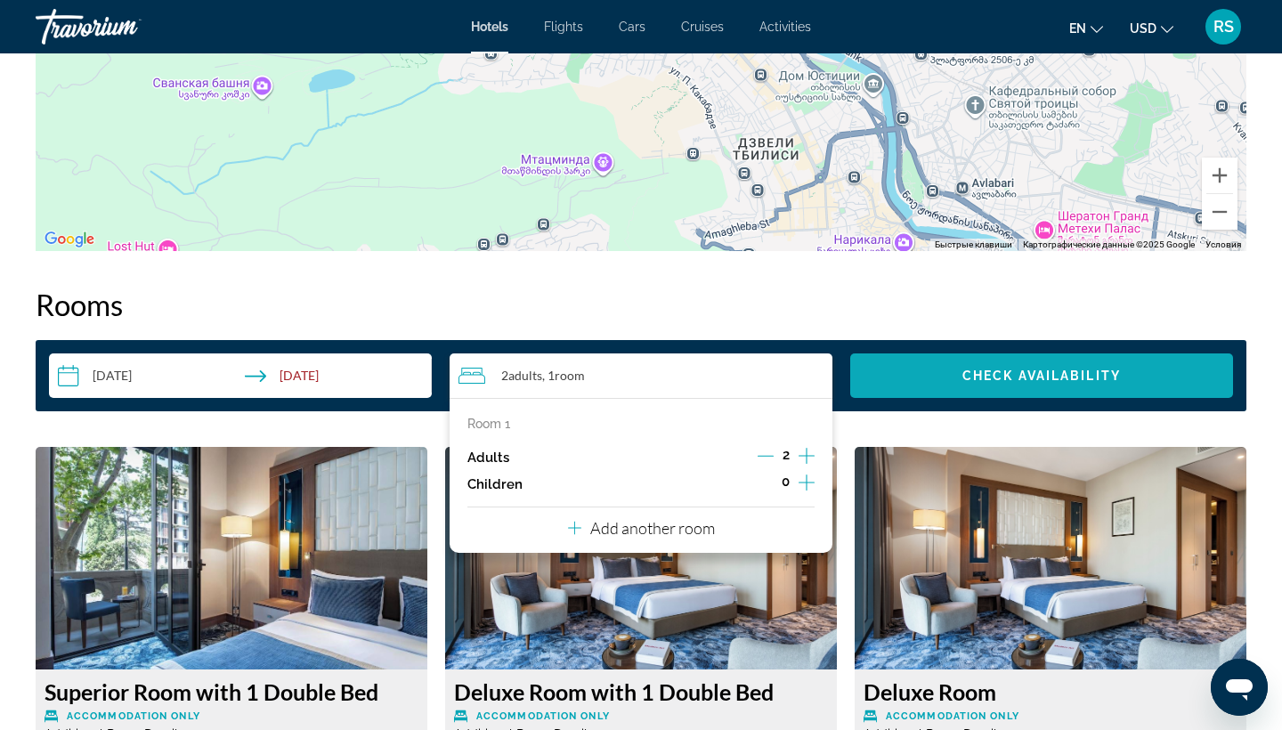
click at [997, 383] on span "Search widget" at bounding box center [1041, 375] width 383 height 43
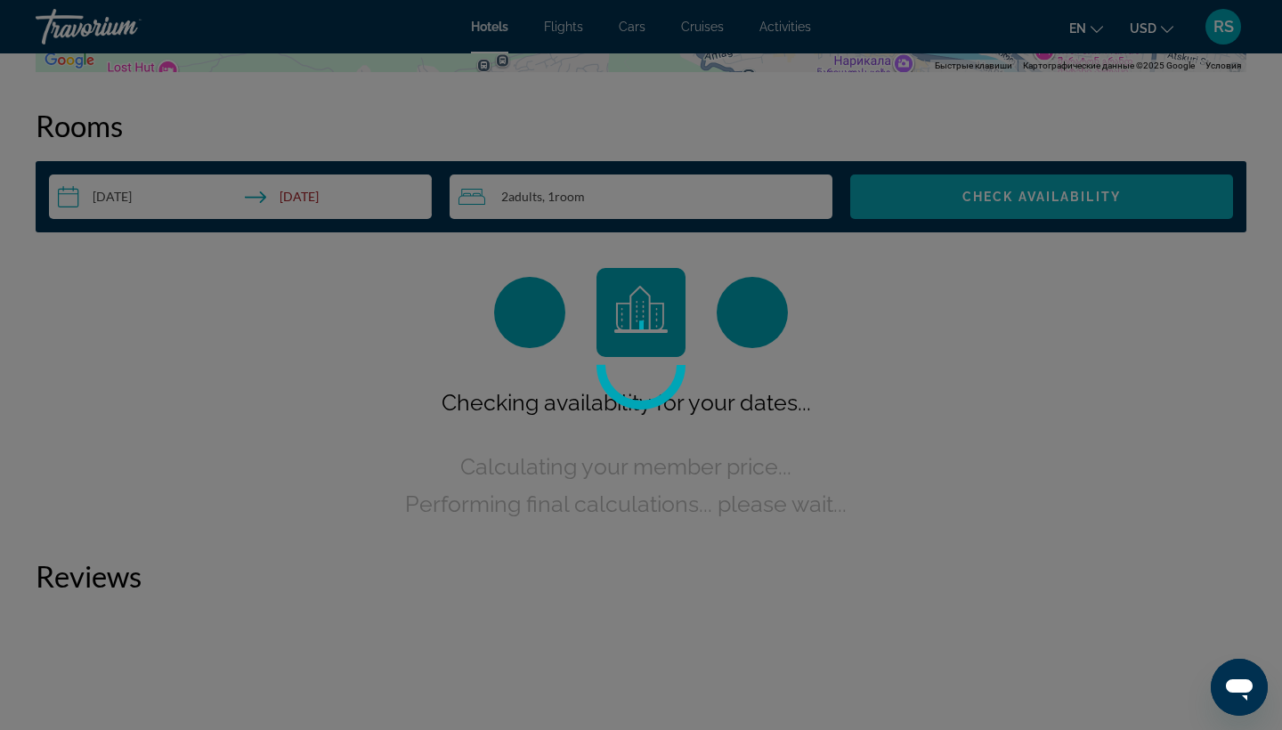
scroll to position [2254, 0]
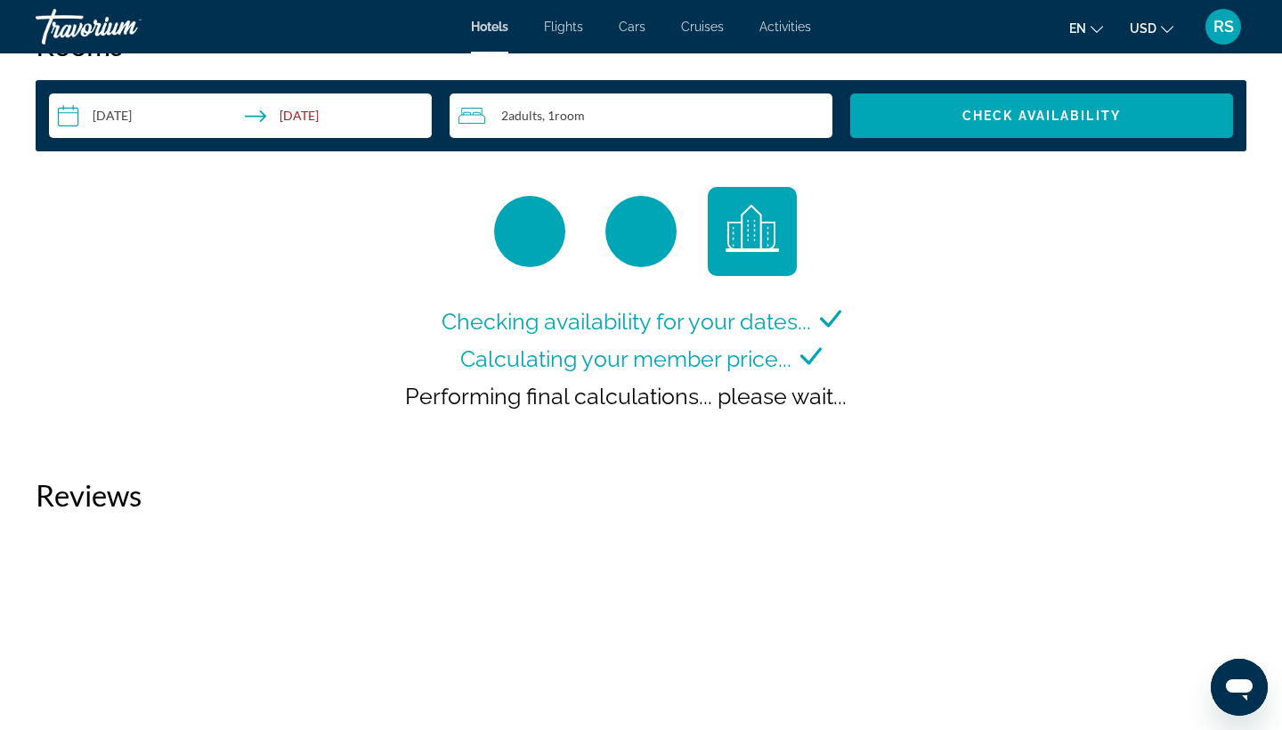
scroll to position [2331, 0]
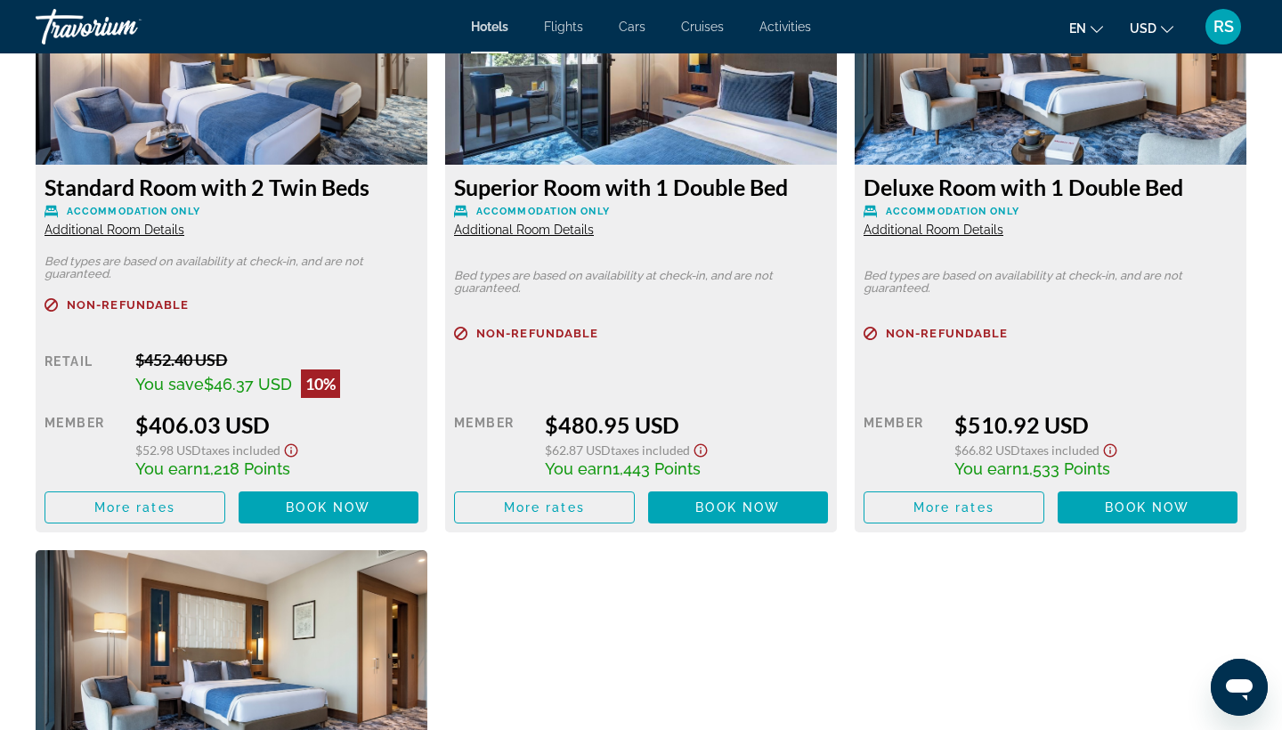
scroll to position [2583, 0]
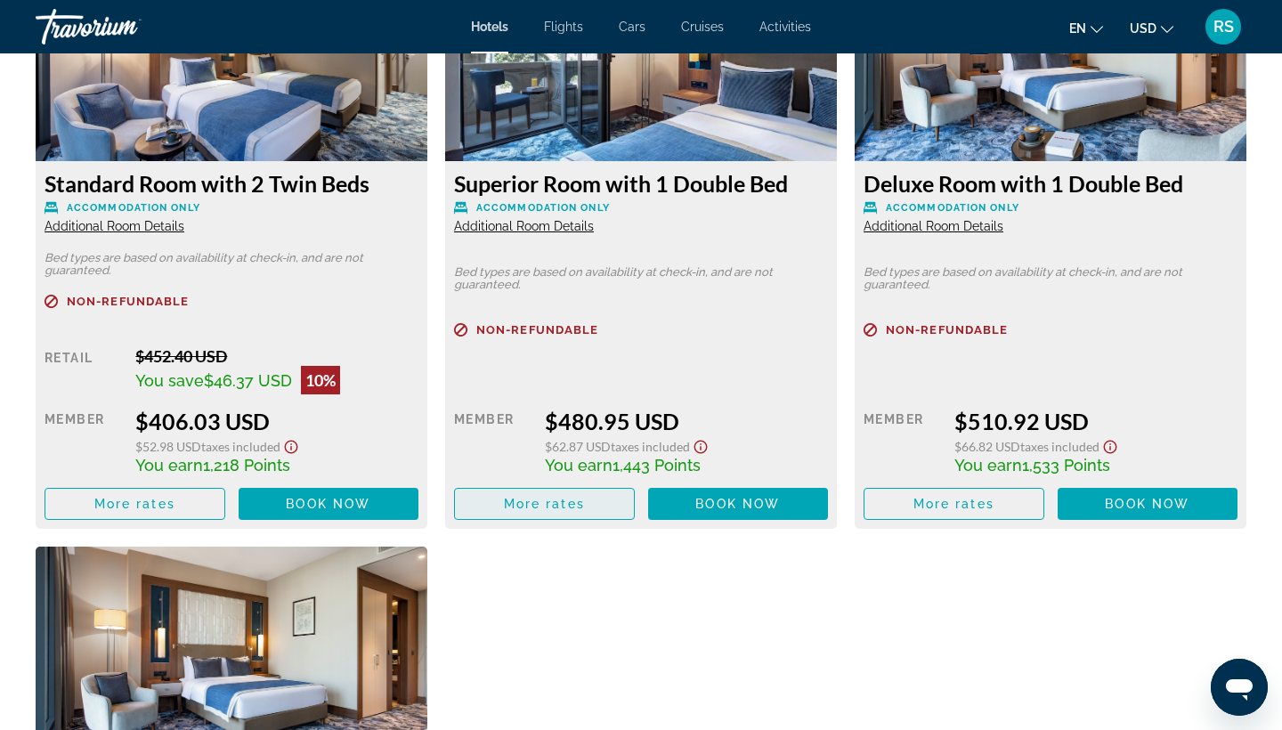
click at [575, 509] on span "More rates" at bounding box center [544, 504] width 81 height 14
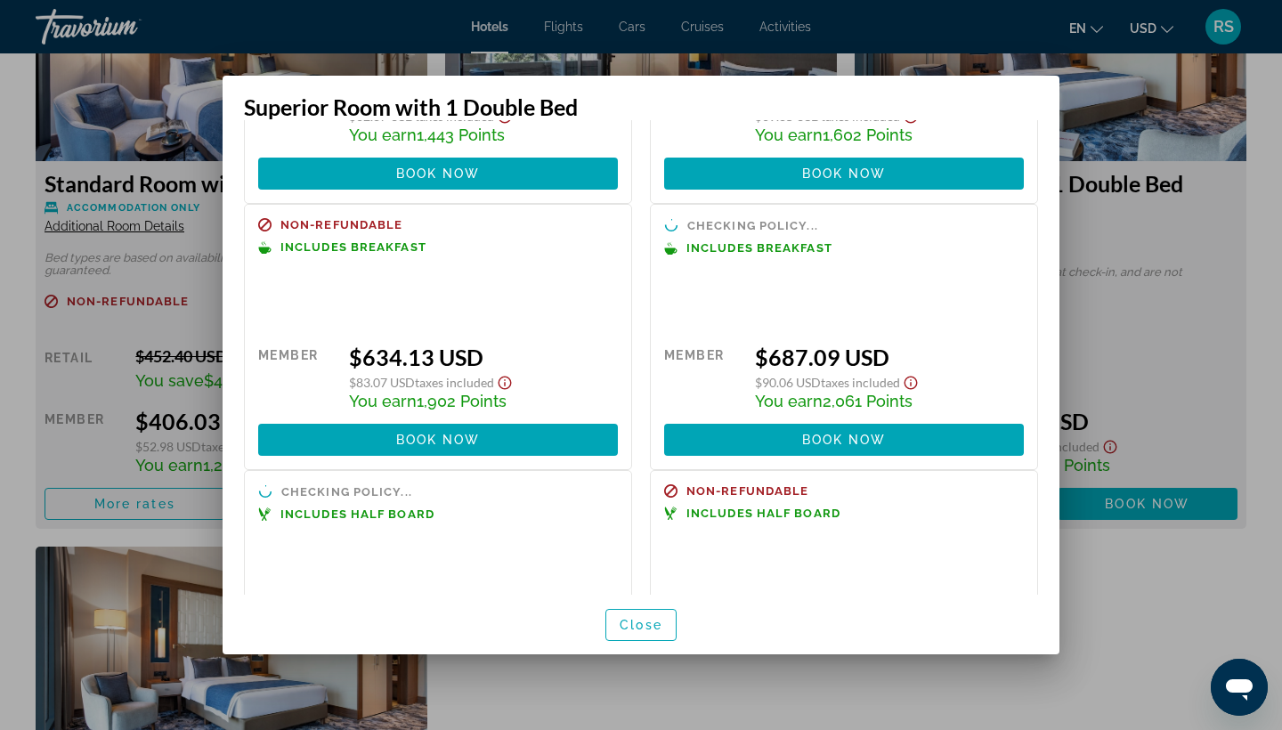
scroll to position [201, 0]
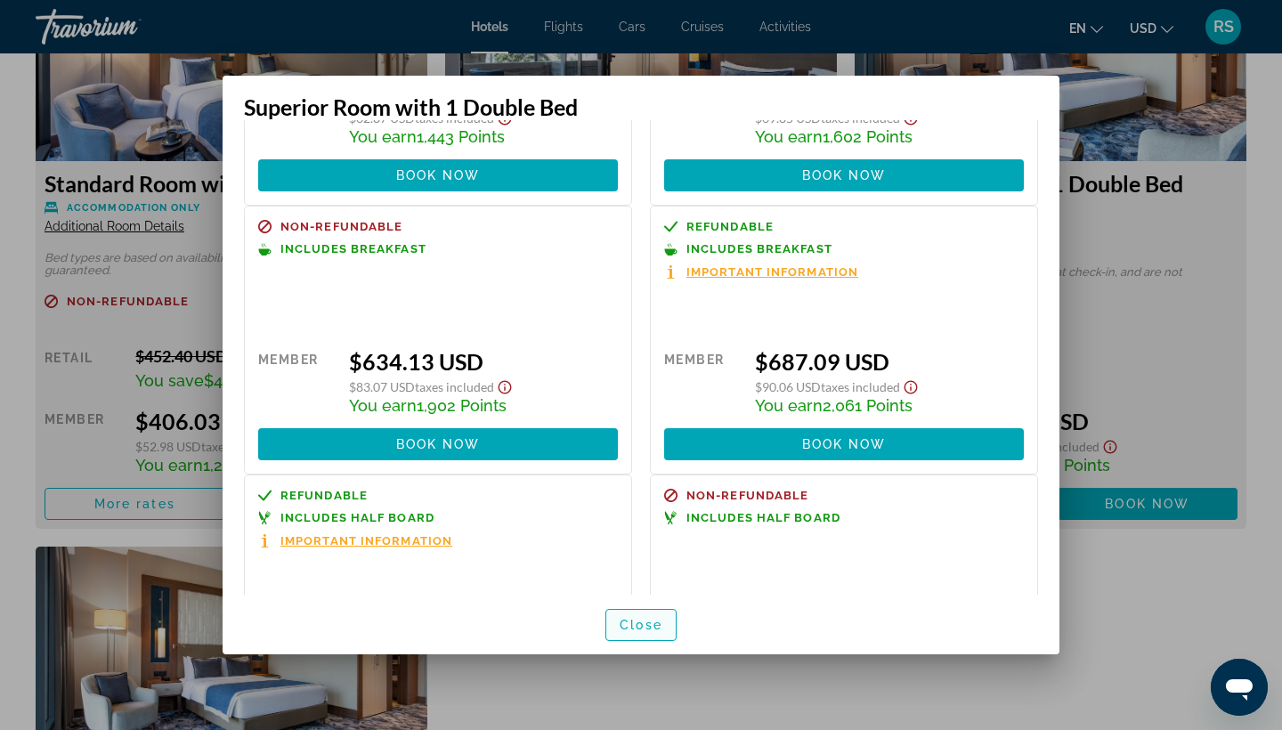
click at [639, 624] on span "Close" at bounding box center [641, 625] width 43 height 14
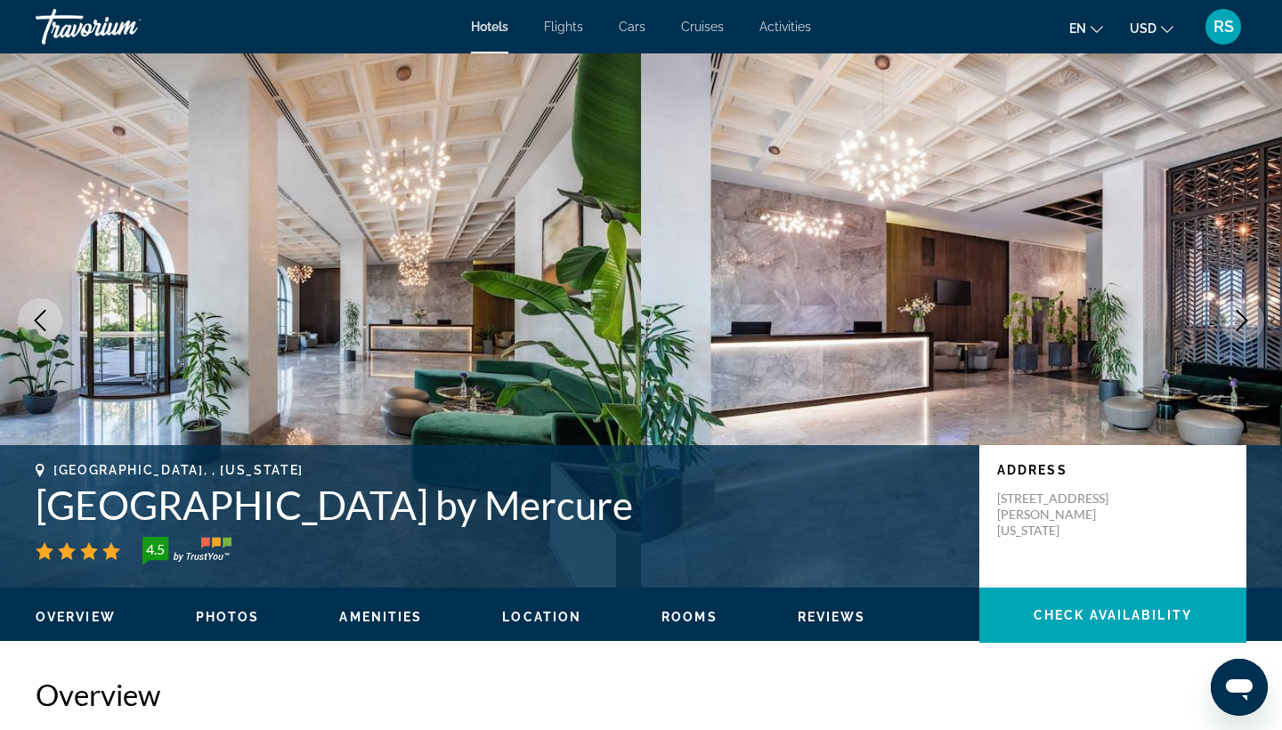
scroll to position [2583, 0]
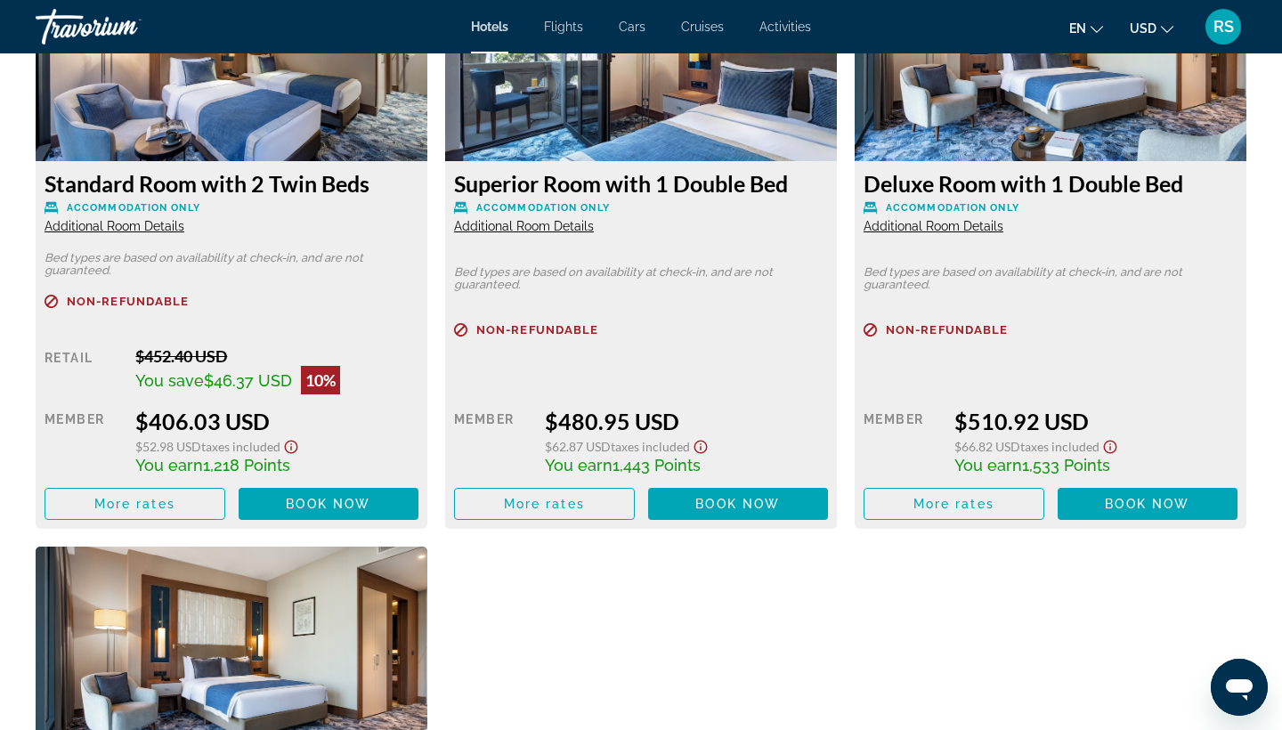
click at [546, 227] on span "Additional Room Details" at bounding box center [524, 226] width 140 height 14
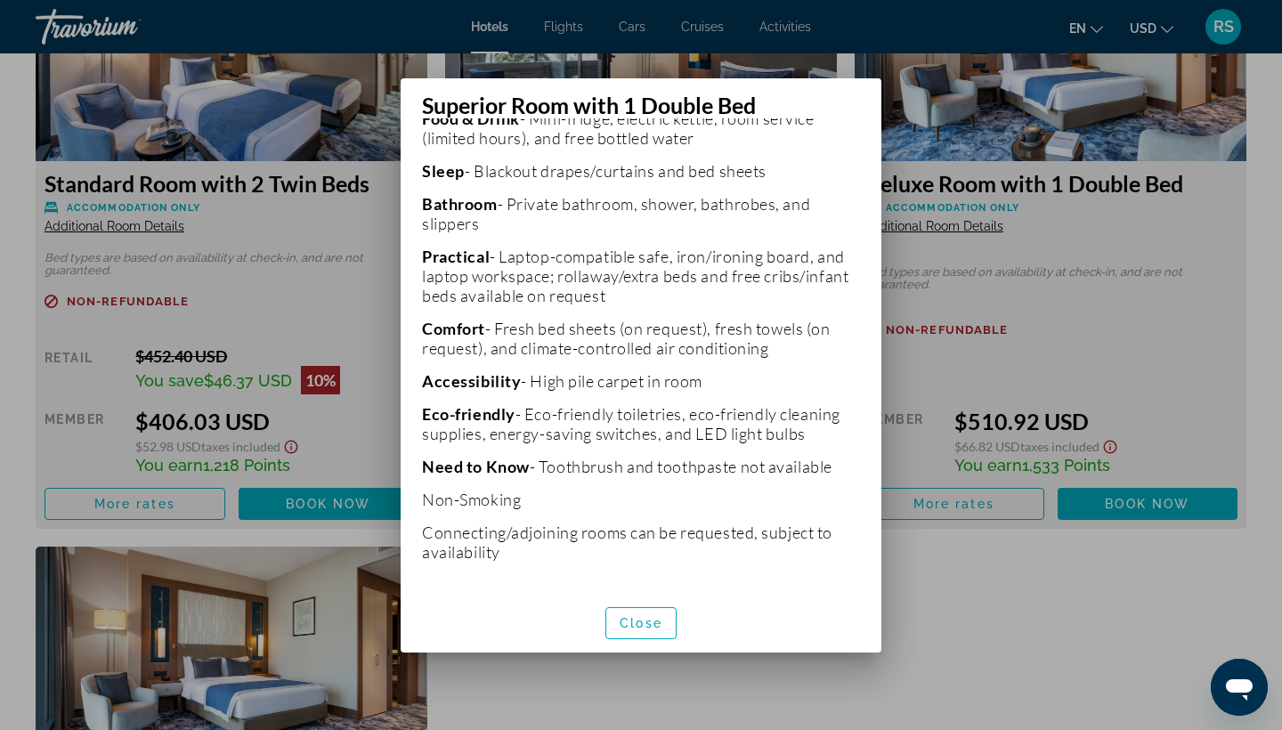
scroll to position [0, 0]
click at [637, 627] on span "Close" at bounding box center [641, 623] width 43 height 14
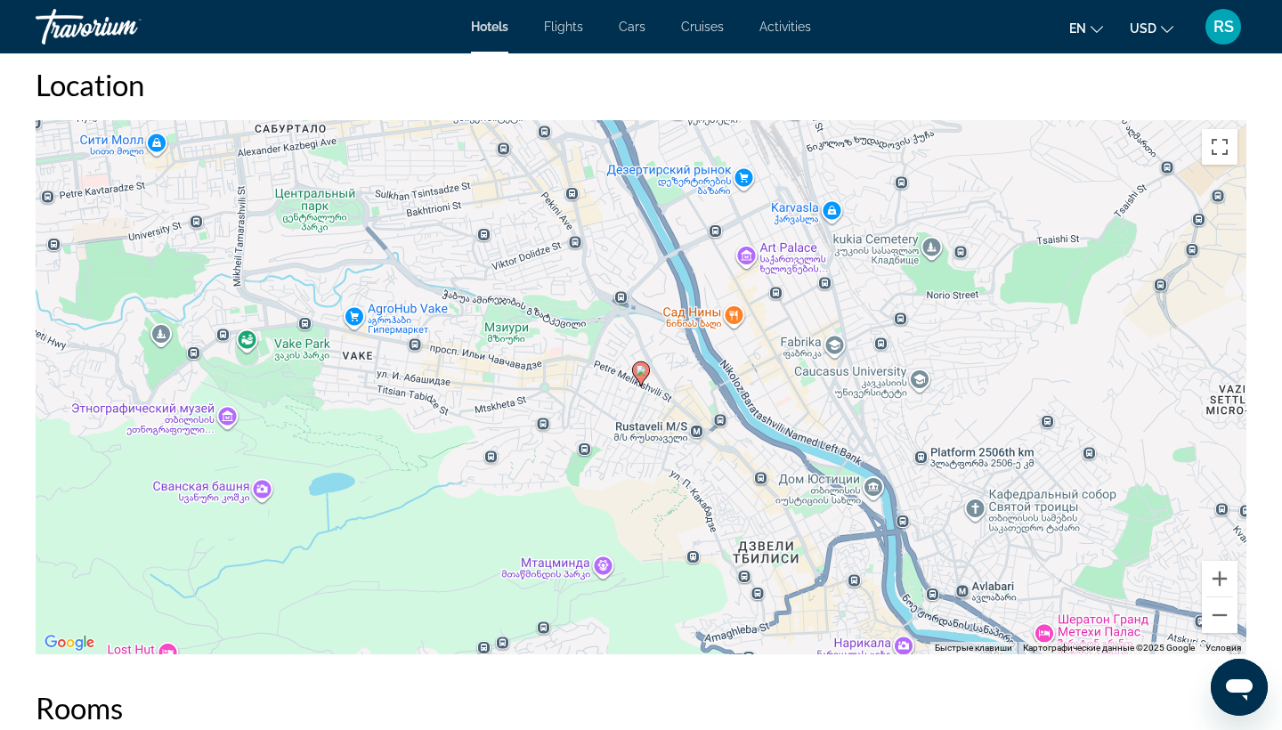
scroll to position [1673, 0]
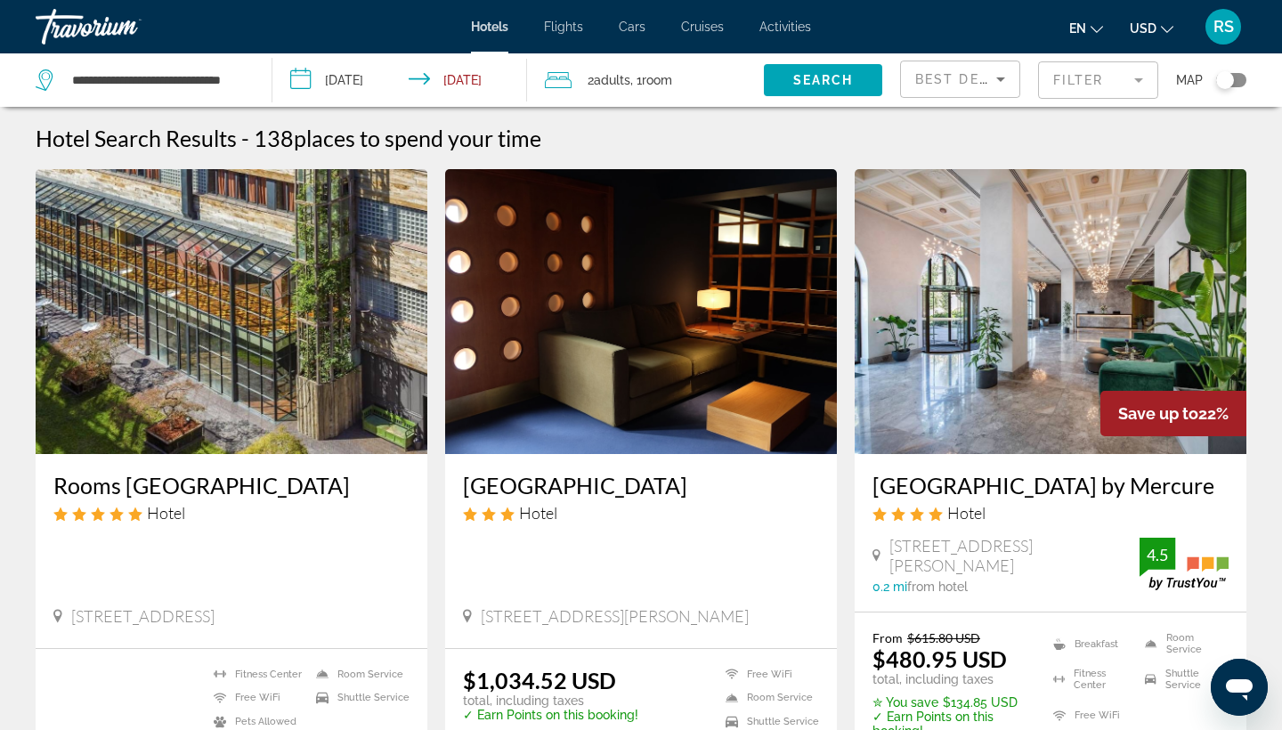
click at [1141, 76] on mat-form-field "Filter" at bounding box center [1098, 79] width 120 height 37
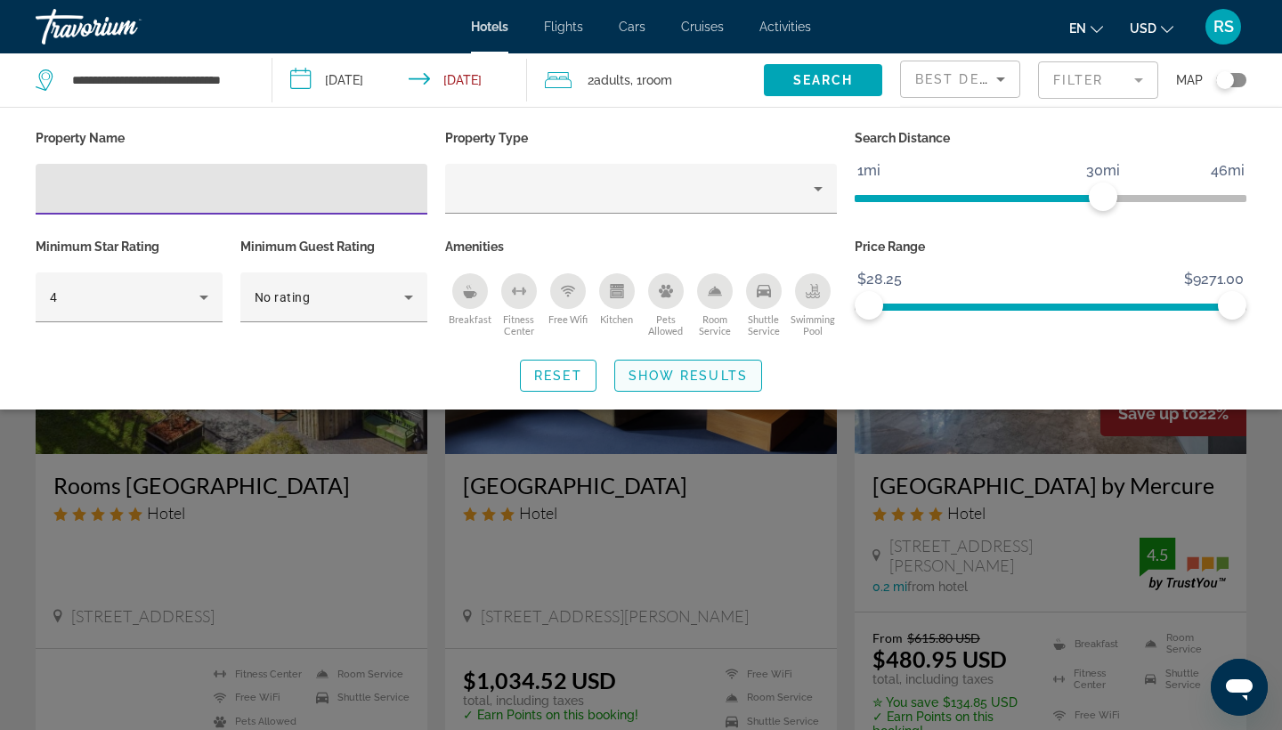
click at [704, 367] on span "Search widget" at bounding box center [688, 375] width 146 height 43
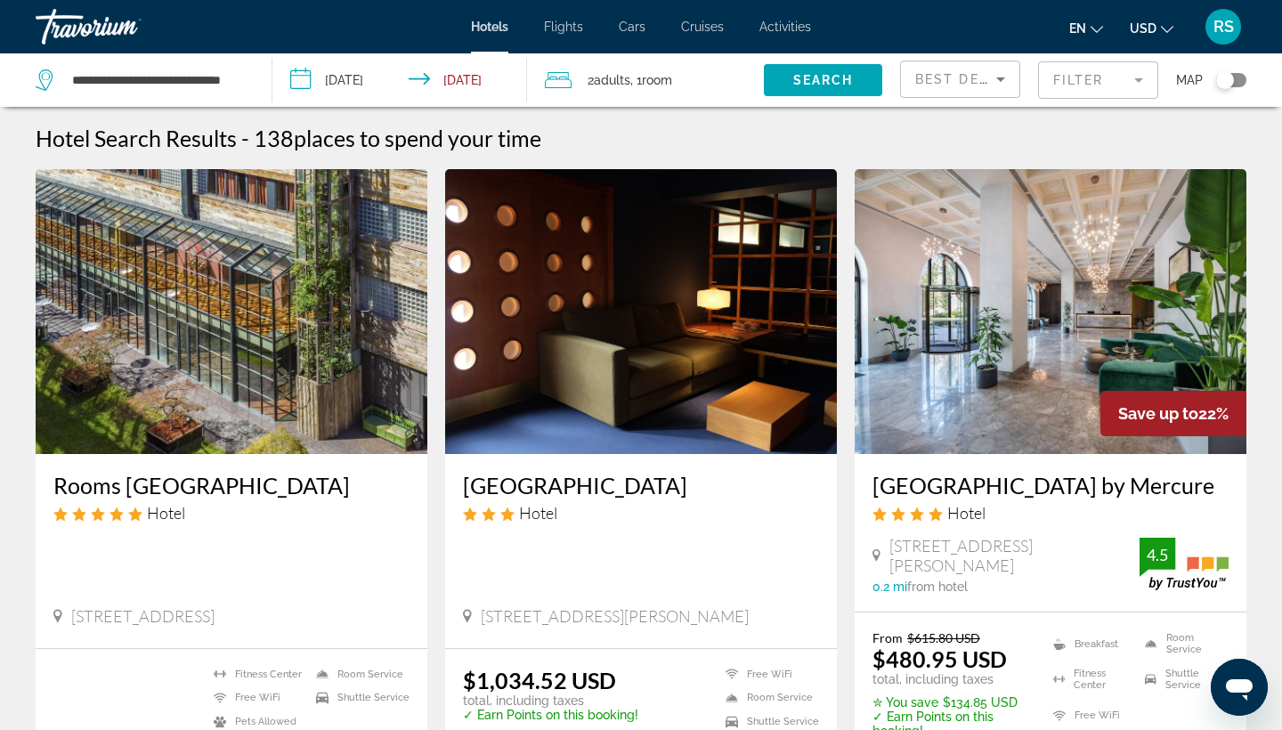
click at [1142, 83] on mat-form-field "Filter" at bounding box center [1098, 79] width 120 height 37
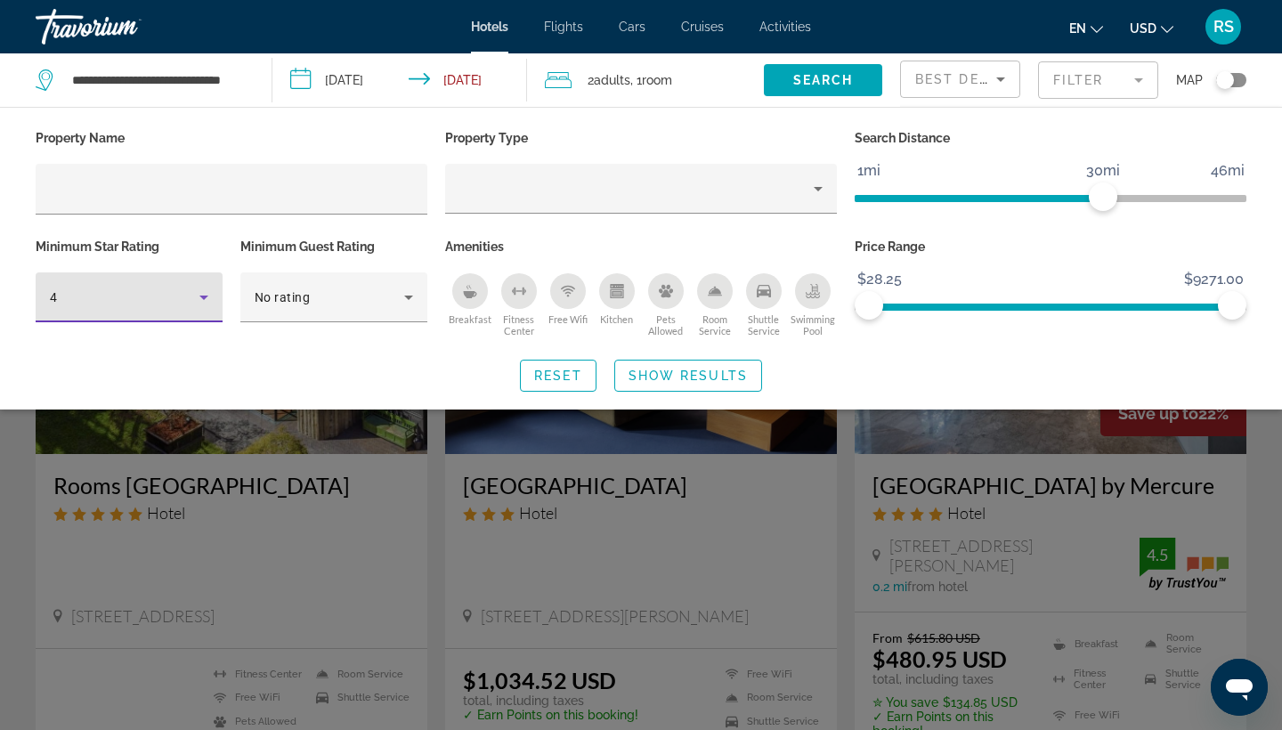
click at [203, 298] on icon "Hotel Filters" at bounding box center [203, 298] width 9 height 4
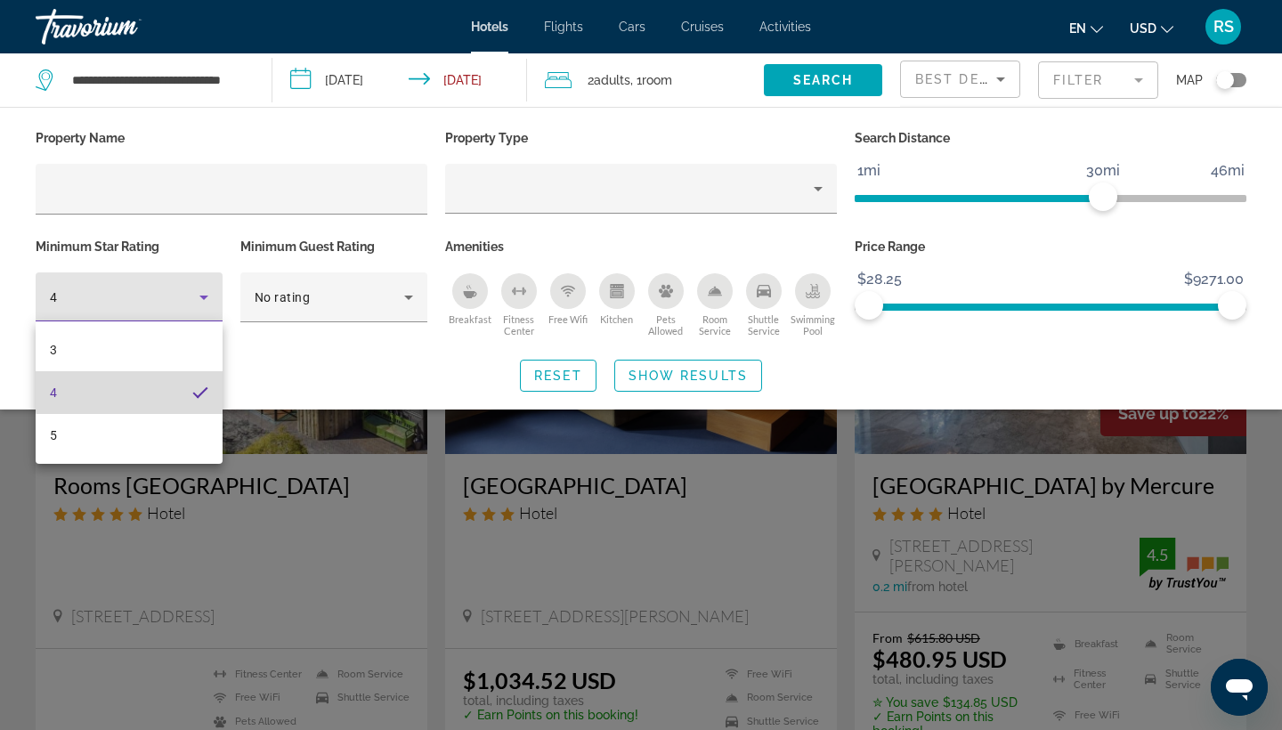
click at [174, 389] on mat-option "4" at bounding box center [129, 392] width 187 height 43
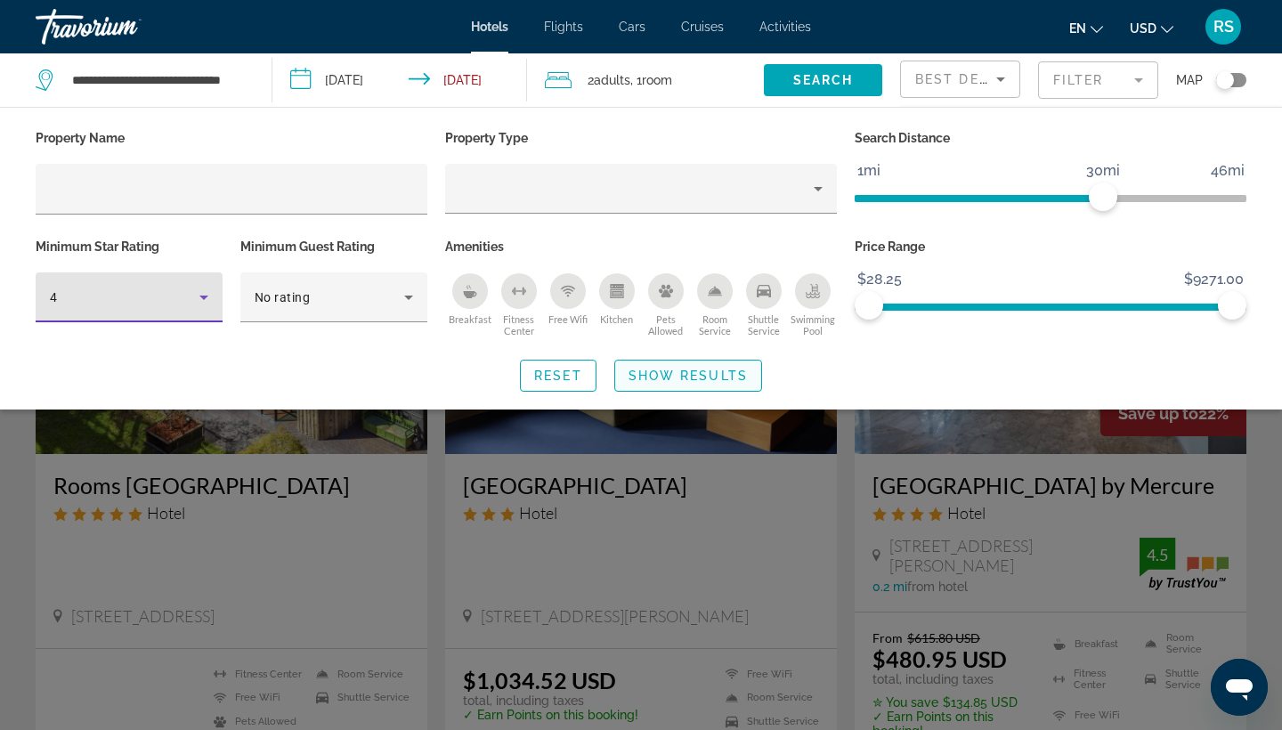
click at [674, 374] on span "Show Results" at bounding box center [688, 376] width 119 height 14
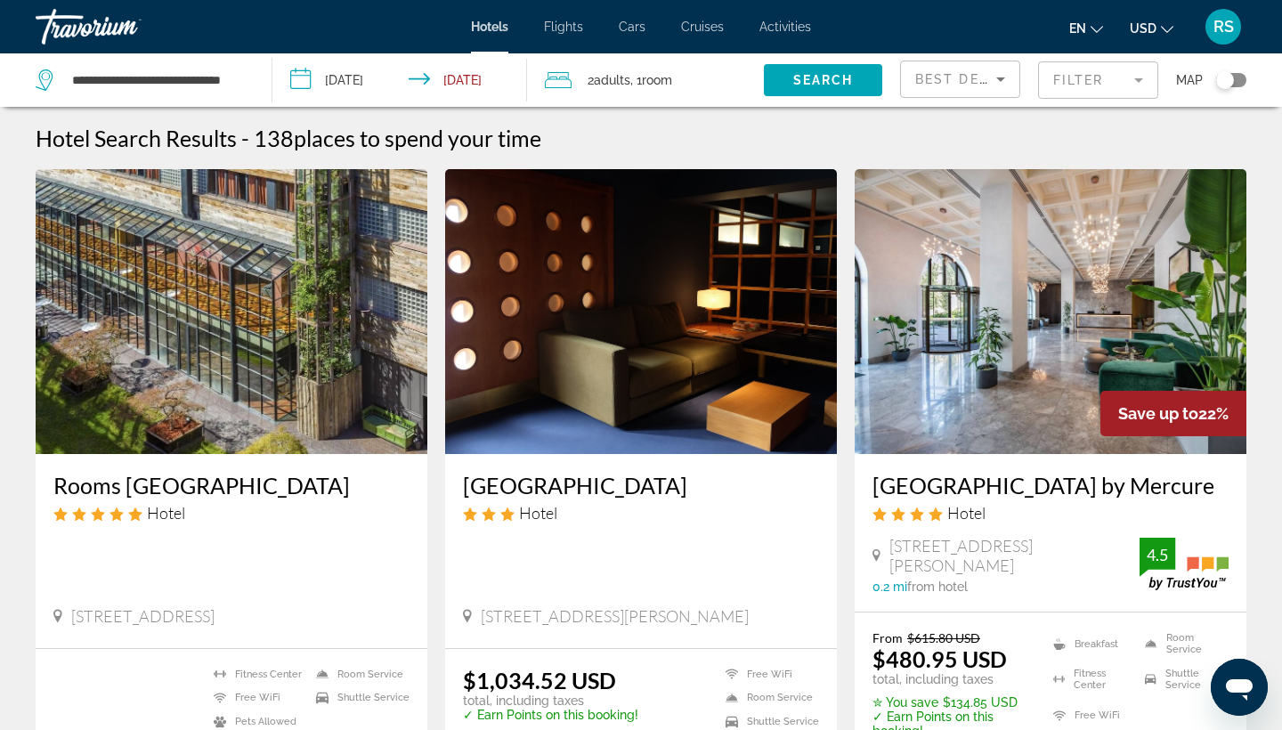
click at [1132, 79] on mat-form-field "Filter" at bounding box center [1098, 79] width 120 height 37
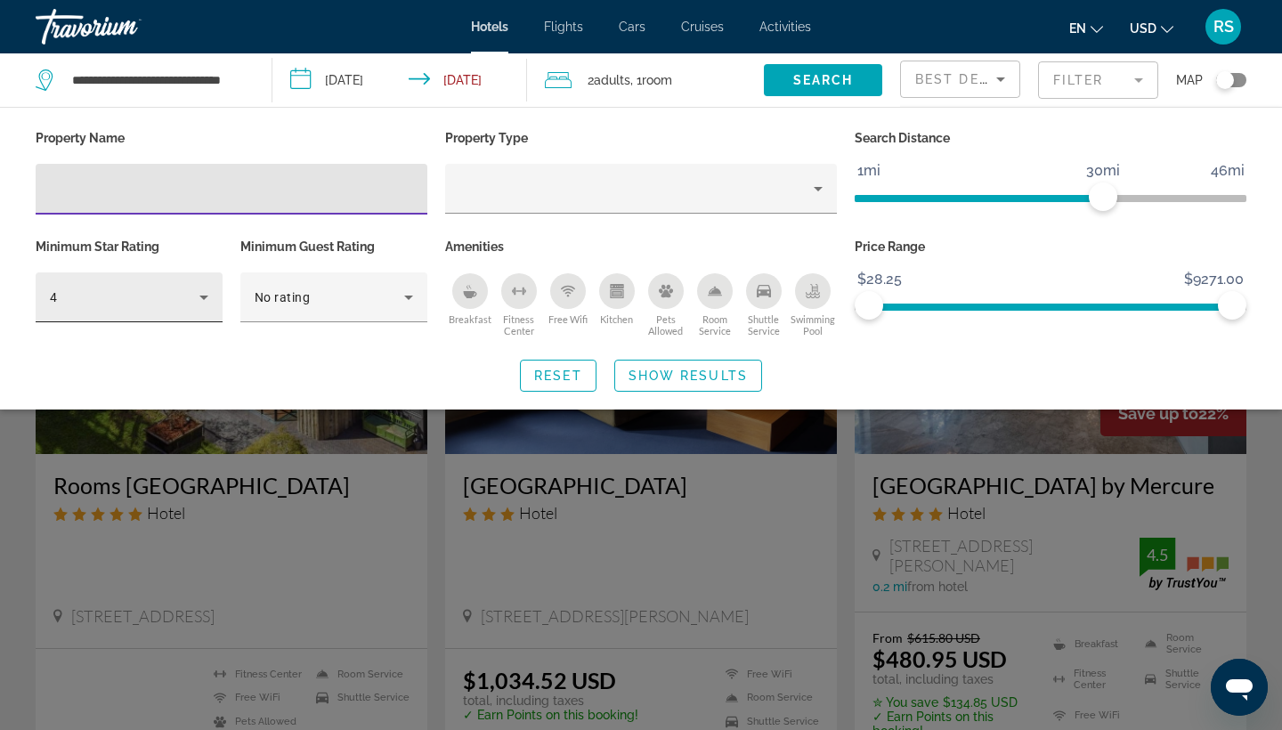
click at [208, 293] on icon "Hotel Filters" at bounding box center [203, 297] width 21 height 21
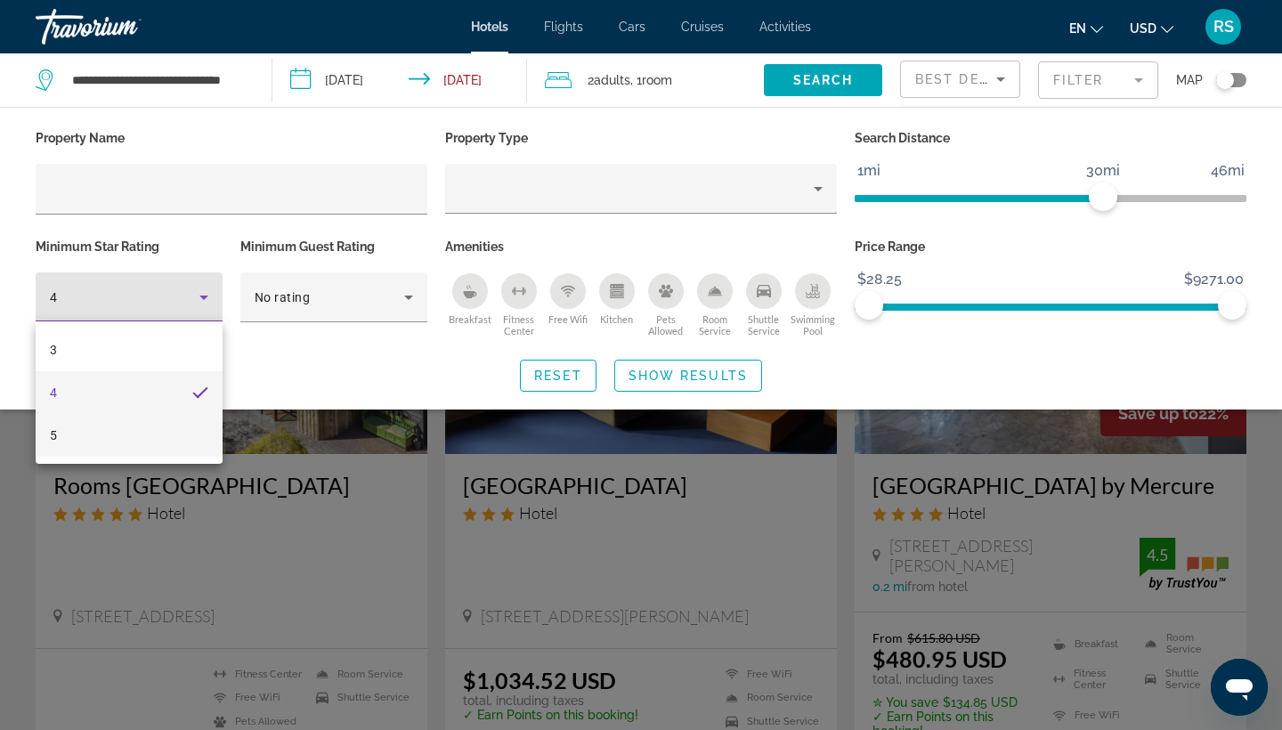
click at [159, 433] on mat-option "5" at bounding box center [129, 435] width 187 height 43
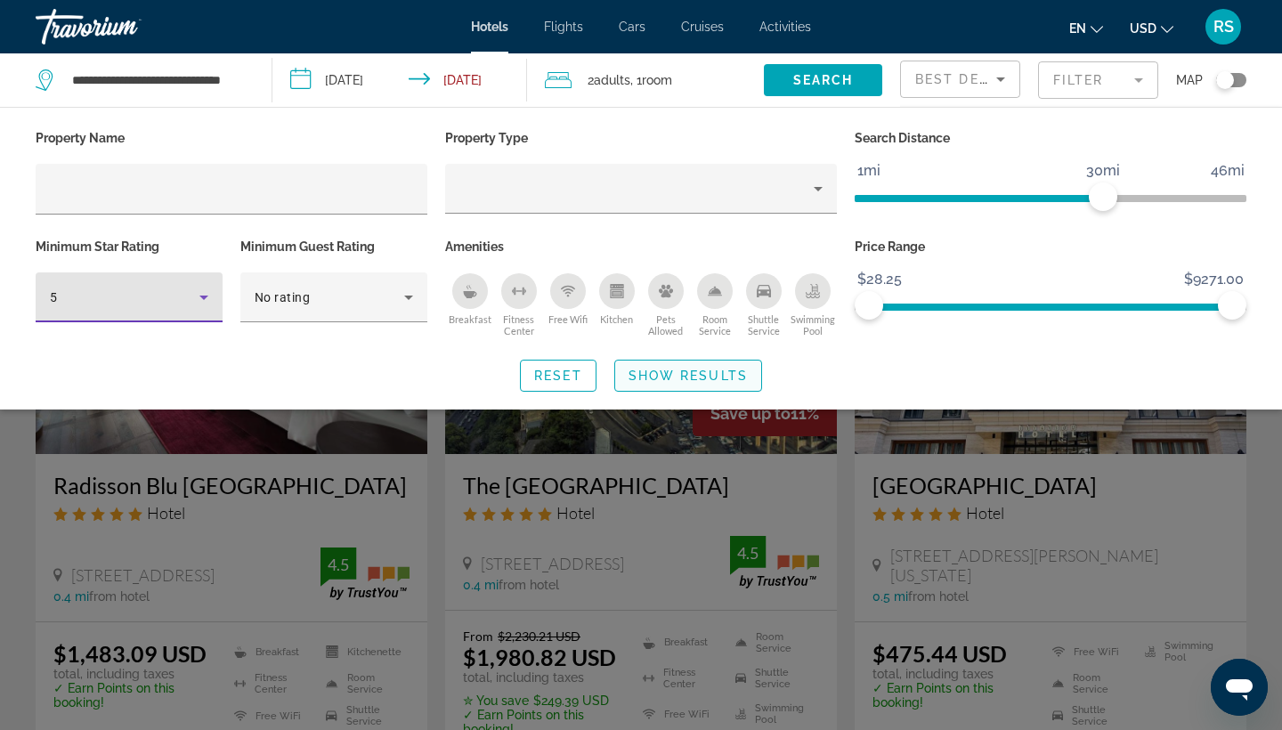
click at [707, 370] on span "Show Results" at bounding box center [688, 376] width 119 height 14
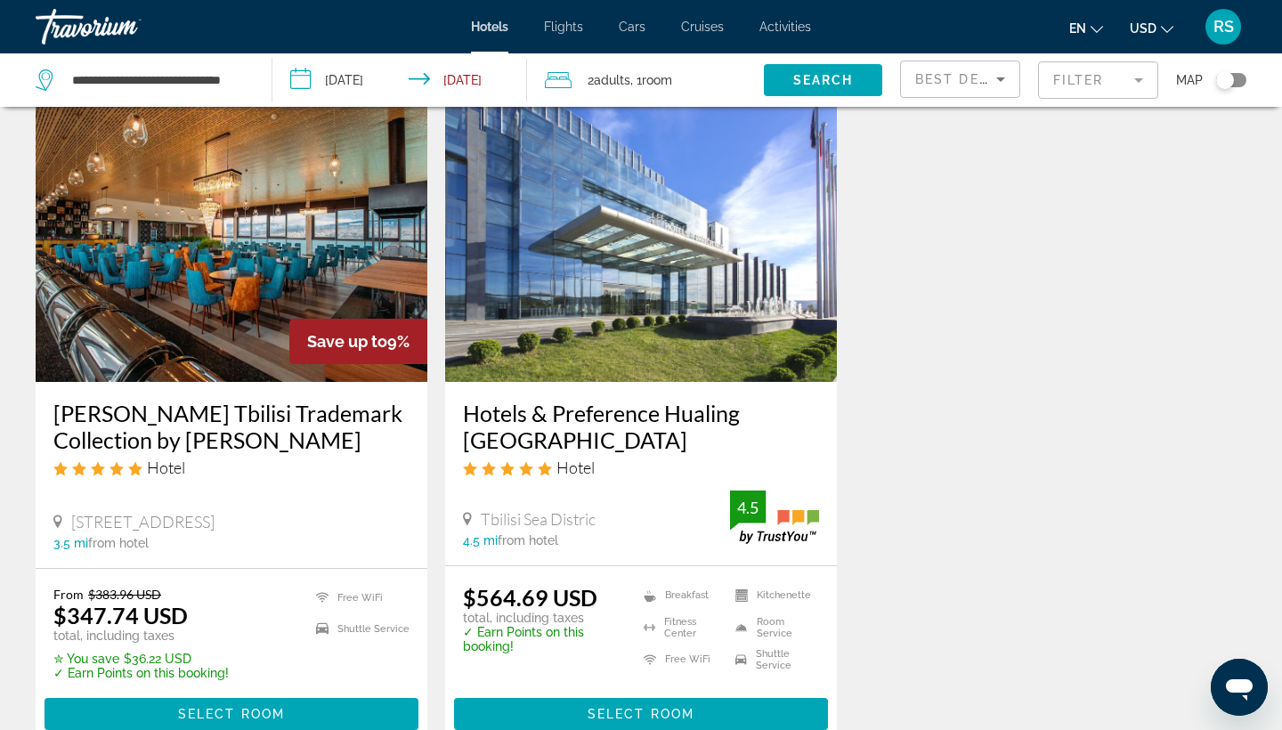
scroll to position [2100, 0]
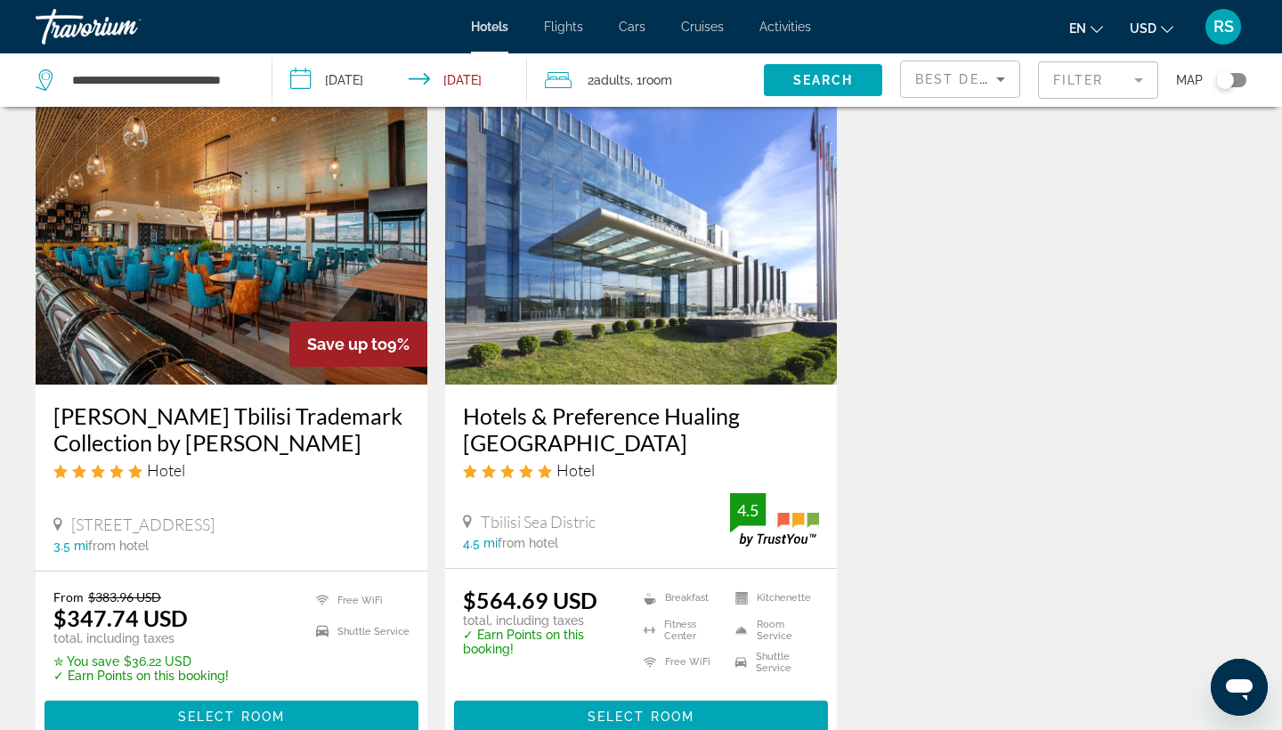
click at [225, 323] on img "Main content" at bounding box center [232, 242] width 392 height 285
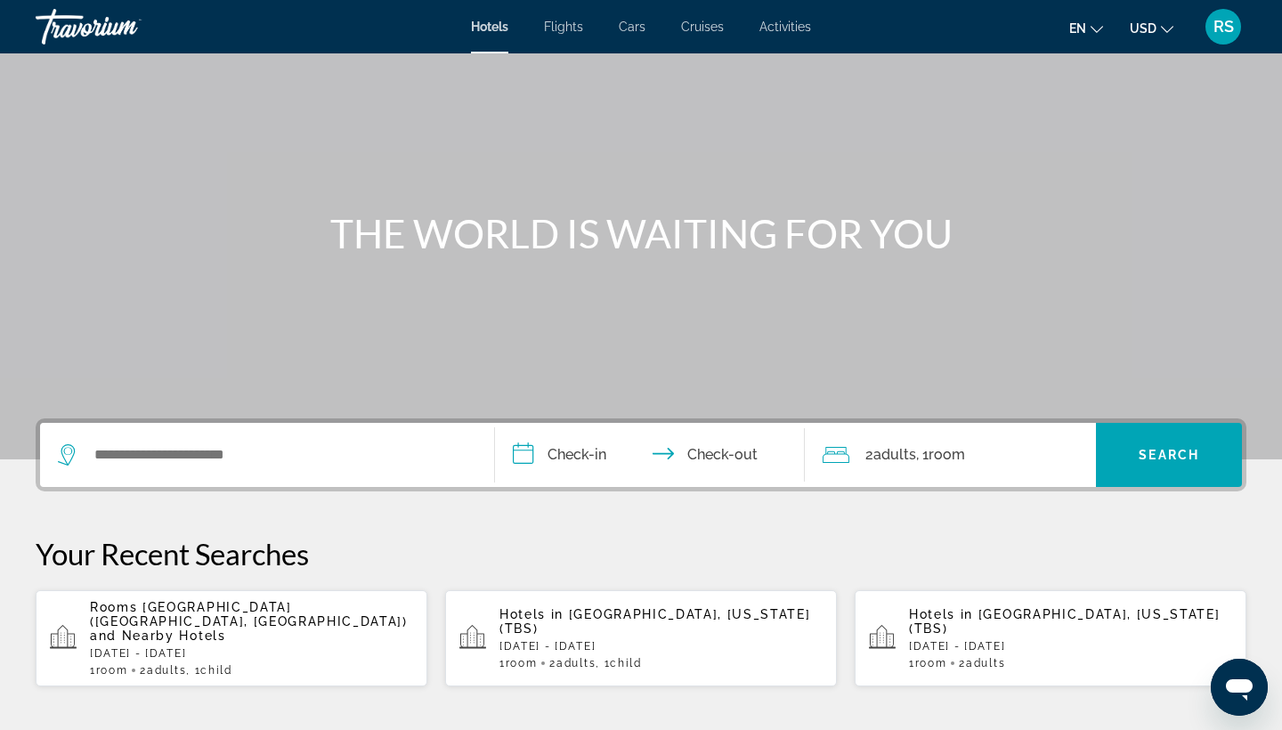
scroll to position [78, 0]
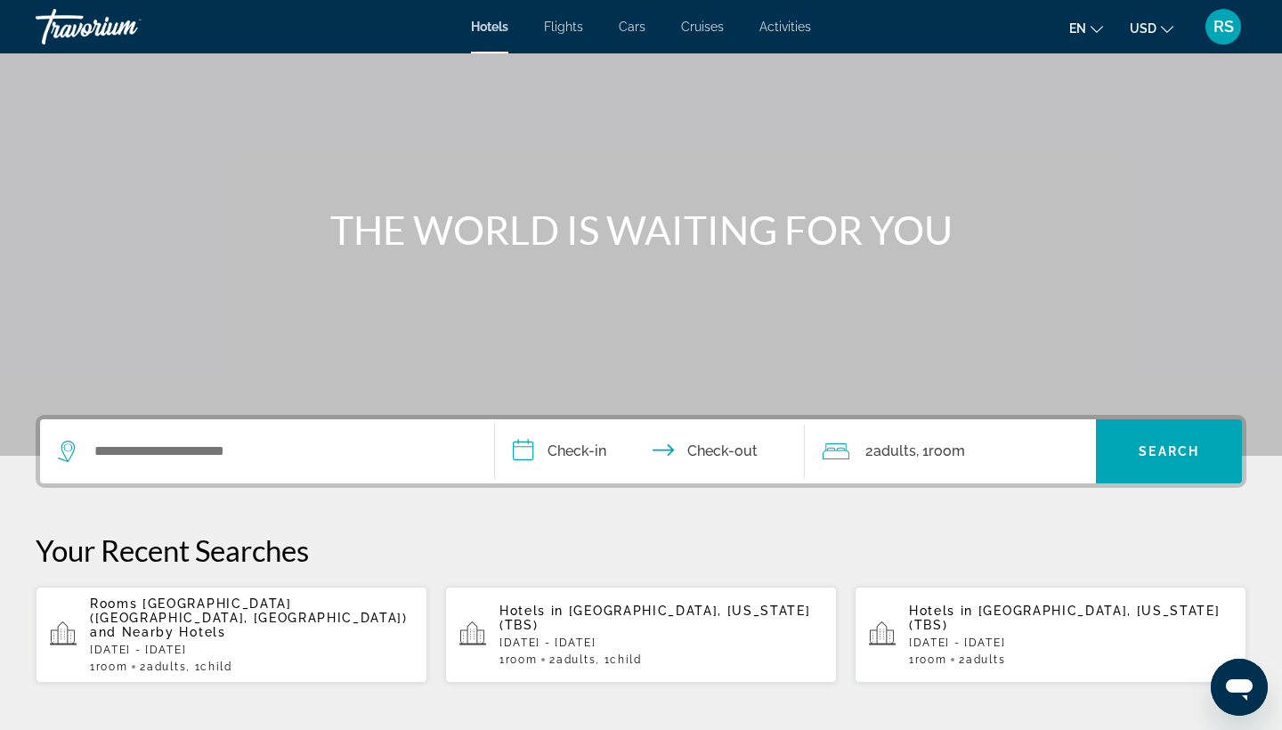
click at [302, 644] on p "[DATE] - [DATE]" at bounding box center [251, 650] width 323 height 12
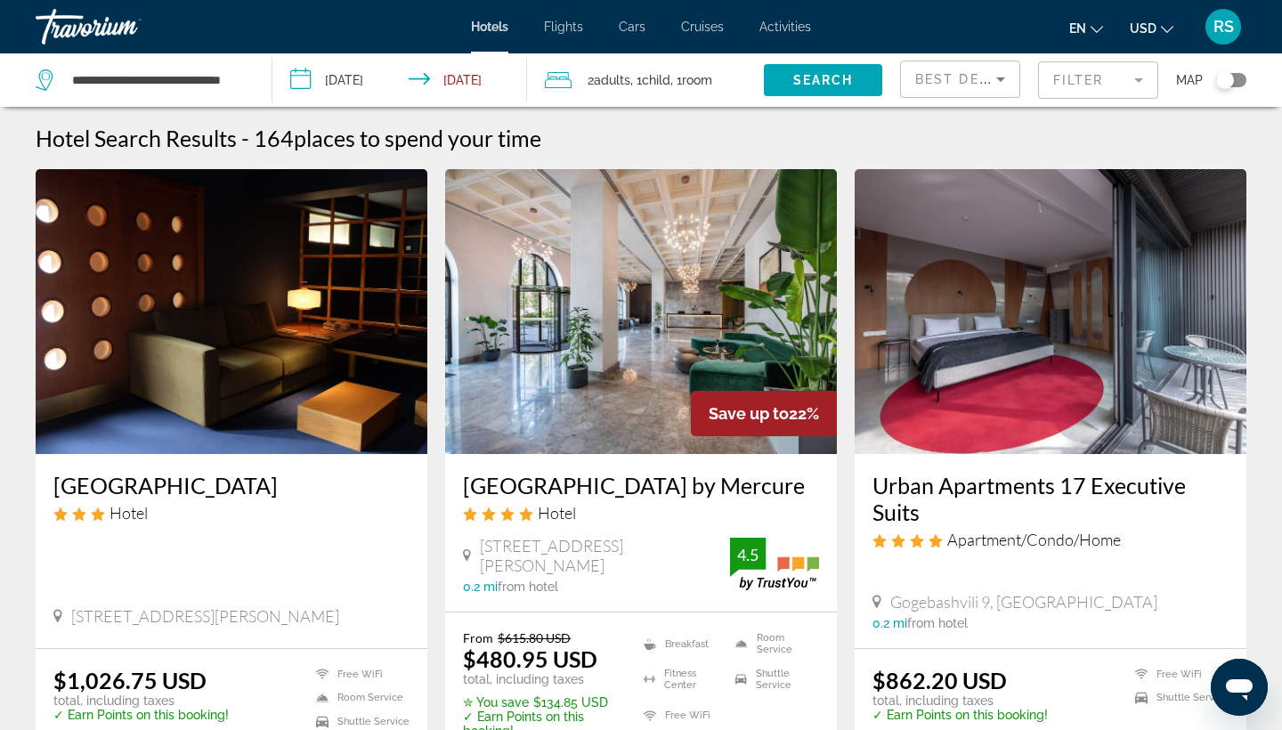
click at [1141, 80] on mat-form-field "Filter" at bounding box center [1098, 79] width 120 height 37
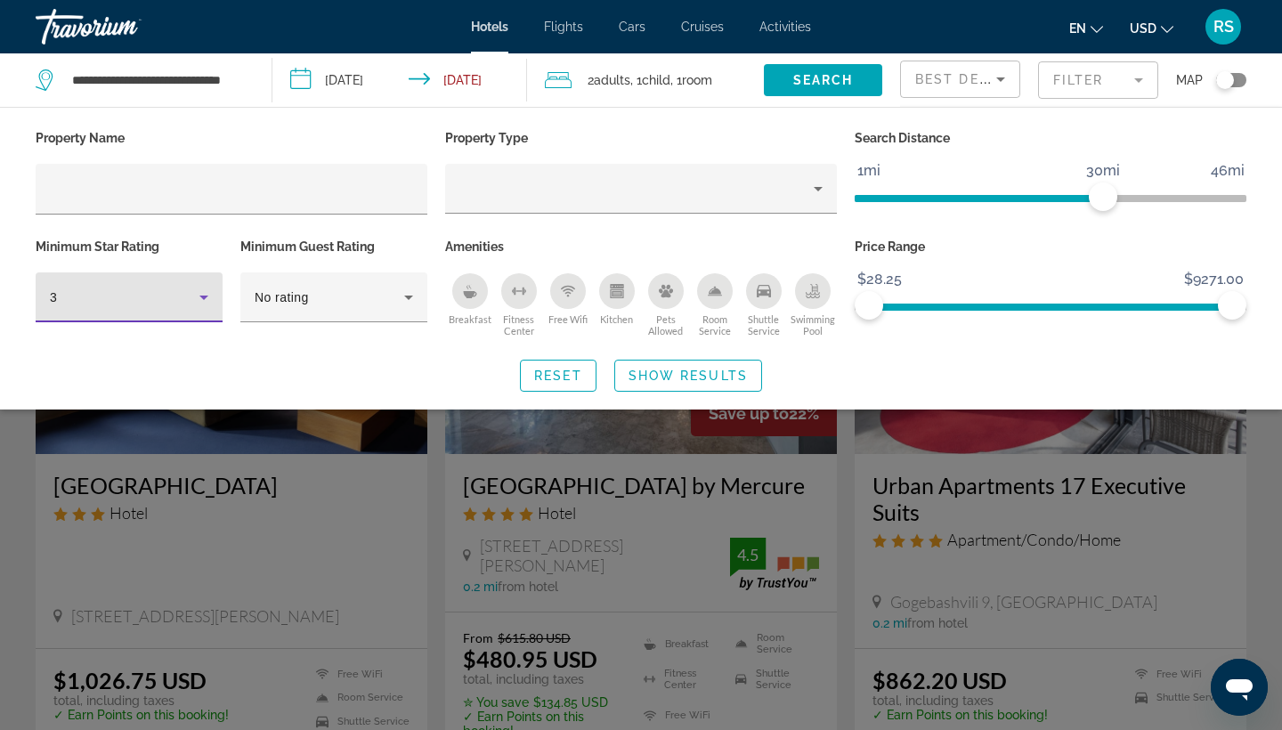
click at [207, 298] on icon "Hotel Filters" at bounding box center [203, 297] width 21 height 21
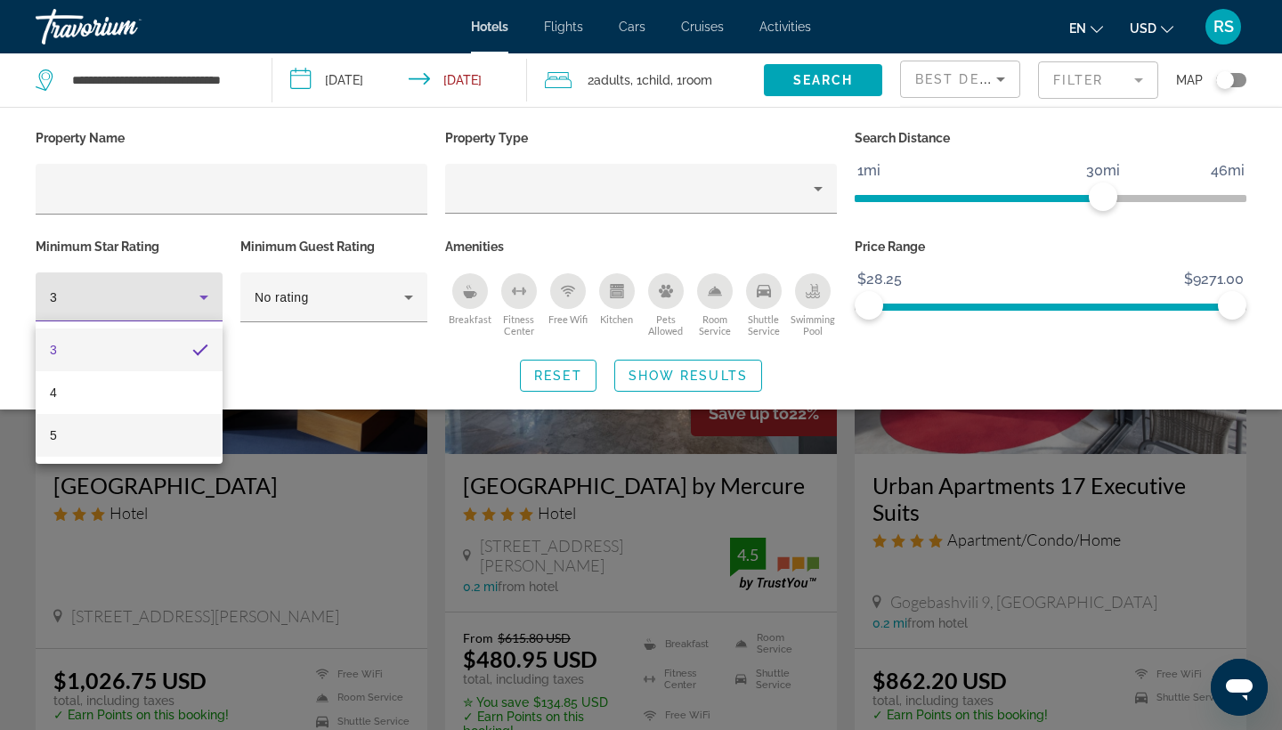
click at [168, 435] on mat-option "5" at bounding box center [129, 435] width 187 height 43
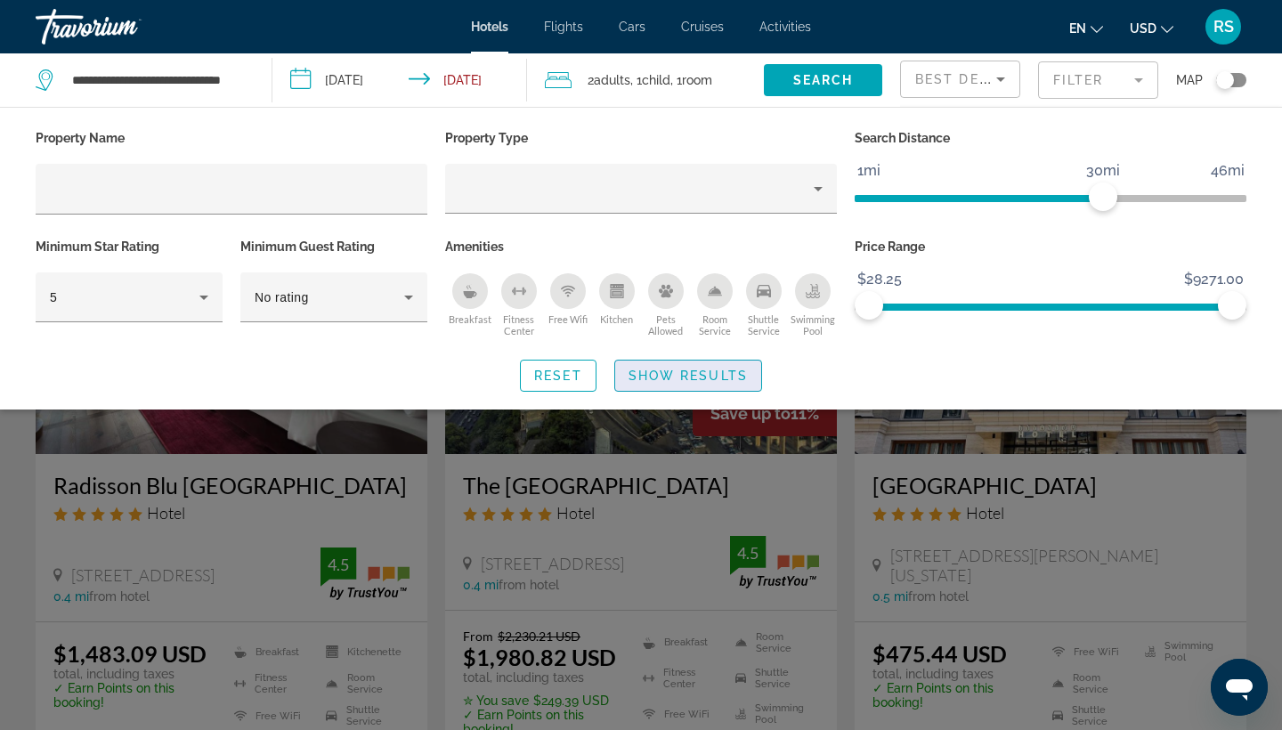
click at [663, 372] on span "Show Results" at bounding box center [688, 376] width 119 height 14
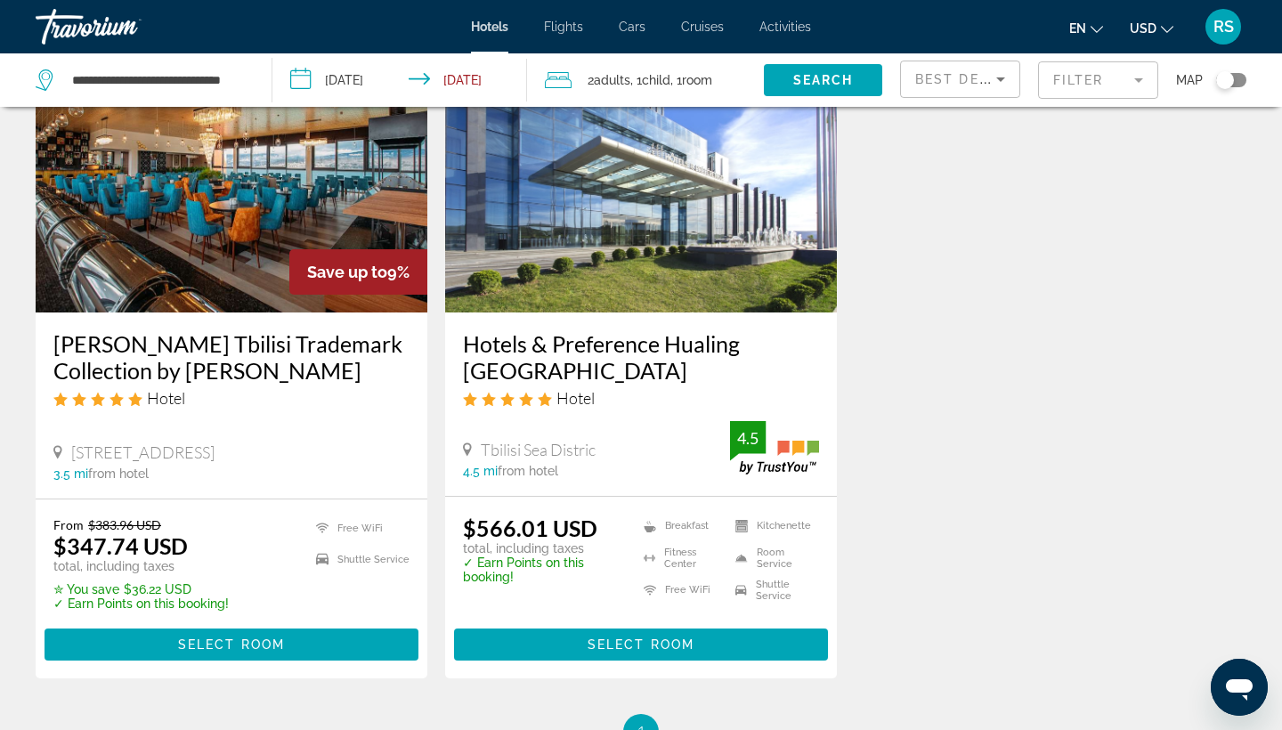
scroll to position [2176, 0]
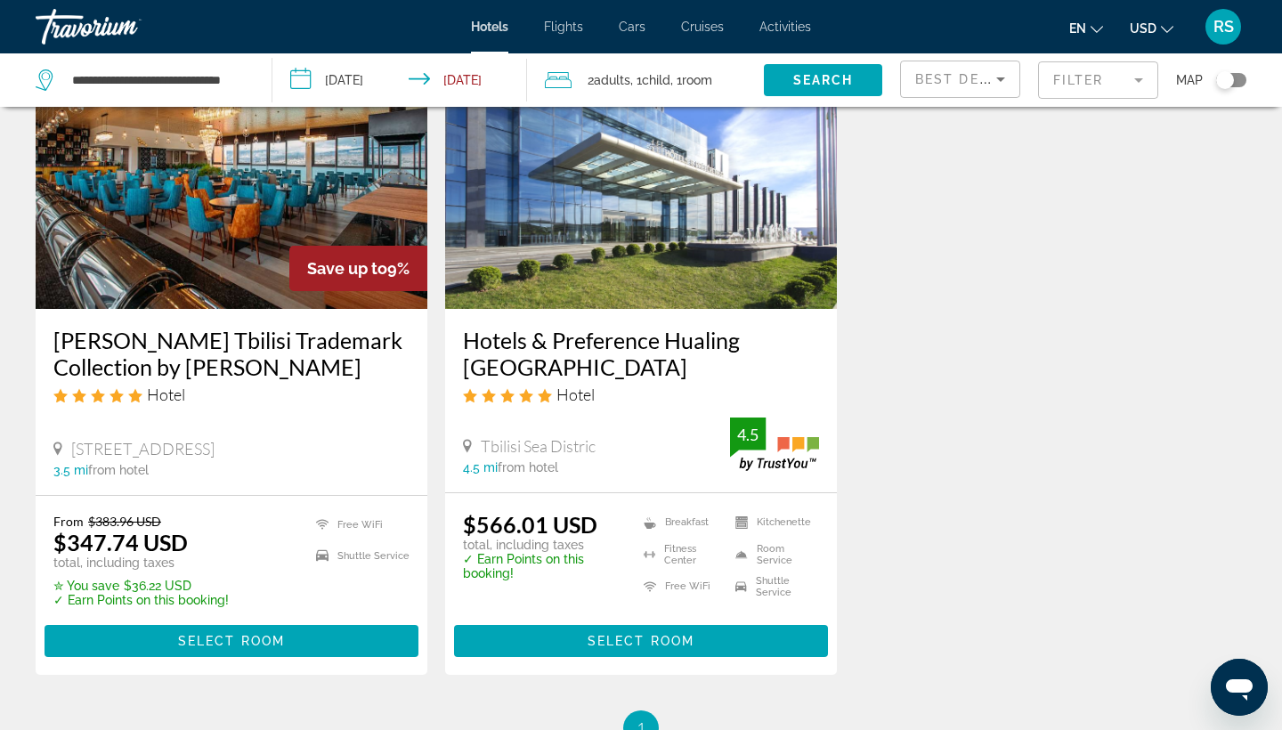
click at [240, 240] on img "Main content" at bounding box center [232, 166] width 392 height 285
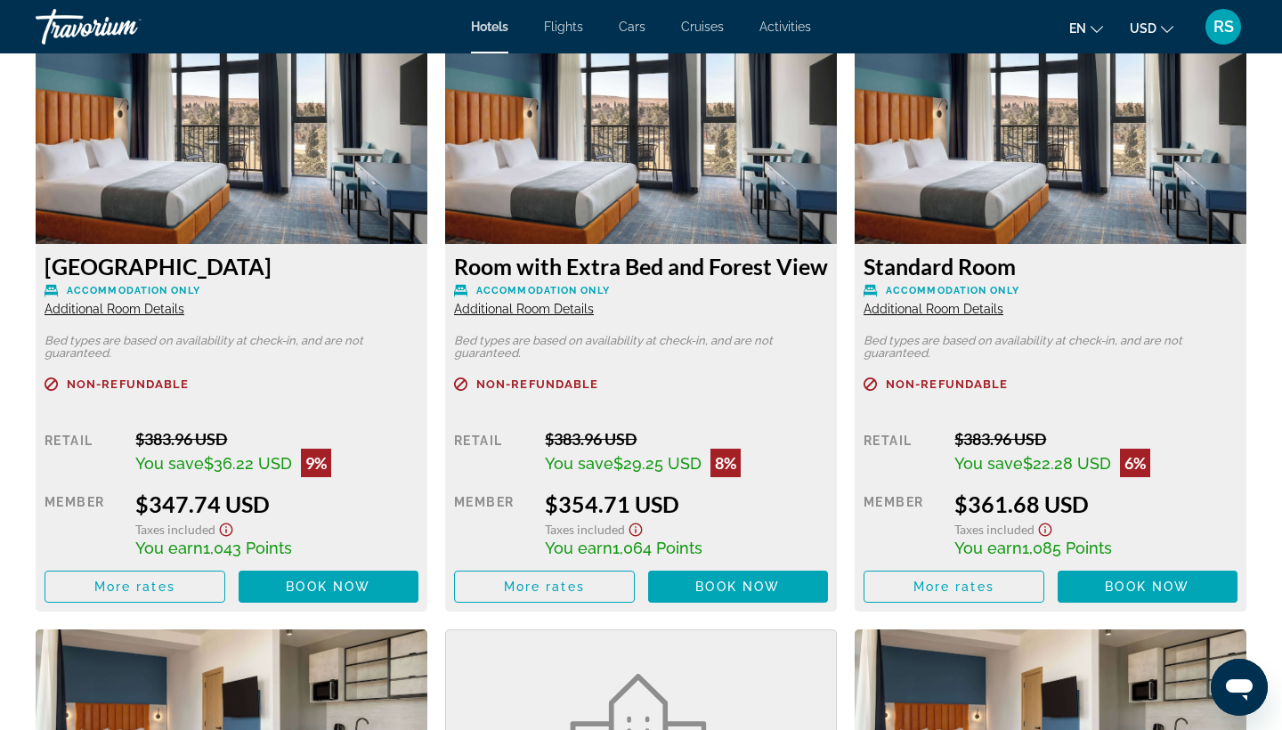
scroll to position [2504, 0]
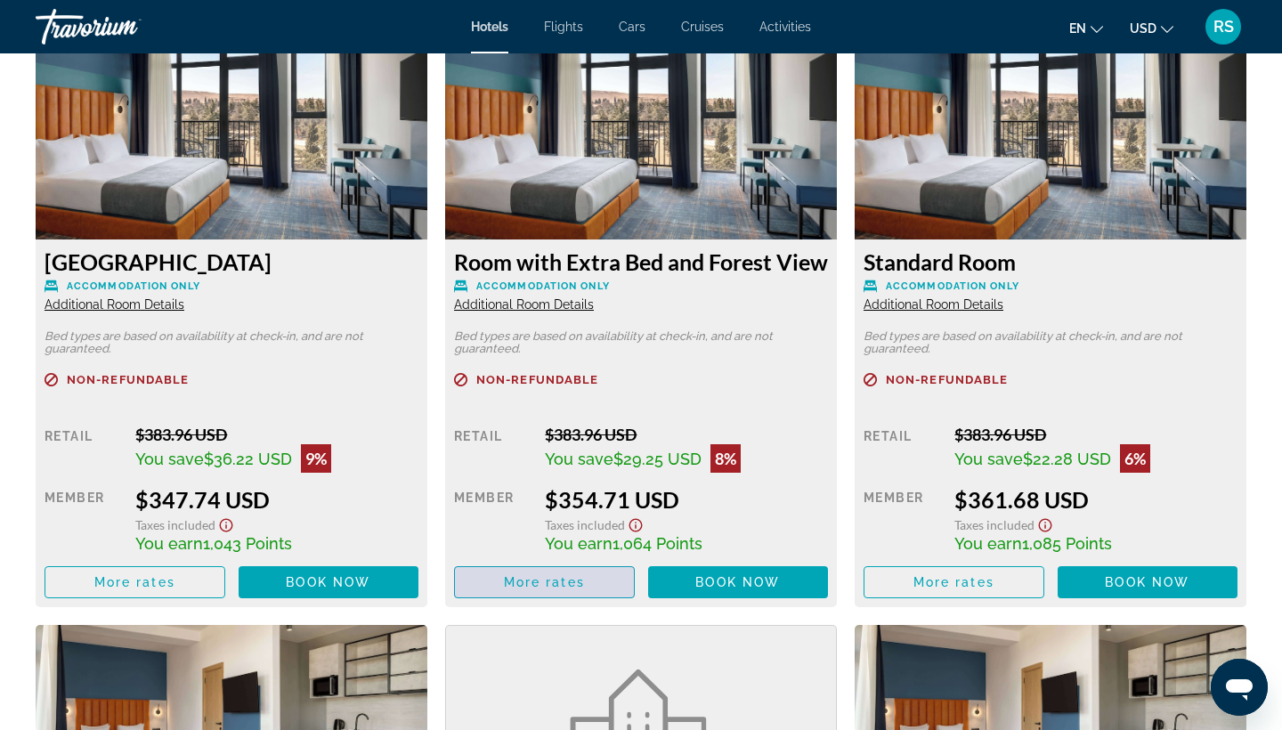
click at [549, 590] on span "More rates" at bounding box center [544, 582] width 81 height 14
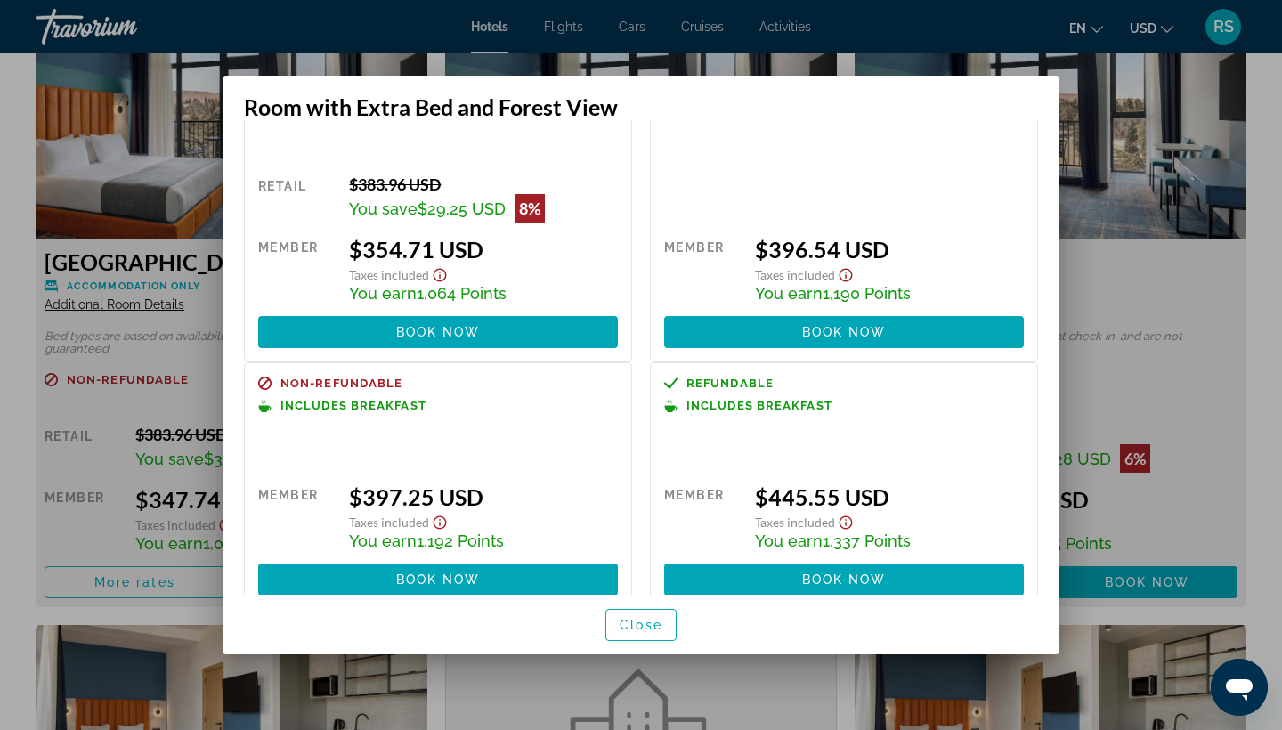
scroll to position [100, 0]
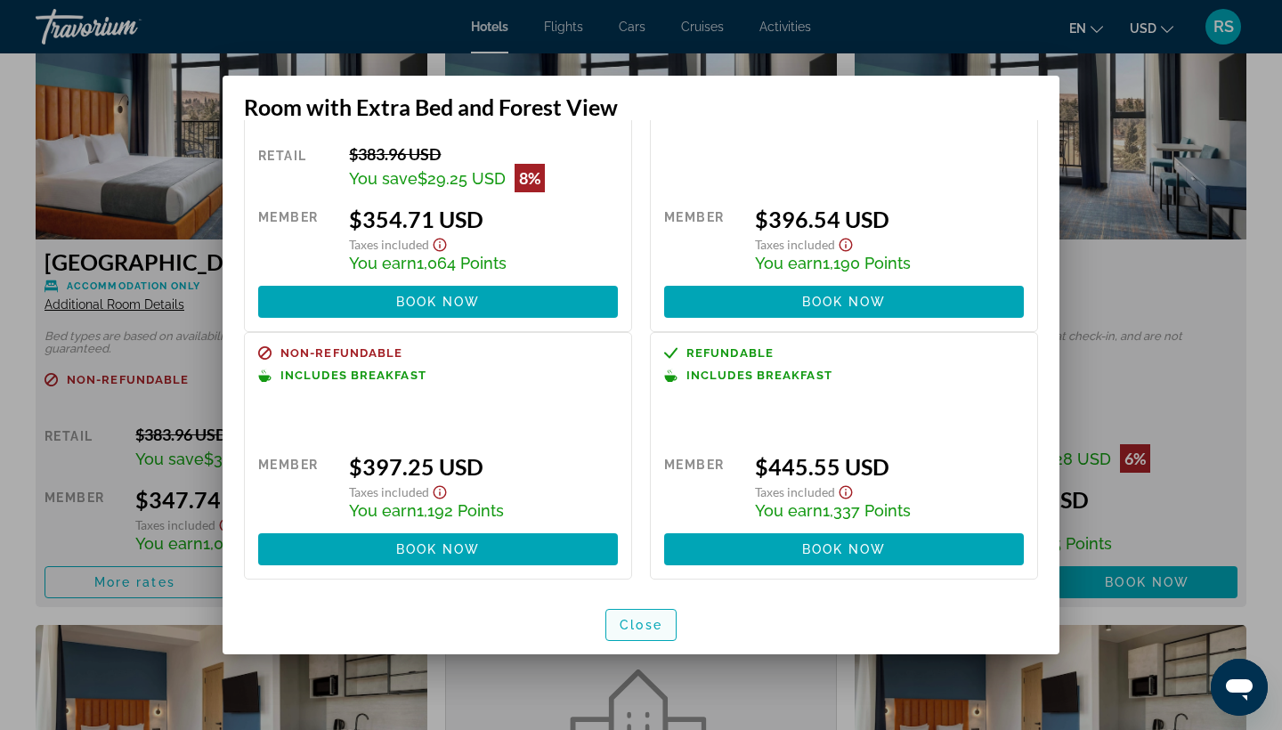
click at [643, 628] on span "Close" at bounding box center [641, 625] width 43 height 14
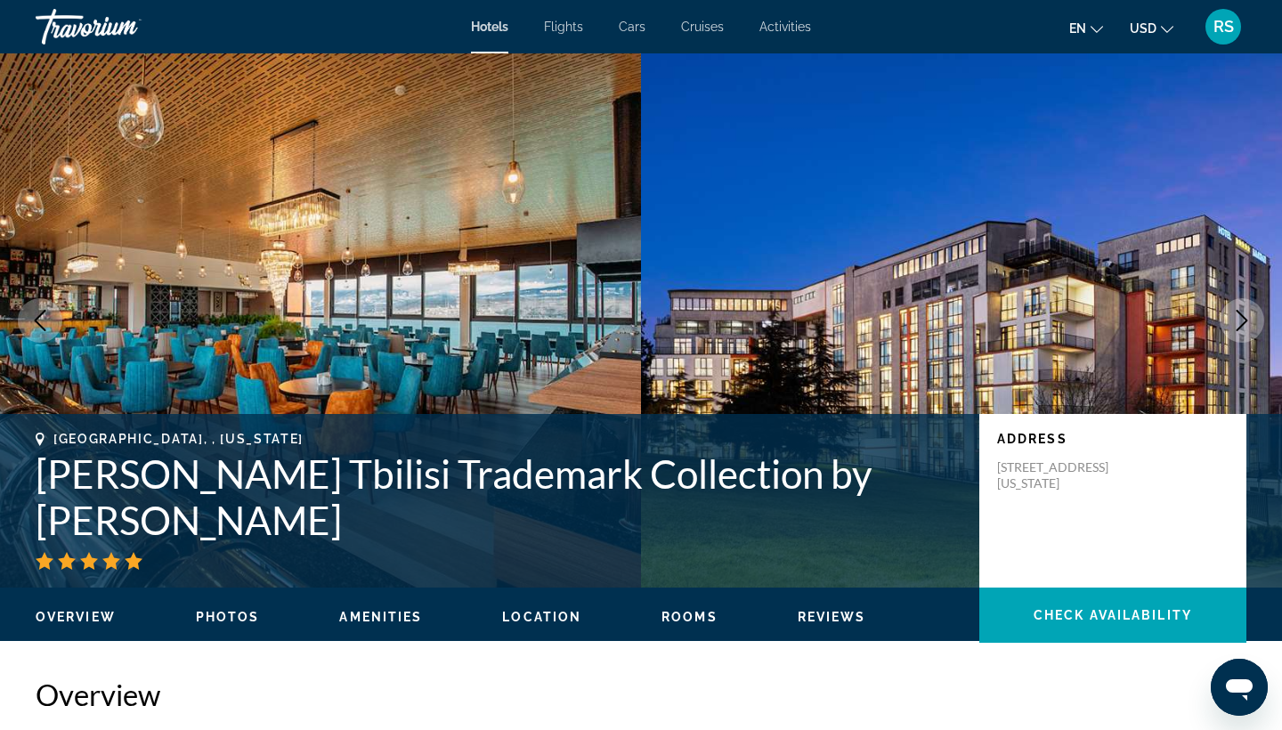
scroll to position [2504, 0]
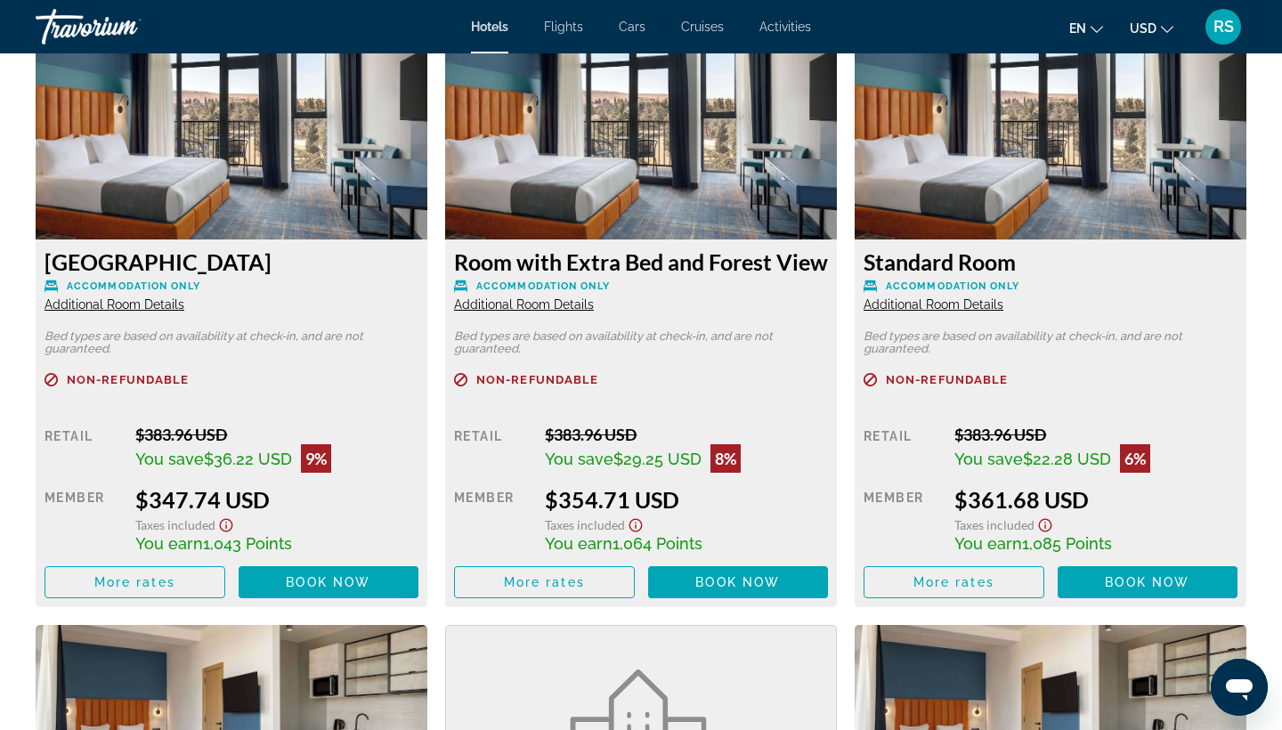
click at [545, 312] on span "Additional Room Details" at bounding box center [524, 304] width 140 height 14
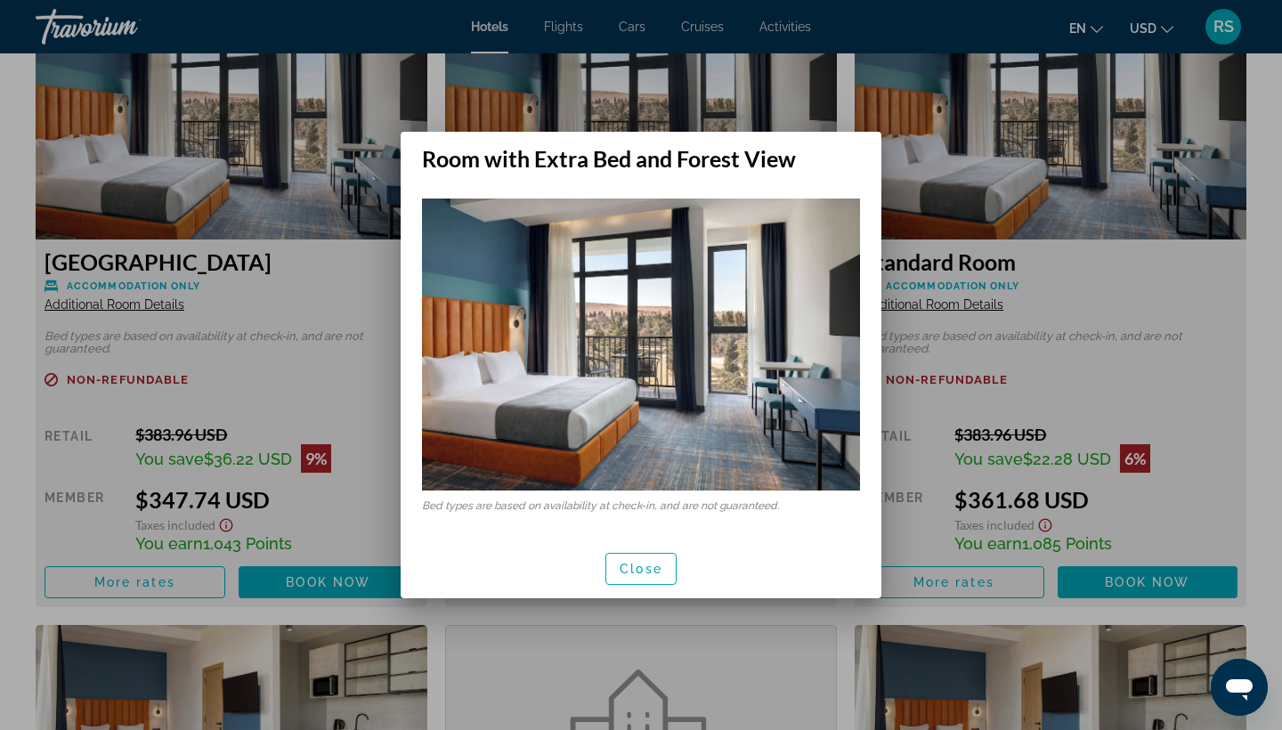
scroll to position [0, 0]
click at [634, 573] on span "Close" at bounding box center [641, 569] width 43 height 14
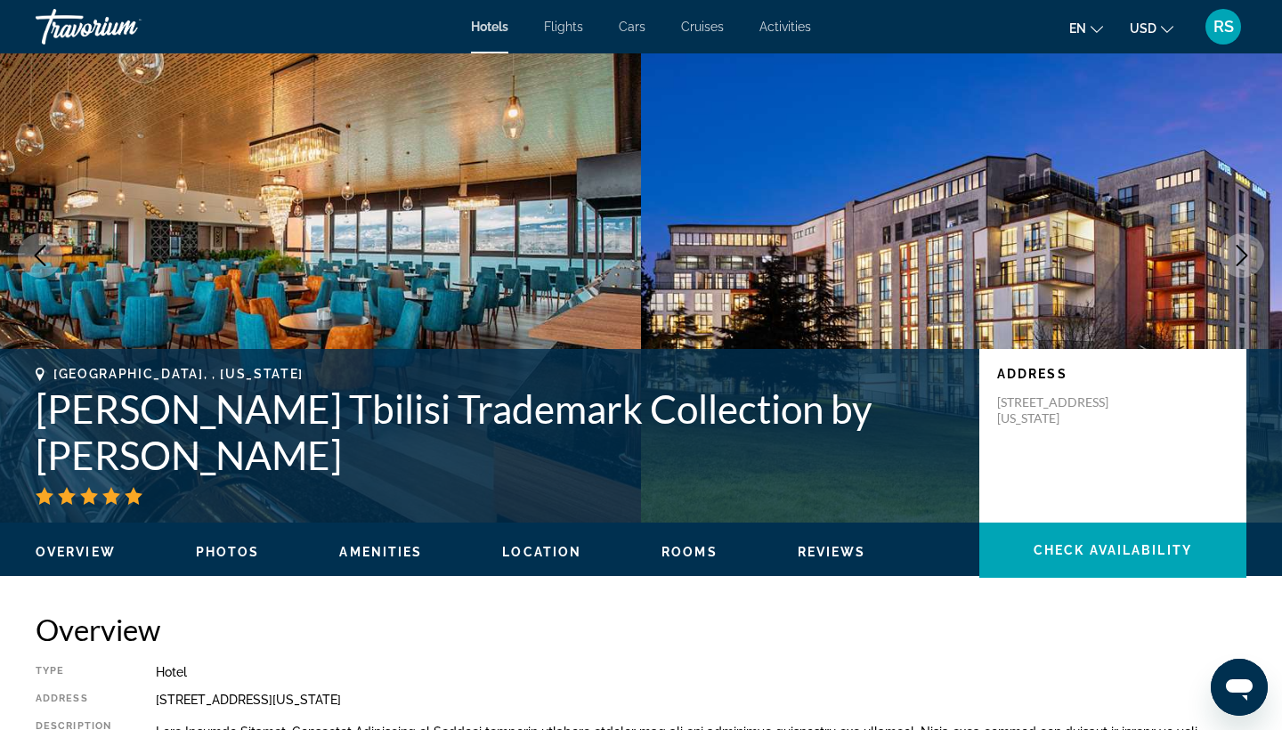
scroll to position [63, 0]
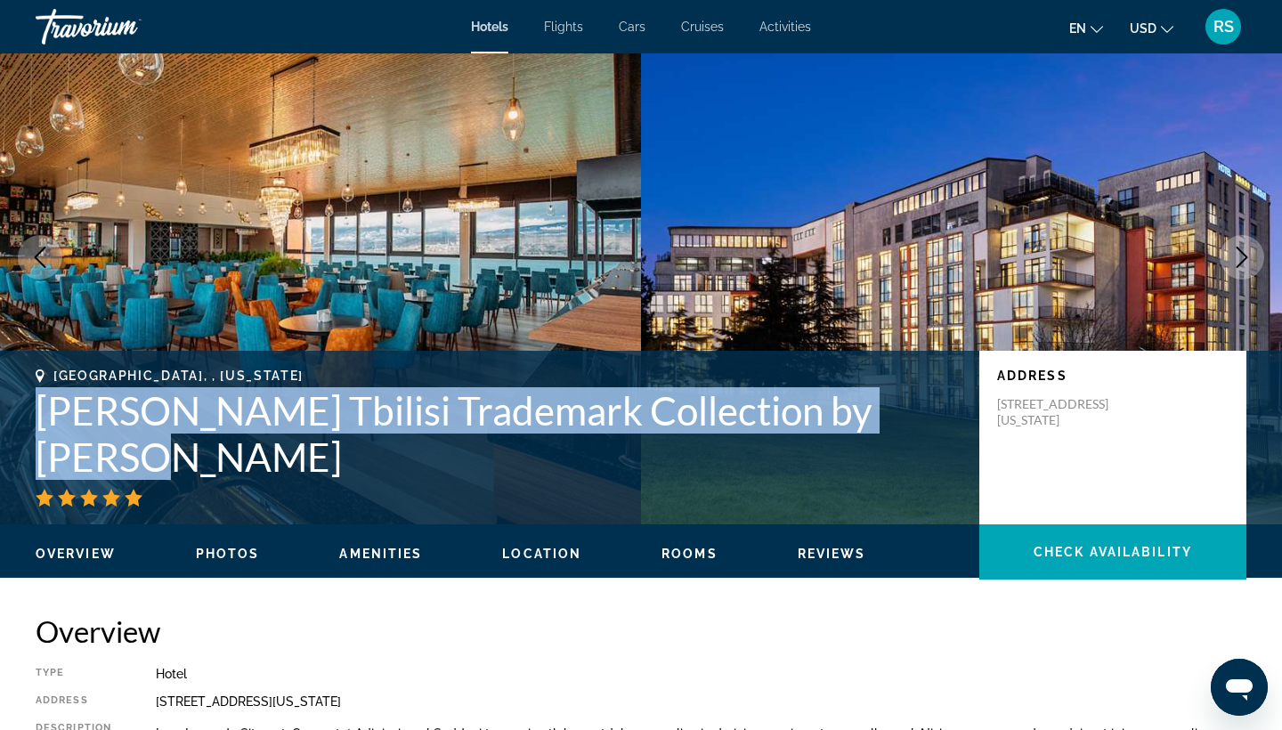
drag, startPoint x: 272, startPoint y: 473, endPoint x: 37, endPoint y: 408, distance: 243.1
click at [37, 408] on h1 "[PERSON_NAME] Tbilisi Trademark Collection by [PERSON_NAME]" at bounding box center [499, 433] width 926 height 93
copy h1 "[PERSON_NAME] Tbilisi Trademark Collection by [PERSON_NAME]"
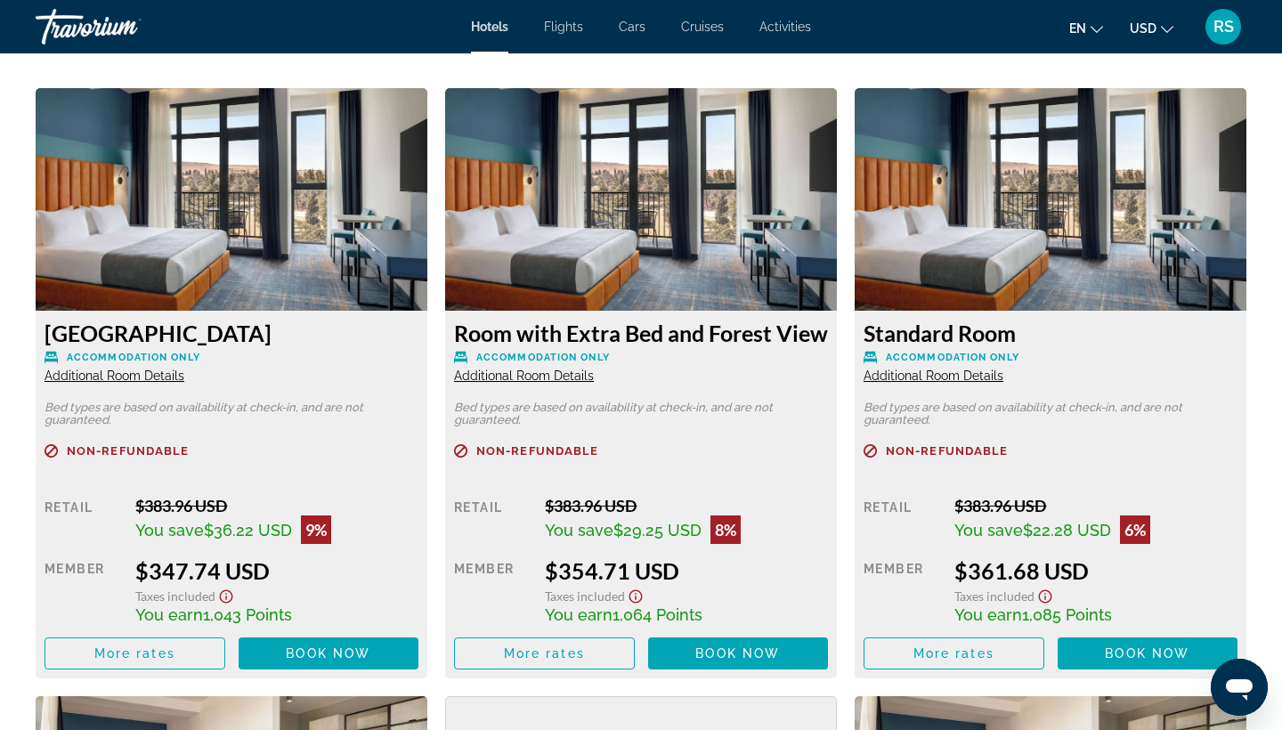
scroll to position [2434, 0]
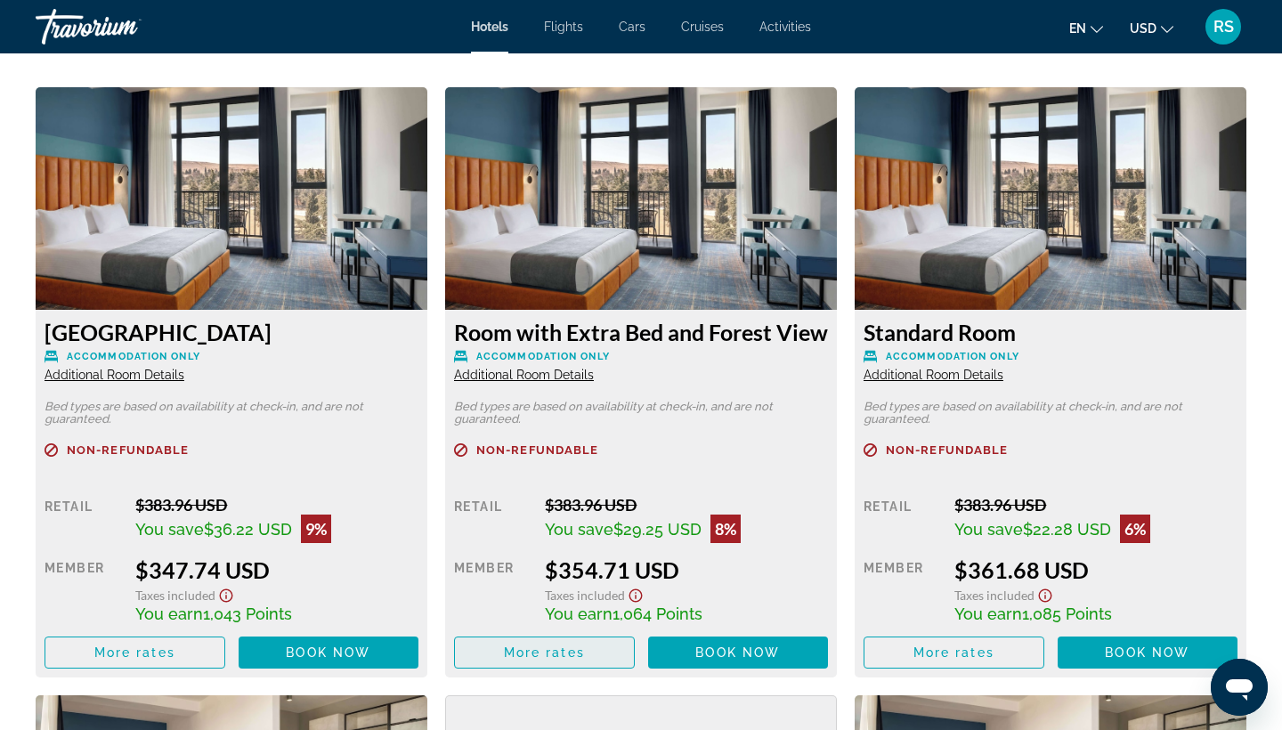
click at [504, 660] on span "More rates" at bounding box center [544, 653] width 81 height 14
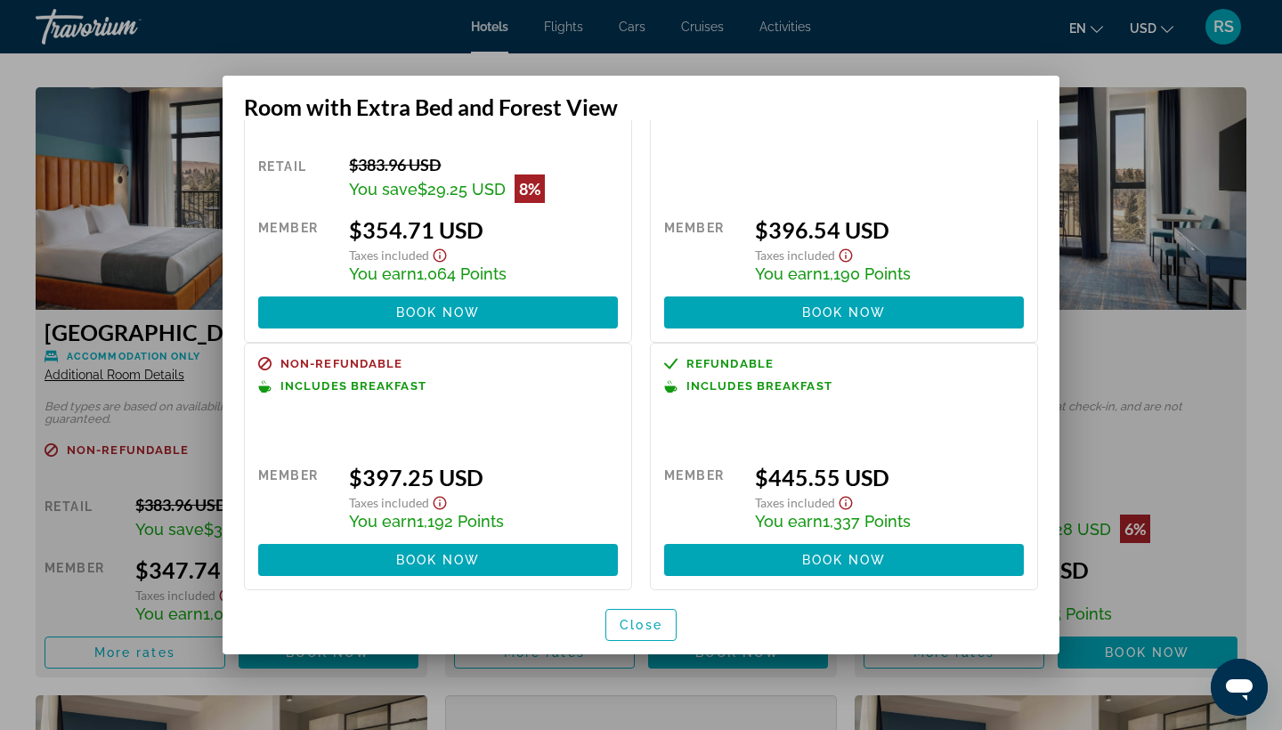
scroll to position [94, 0]
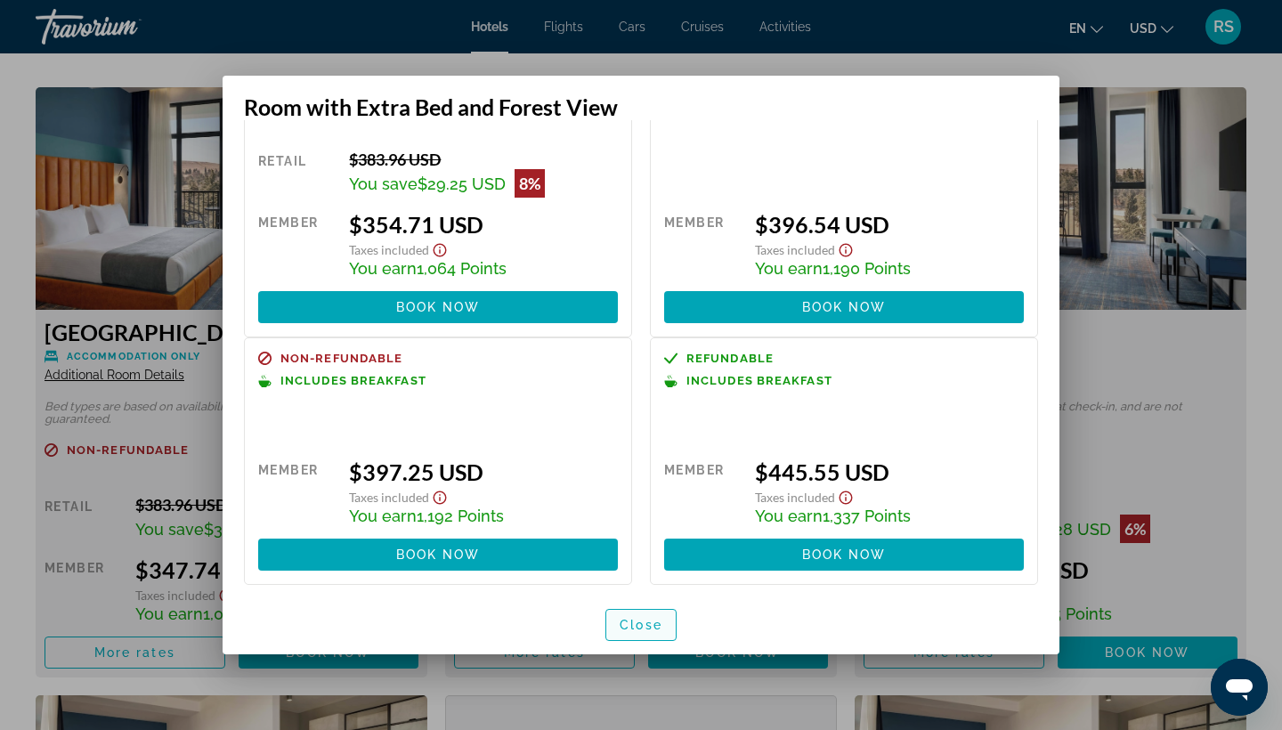
click at [637, 624] on span "Close" at bounding box center [641, 625] width 43 height 14
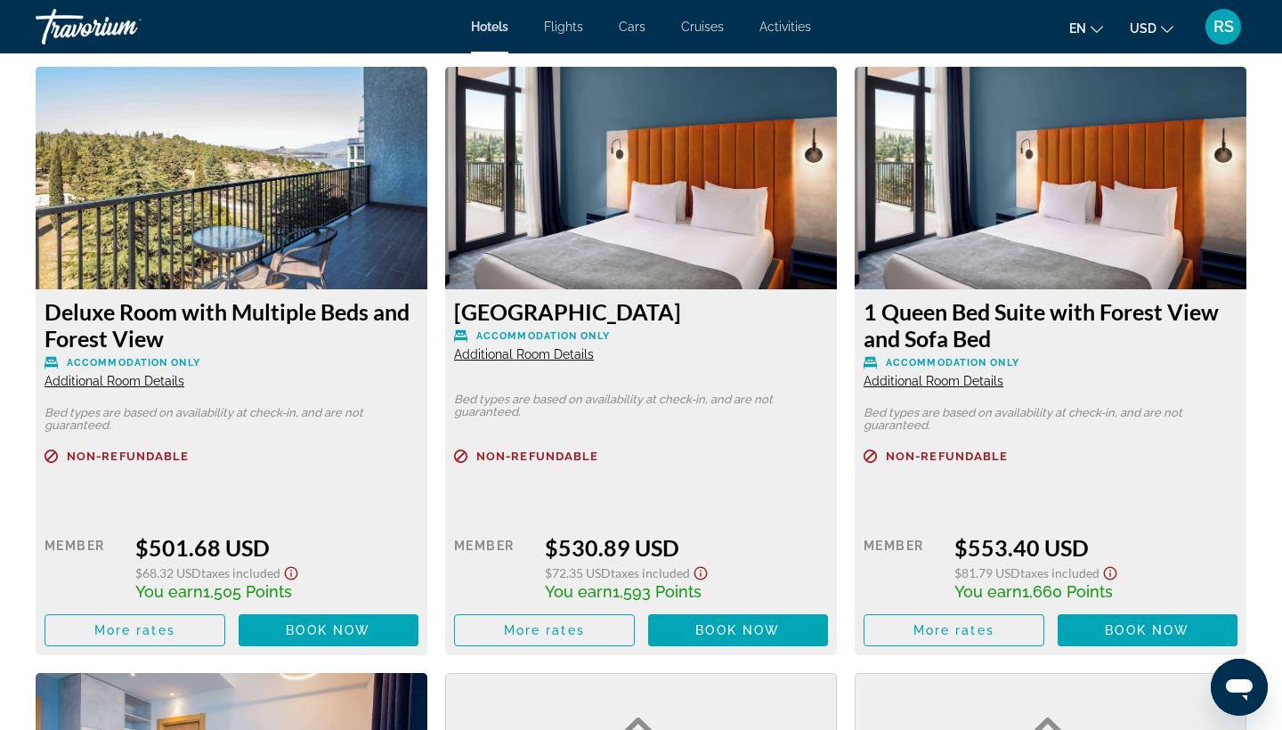
scroll to position [4880, 0]
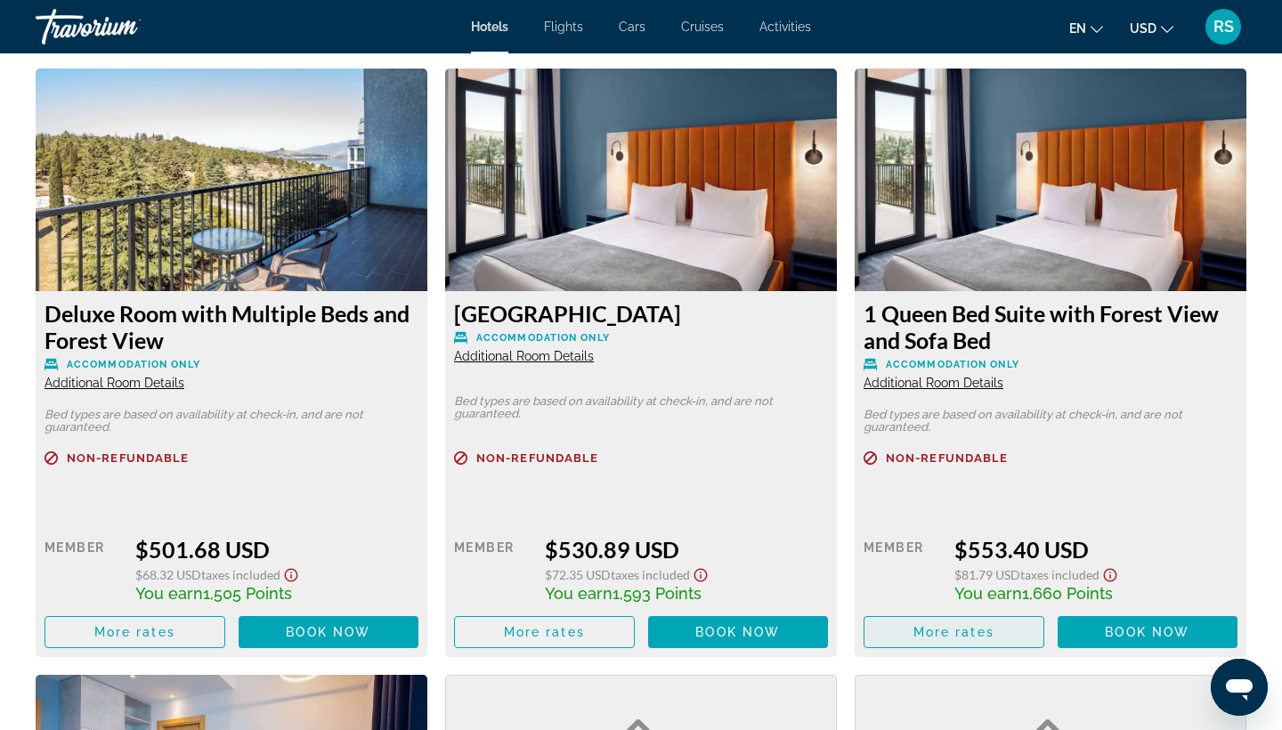
click at [942, 639] on span "More rates" at bounding box center [954, 632] width 81 height 14
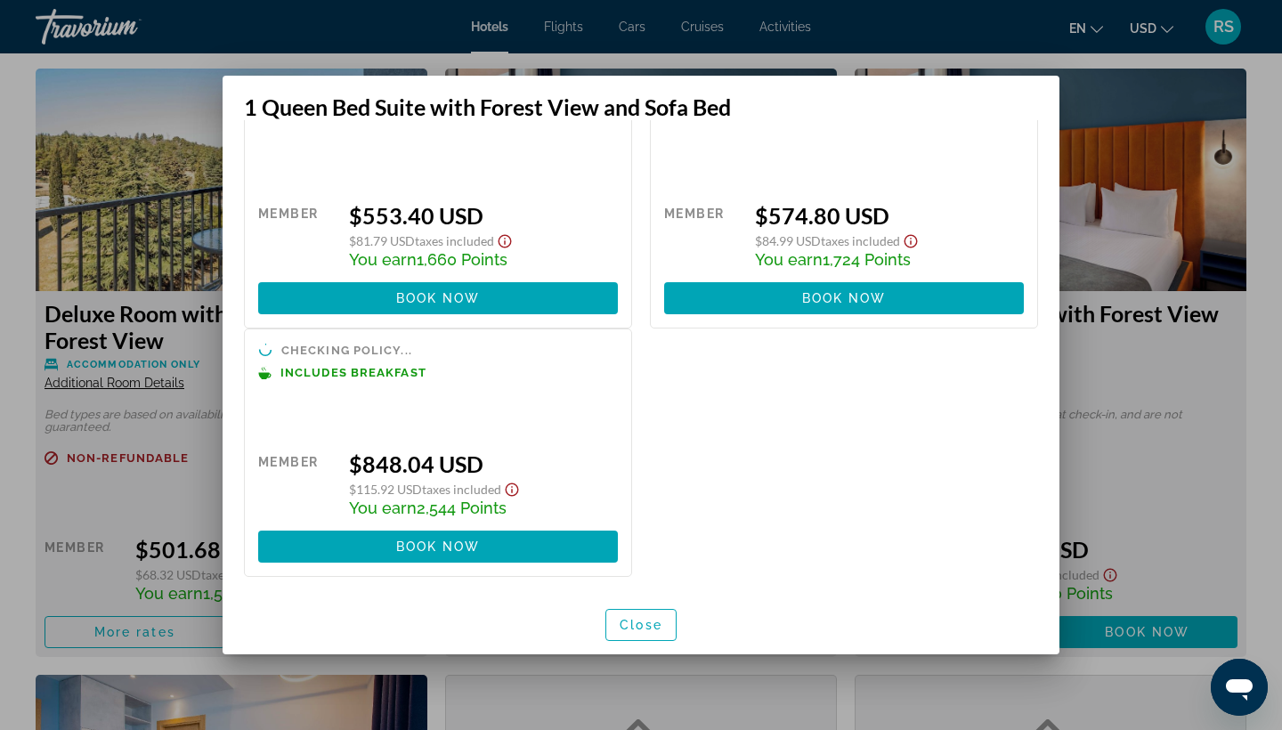
scroll to position [80, 0]
